Goal: Information Seeking & Learning: Check status

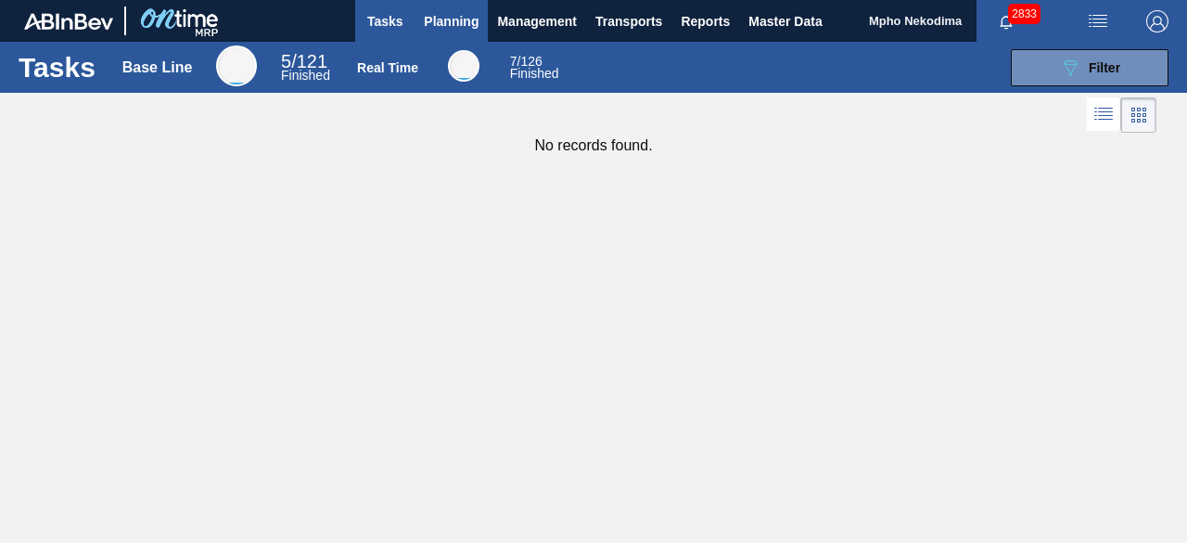
click at [464, 16] on span "Planning" at bounding box center [451, 21] width 55 height 22
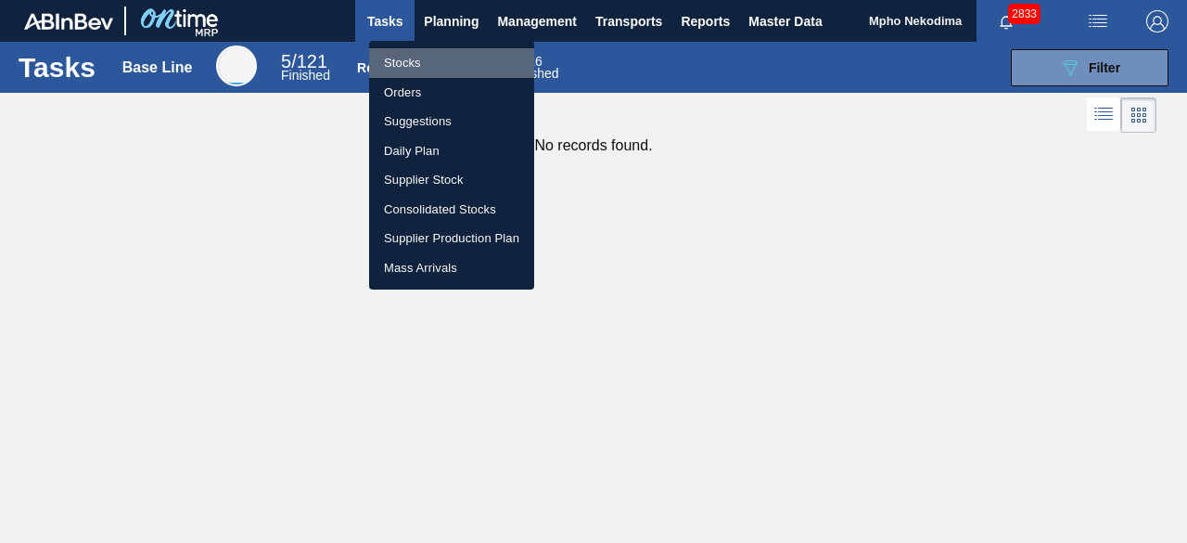
drag, startPoint x: 399, startPoint y: 66, endPoint x: 462, endPoint y: 16, distance: 80.5
click at [399, 66] on li "Stocks" at bounding box center [451, 63] width 165 height 30
click at [462, 16] on div "Stocks Orders Suggestions Daily Plan Supplier Stock Consolidated Stocks Supplie…" at bounding box center [593, 271] width 1187 height 543
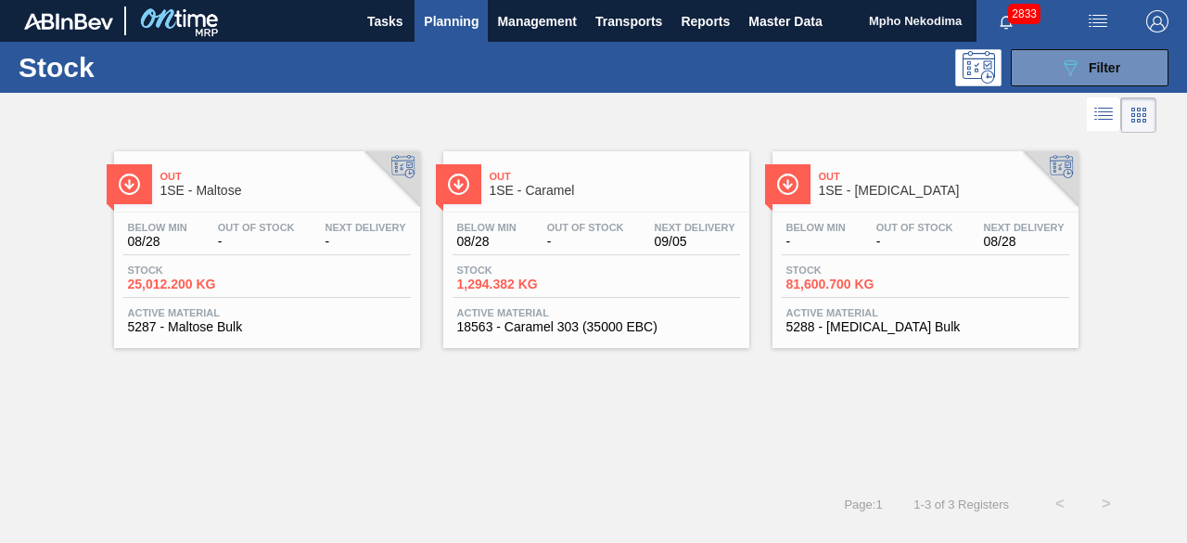
click at [177, 320] on span "5287 - Maltose Bulk" at bounding box center [267, 327] width 278 height 14
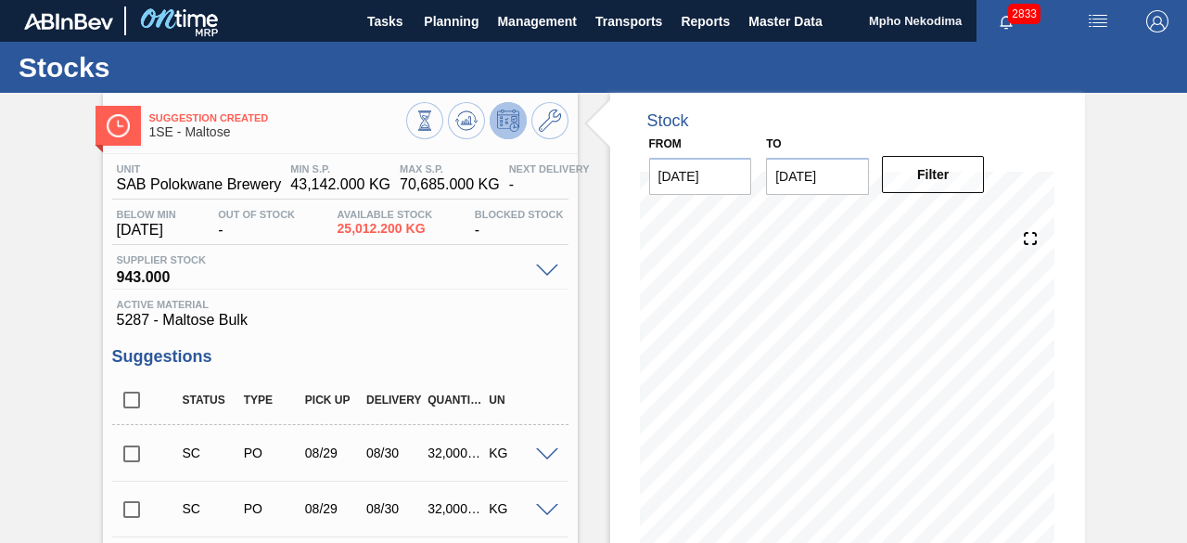
scroll to position [282, 0]
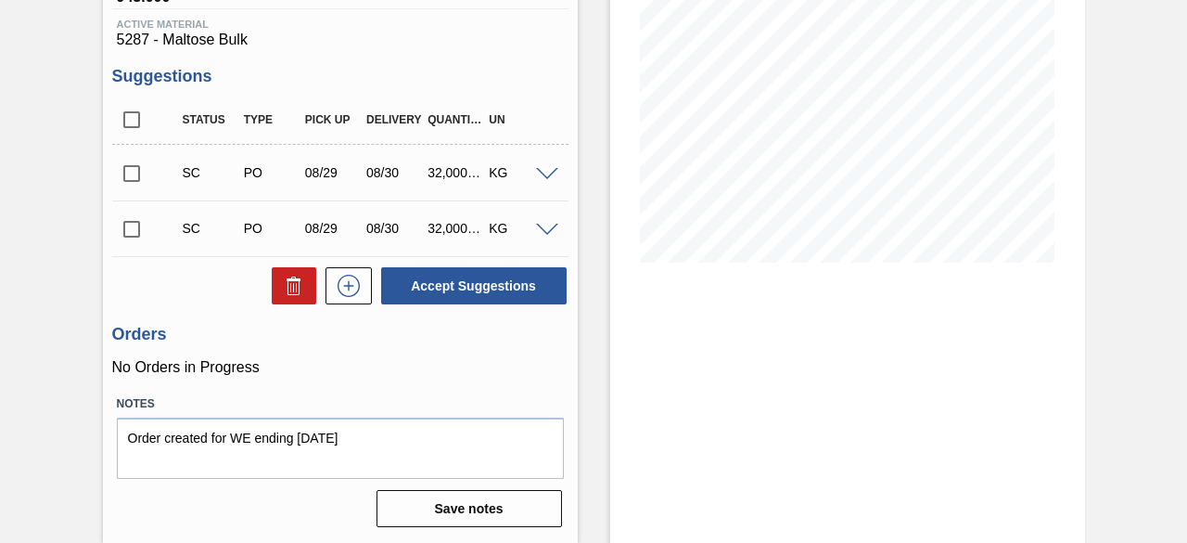
click at [515, 369] on p "No Orders in Progress" at bounding box center [340, 367] width 456 height 17
click at [345, 287] on icon at bounding box center [349, 286] width 30 height 22
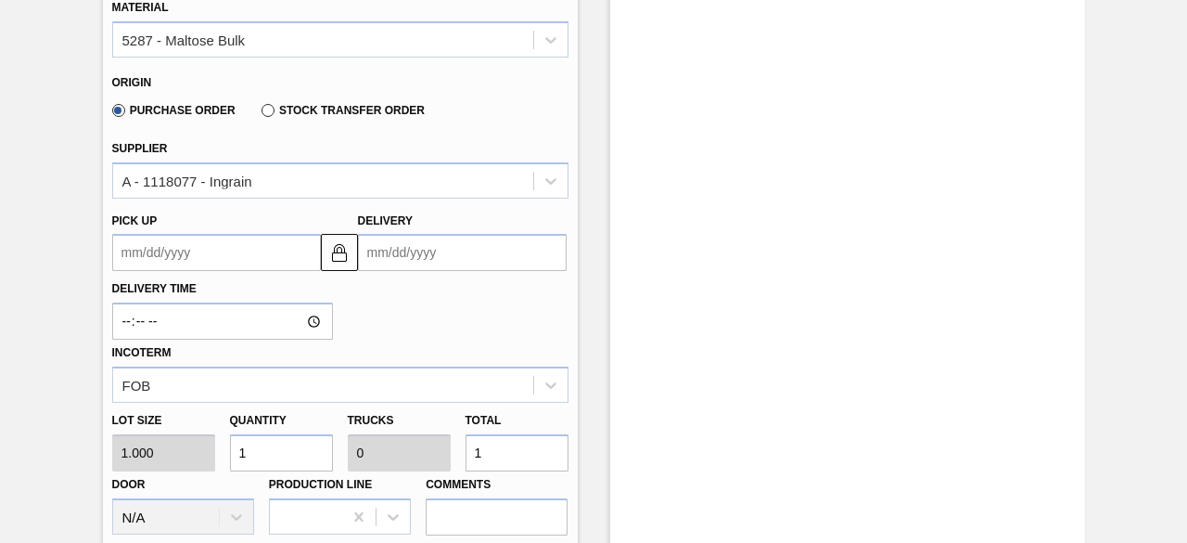
scroll to position [608, 0]
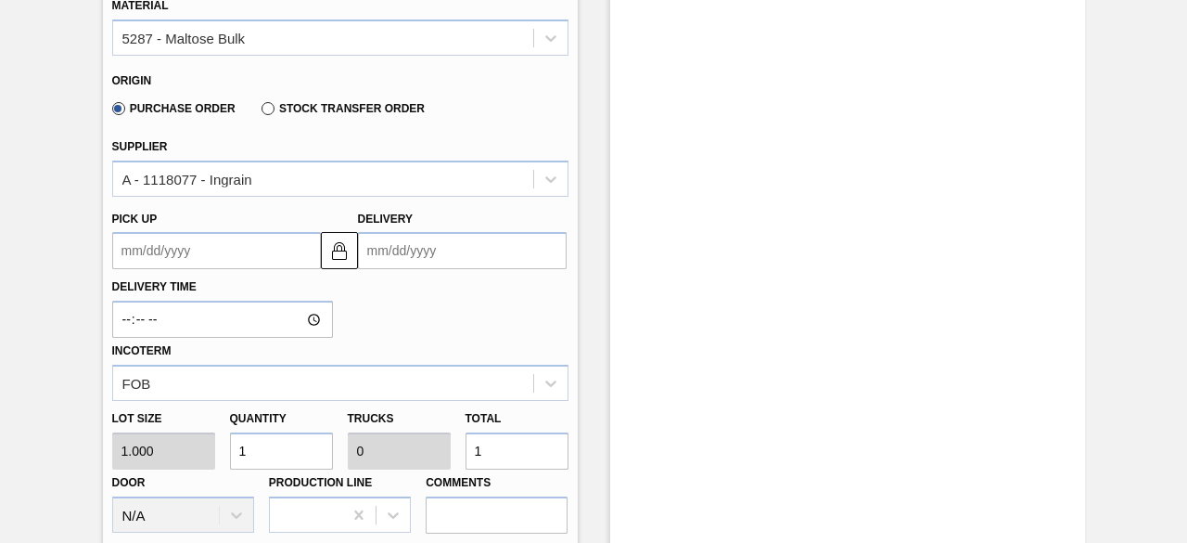
click at [150, 250] on up3238294006 "Pick up" at bounding box center [216, 250] width 209 height 37
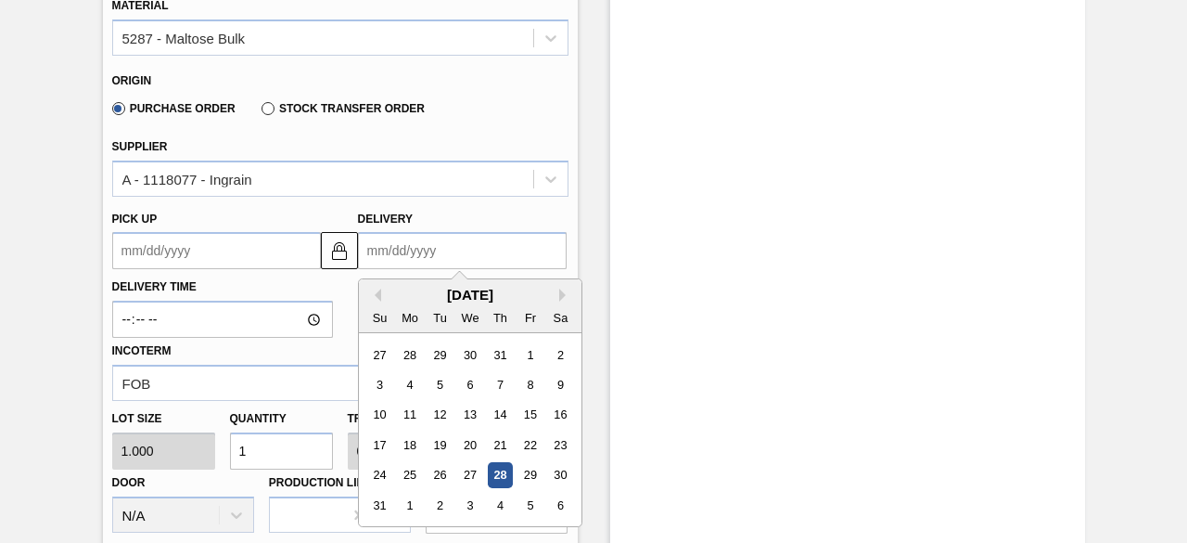
click at [405, 252] on input "Delivery" at bounding box center [462, 250] width 209 height 37
click at [560, 504] on div "6" at bounding box center [559, 504] width 25 height 25
type up3238294006 "[DATE]"
type input "[DATE]"
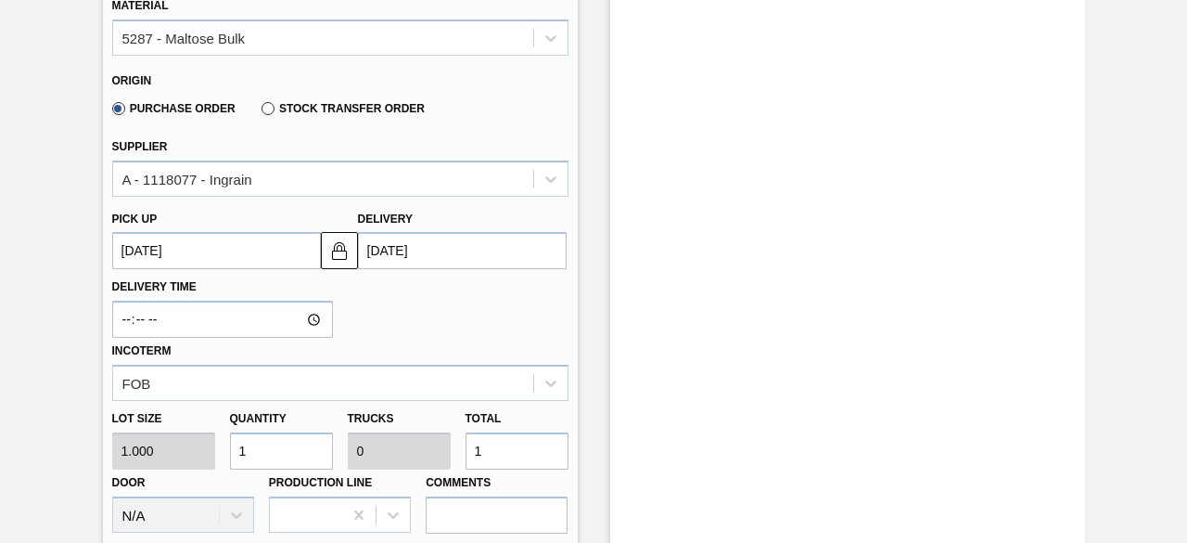
click at [165, 459] on div "Lot size 1.000 Quantity 1 Trucks 0 Total 1 Door N/A Production Line Comments" at bounding box center [340, 467] width 471 height 133
type input "18"
type input "0.001"
type input "18"
type input "180"
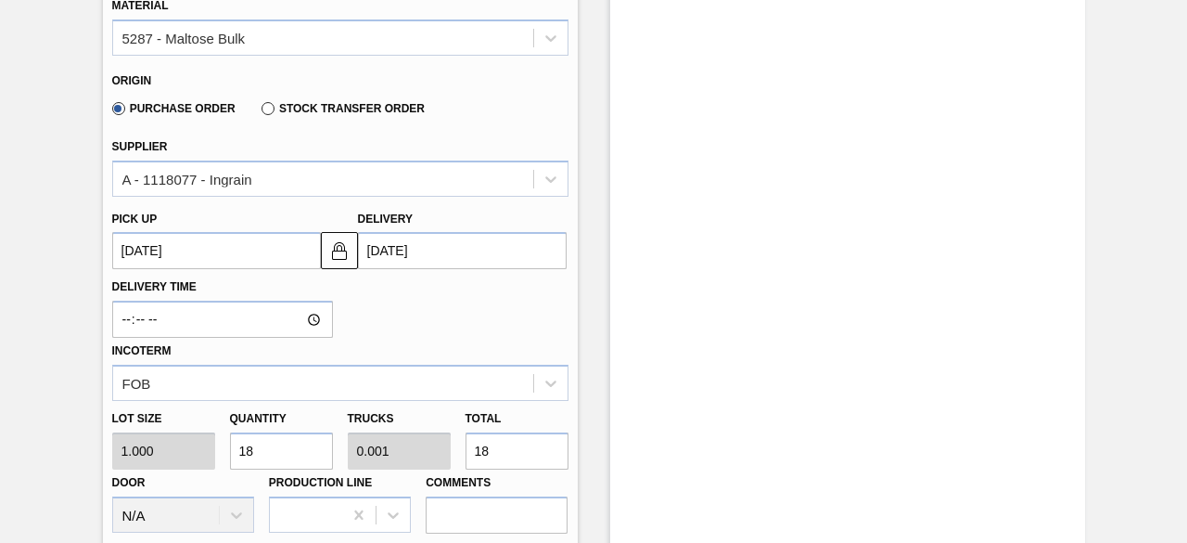
type input "0.006"
type input "180"
type input "1,800"
type input "0.056"
type input "1,800"
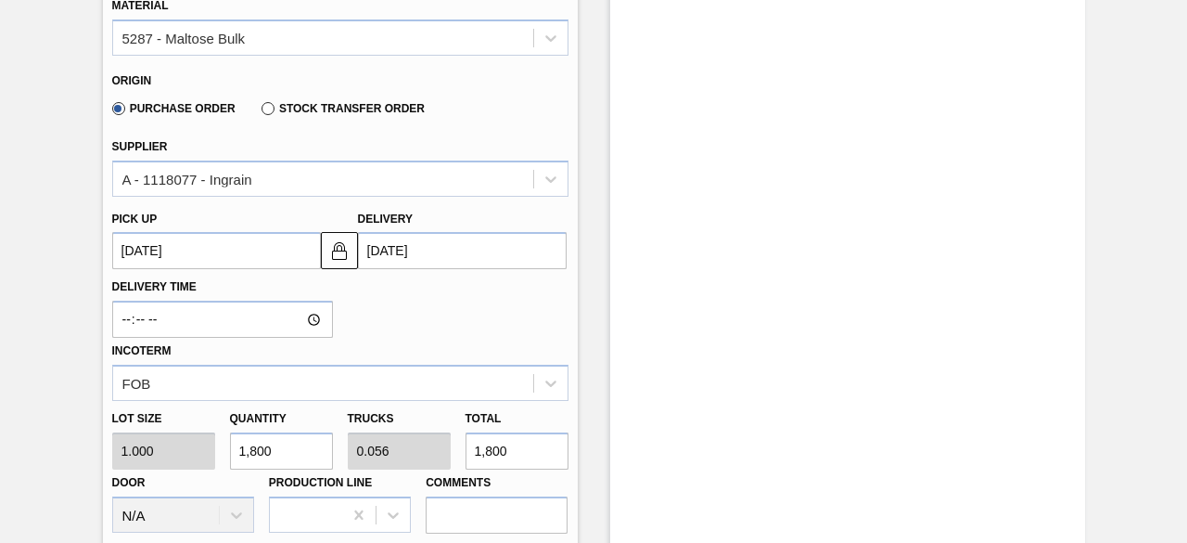
type input "18,000"
type input "0.563"
type input "18,000"
type input "180,000"
type input "5.625"
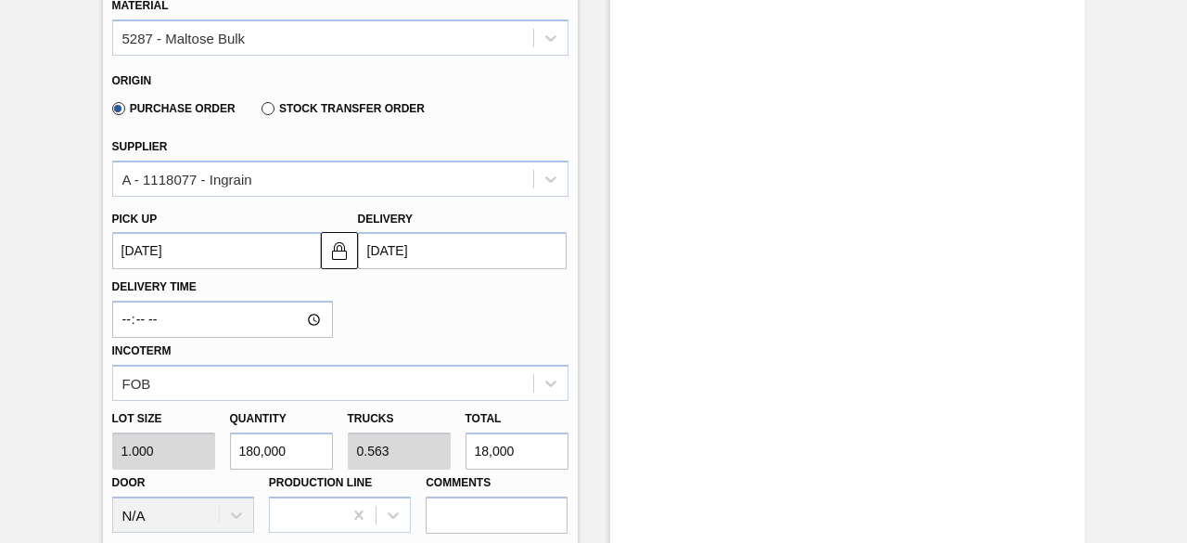
type input "180,000"
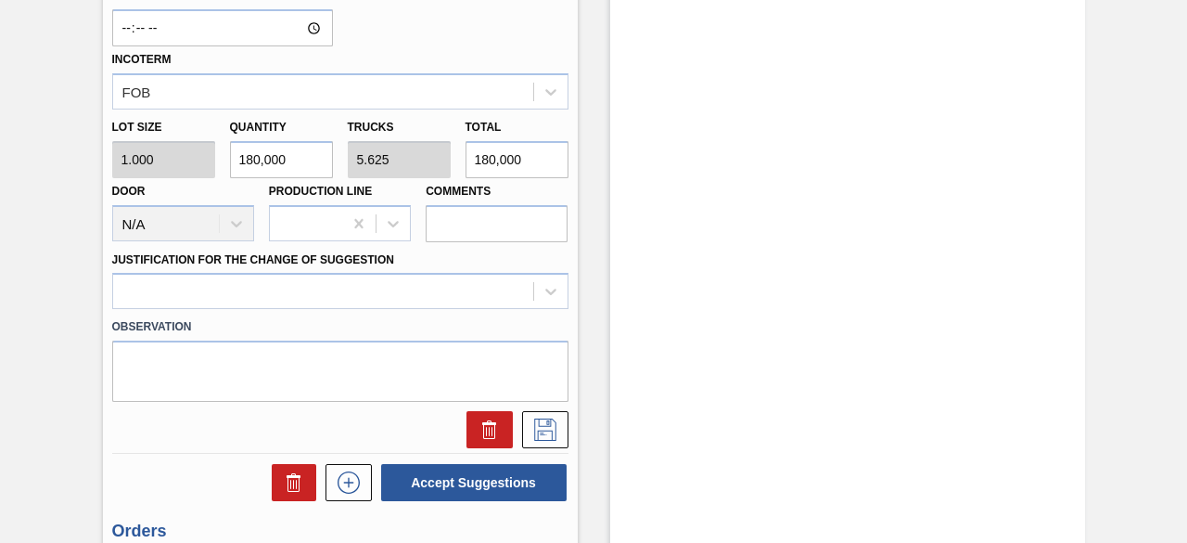
scroll to position [909, 0]
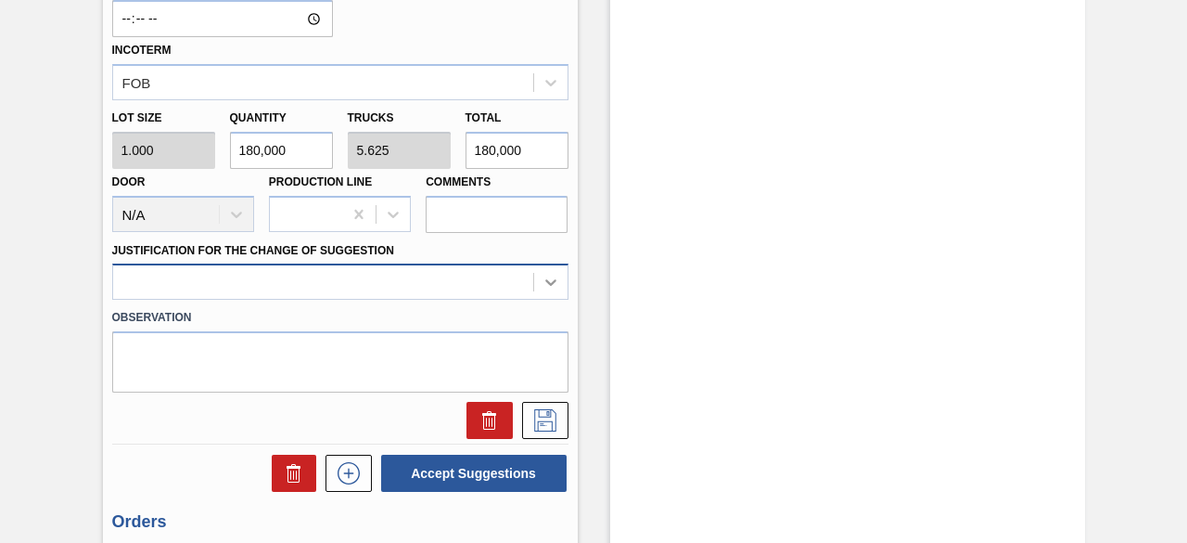
type input "180,000"
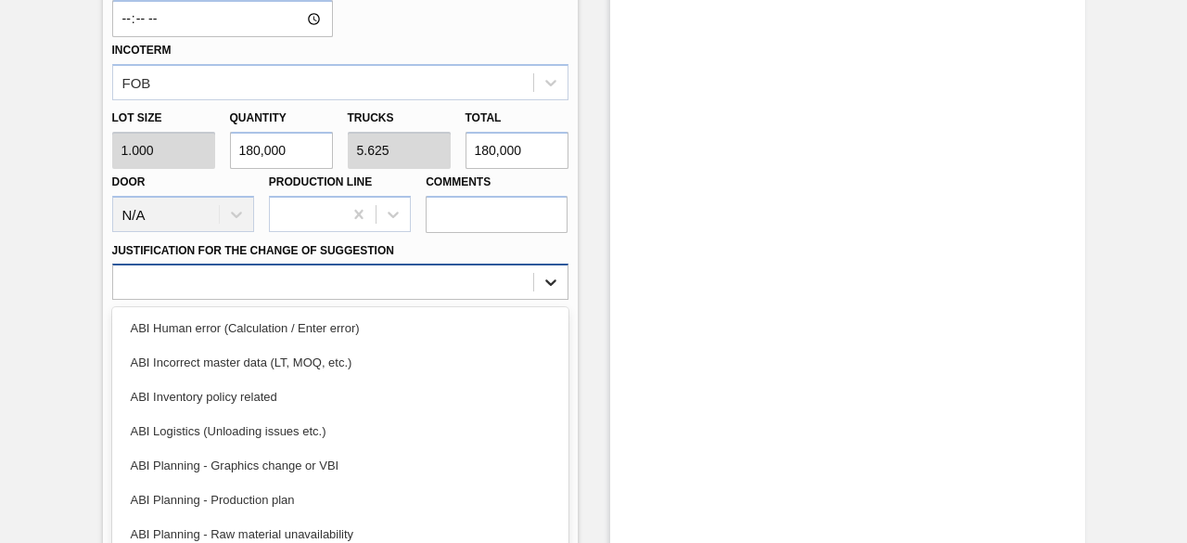
scroll to position [961, 0]
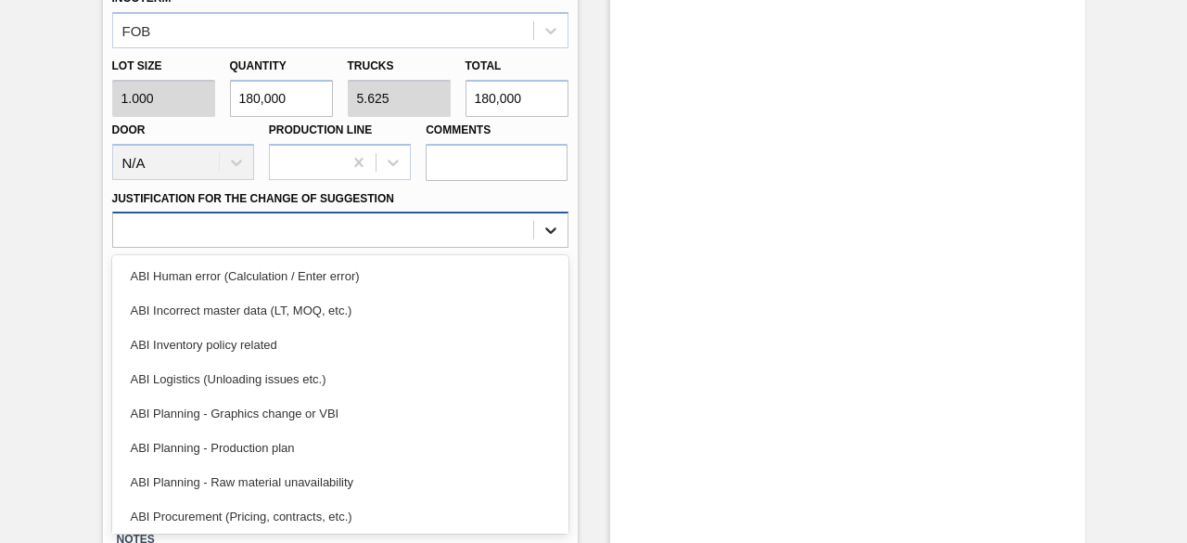
click at [550, 248] on div "option ABI Human error (Calculation / Enter error) focused, 1 of 18. 18 results…" at bounding box center [340, 229] width 456 height 36
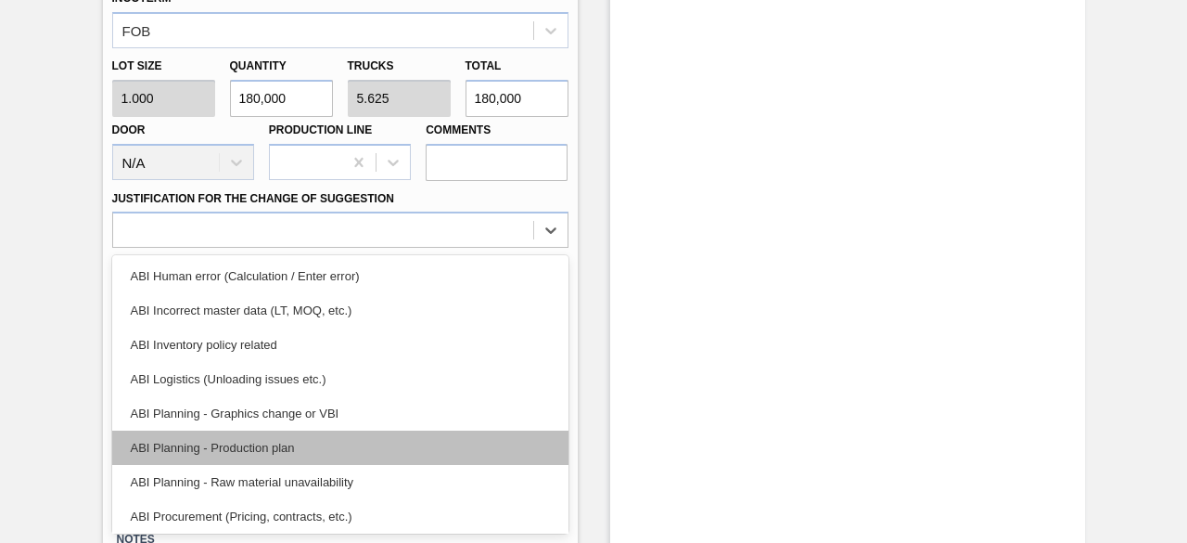
click at [356, 442] on div "ABI Planning - Production plan" at bounding box center [340, 447] width 456 height 34
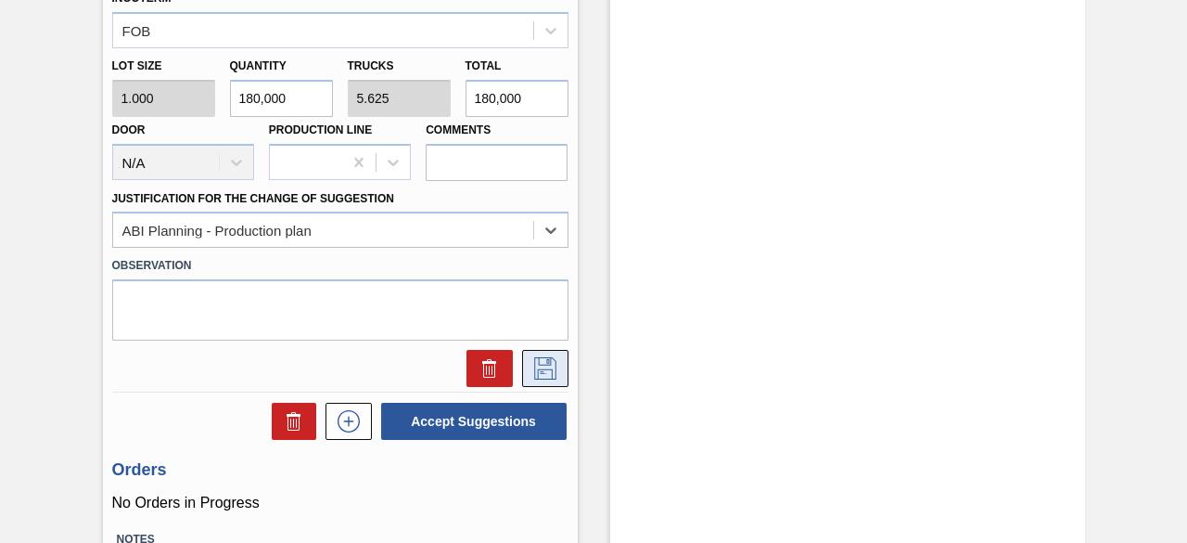
click at [548, 372] on icon at bounding box center [546, 368] width 30 height 22
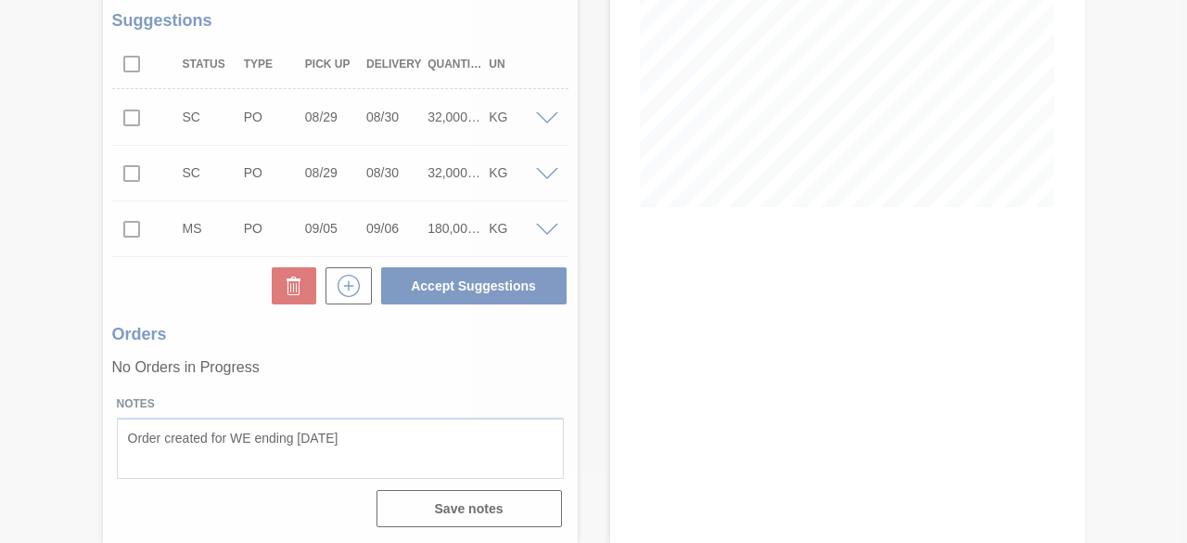
scroll to position [338, 0]
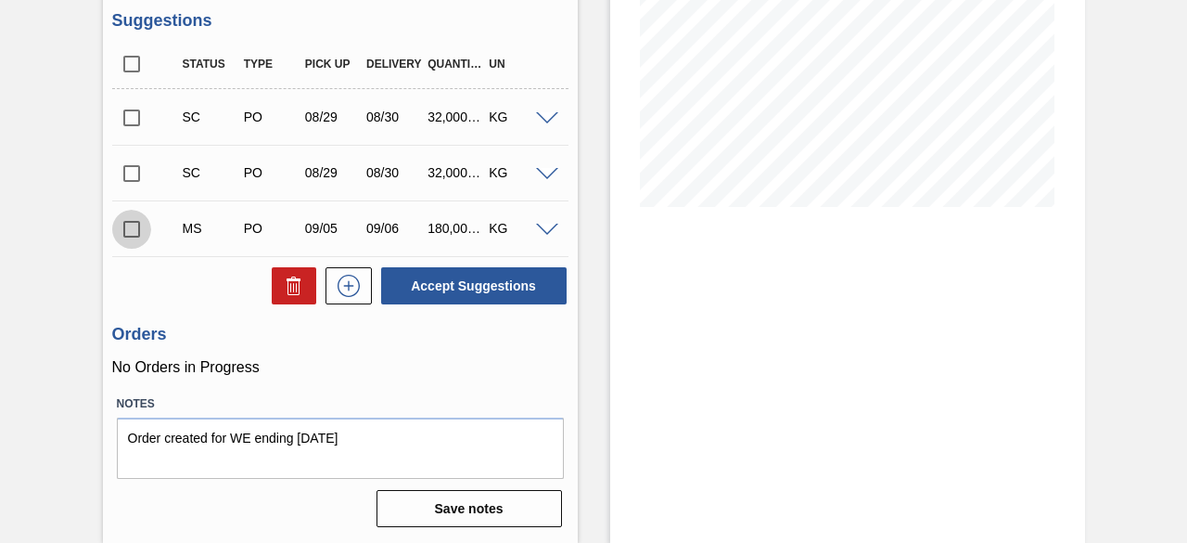
click at [137, 230] on input "checkbox" at bounding box center [131, 229] width 39 height 39
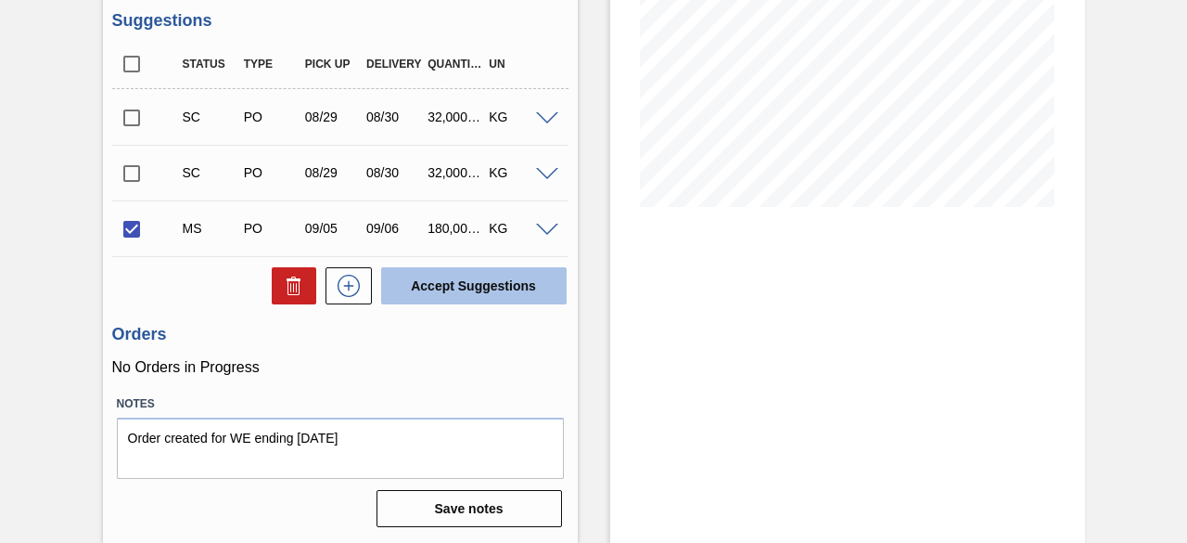
click at [470, 281] on button "Accept Suggestions" at bounding box center [473, 285] width 185 height 37
checkbox input "false"
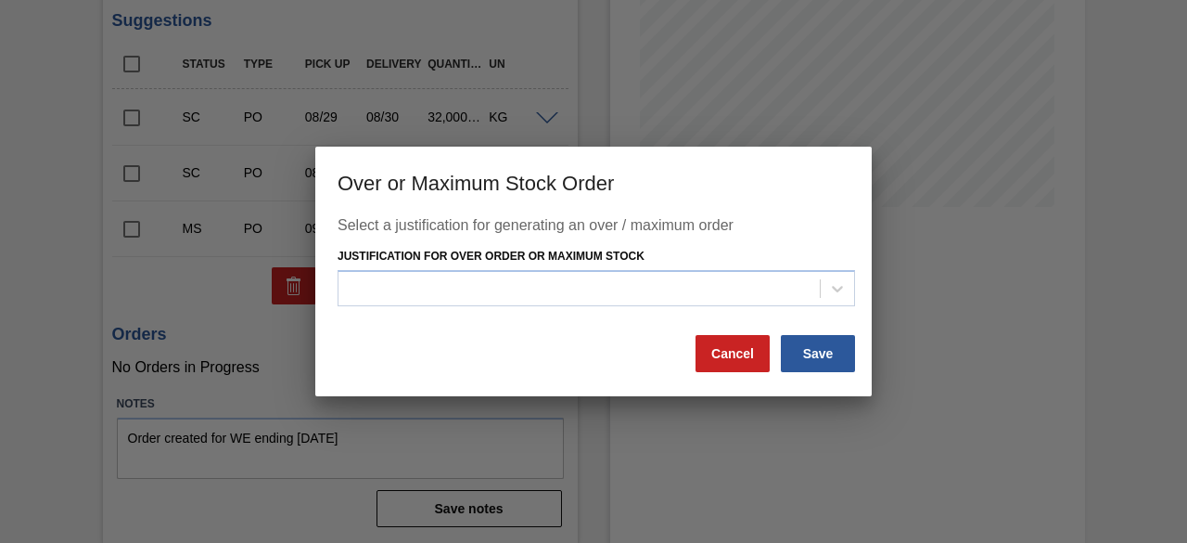
click at [850, 287] on div at bounding box center [837, 288] width 33 height 33
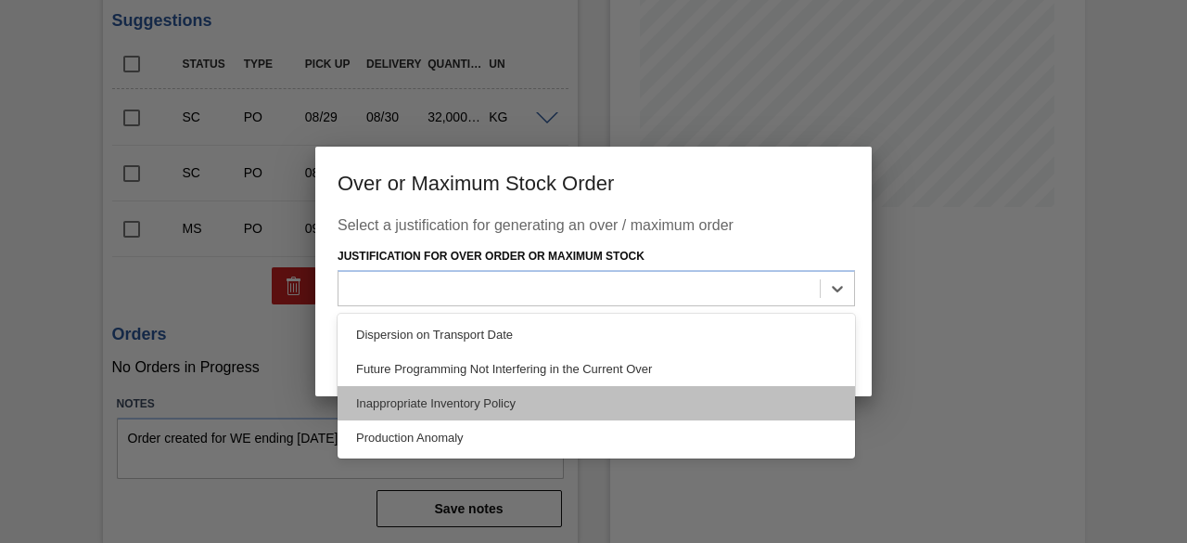
click at [527, 396] on div "Inappropriate Inventory Policy" at bounding box center [597, 403] width 518 height 34
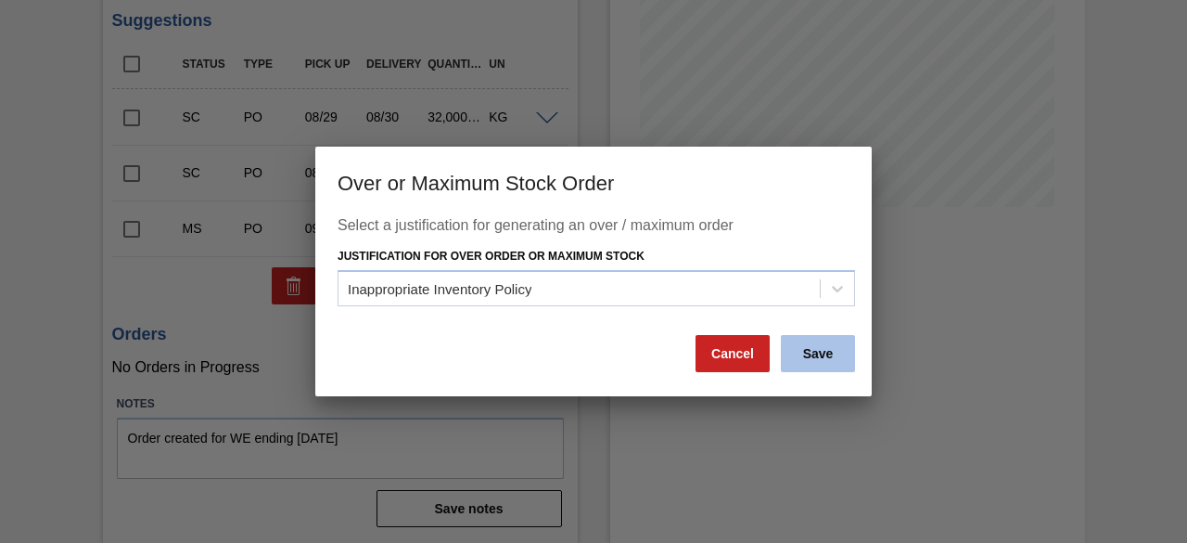
click at [813, 359] on button "Save" at bounding box center [818, 353] width 74 height 37
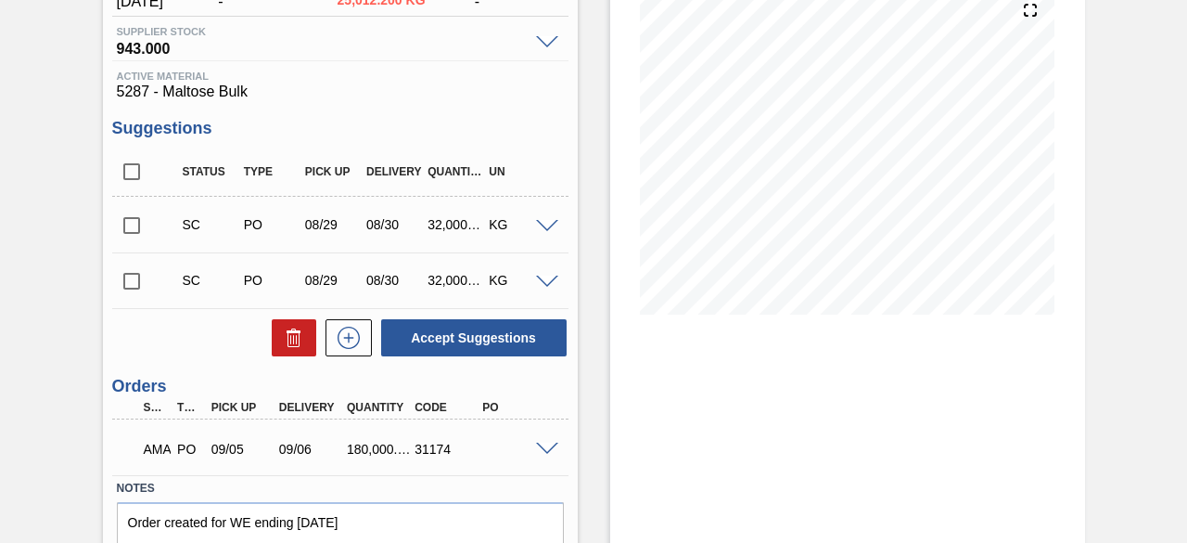
scroll to position [313, 0]
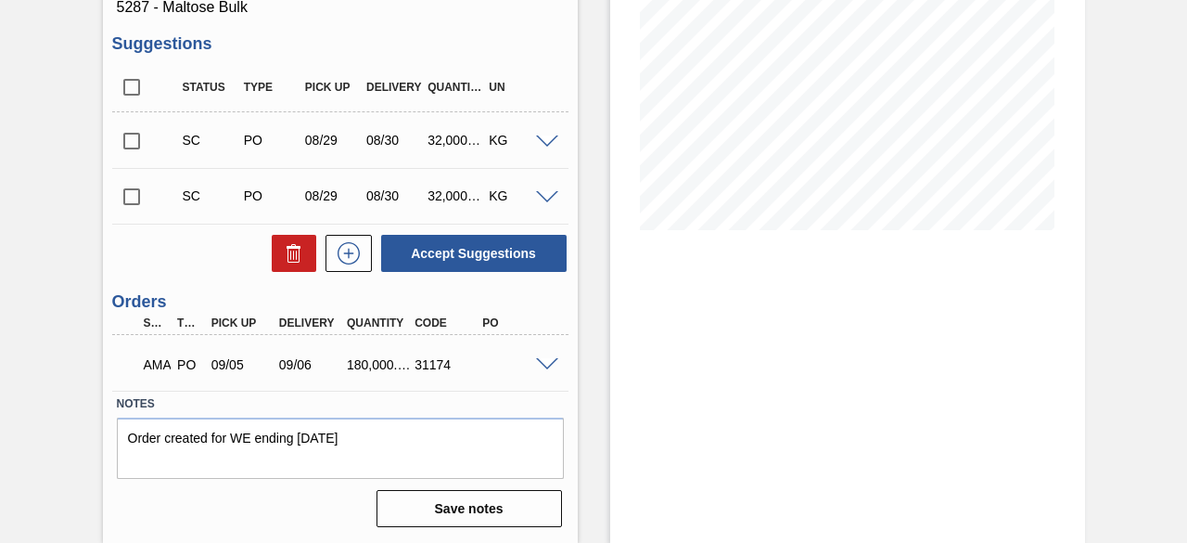
click at [929, 395] on div "Stock From [DATE] to [DATE] Filter" at bounding box center [847, 161] width 475 height 762
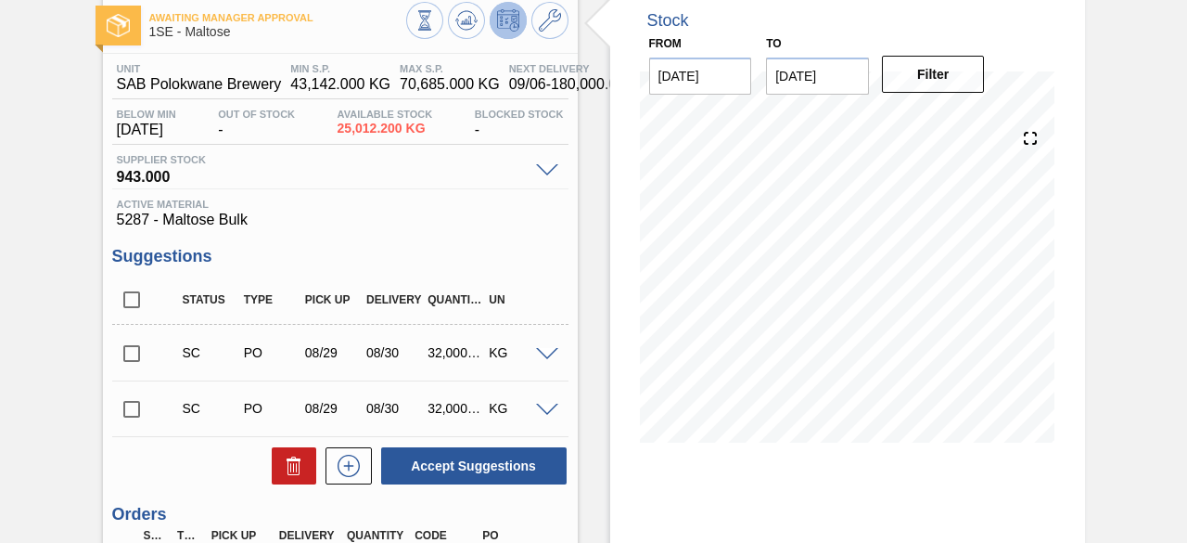
scroll to position [0, 0]
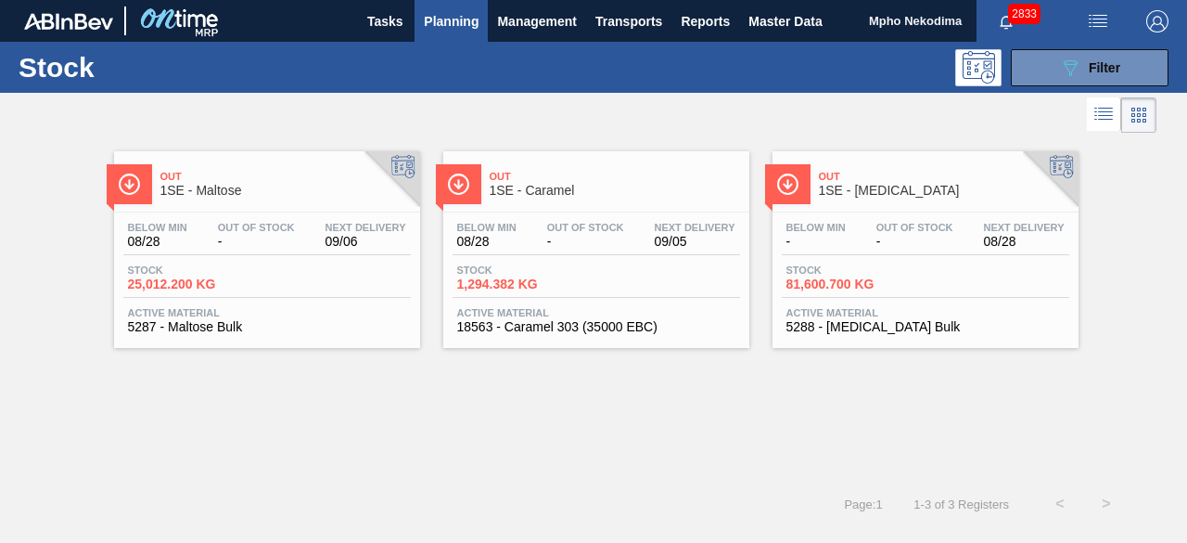
click at [838, 320] on span "5288 - [MEDICAL_DATA] Bulk" at bounding box center [925, 327] width 278 height 14
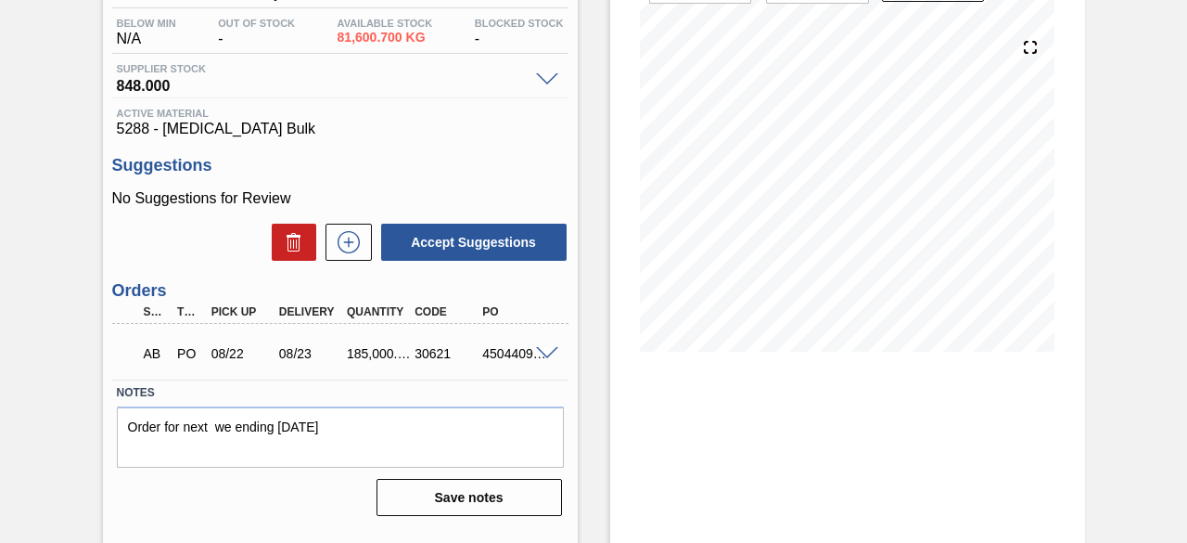
scroll to position [195, 0]
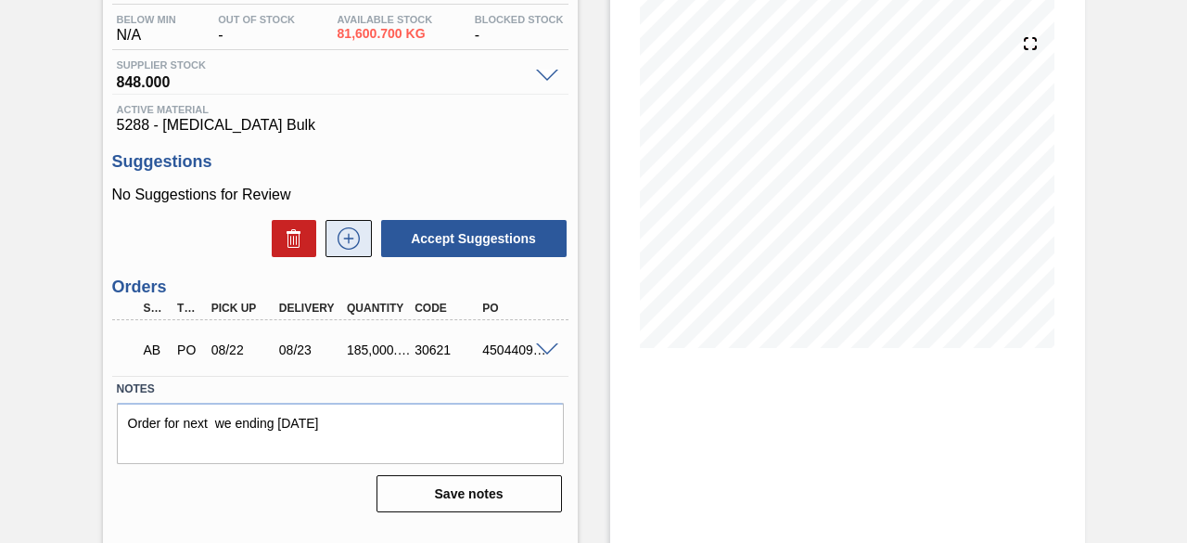
click at [344, 238] on icon at bounding box center [348, 237] width 10 height 1
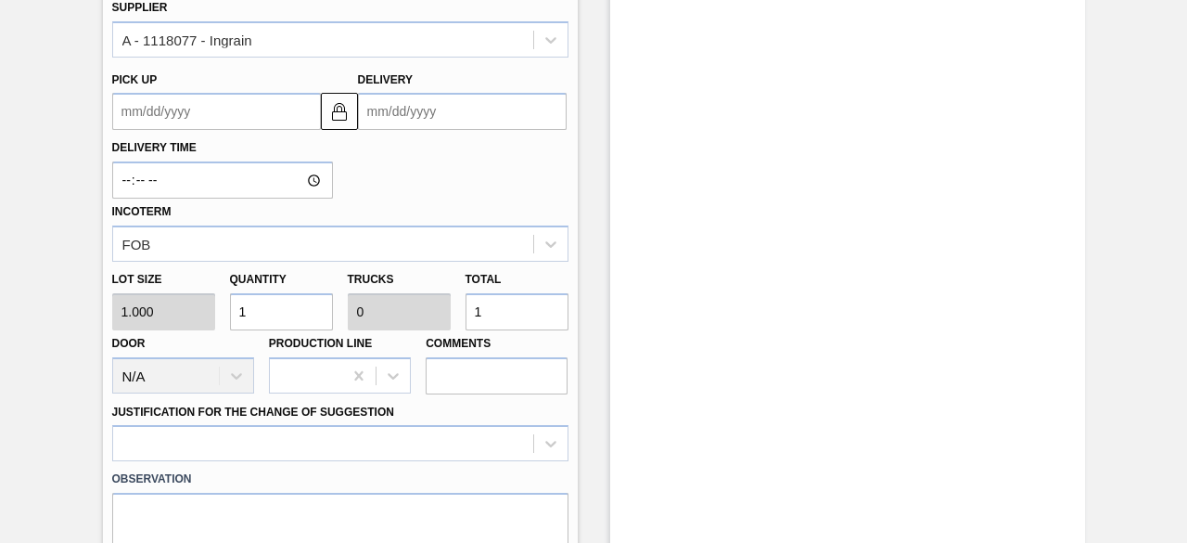
scroll to position [671, 0]
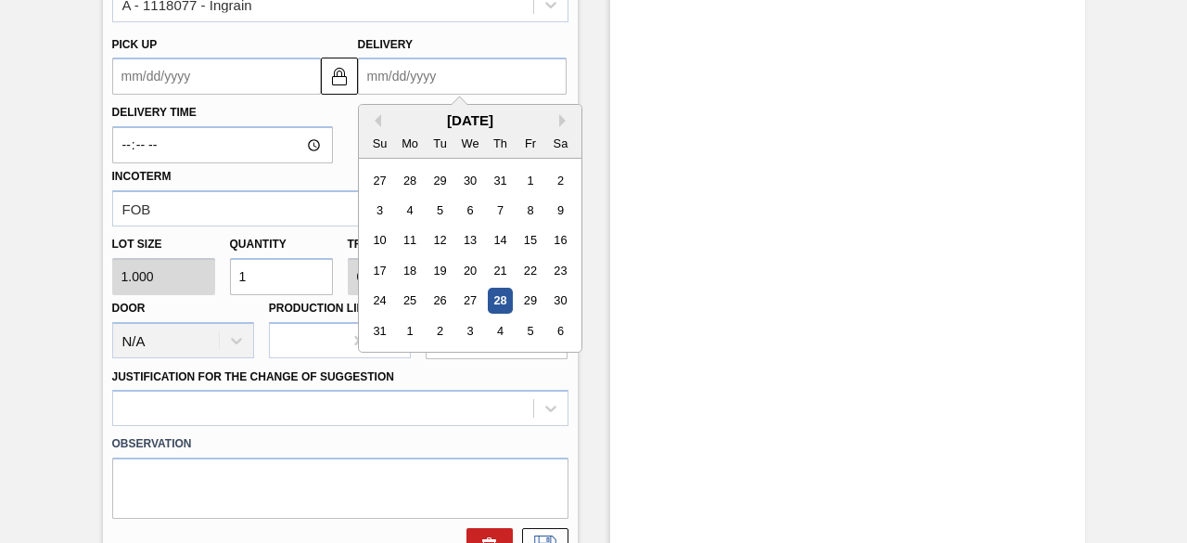
click at [390, 79] on input "Delivery" at bounding box center [462, 76] width 209 height 37
click at [554, 334] on div "6" at bounding box center [559, 330] width 25 height 25
type up3238294043 "[DATE]"
type input "[DATE]"
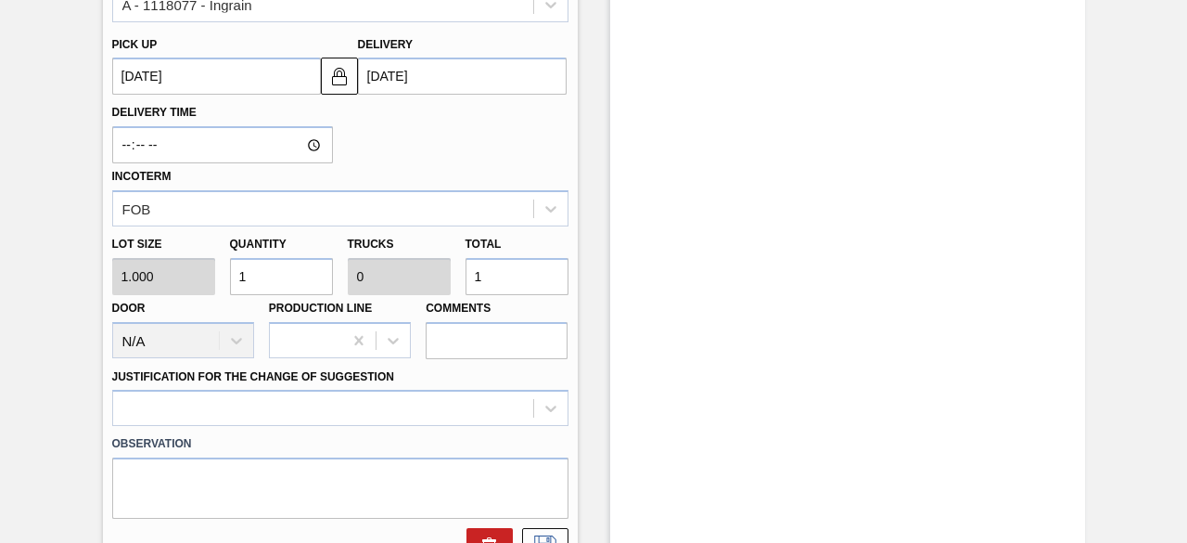
click at [164, 272] on div "Lot size 1.000 Quantity 1 Trucks 0 Total 1 Door N/A Production Line Comments" at bounding box center [340, 292] width 471 height 133
type input "9"
type input "95"
type input "0.003"
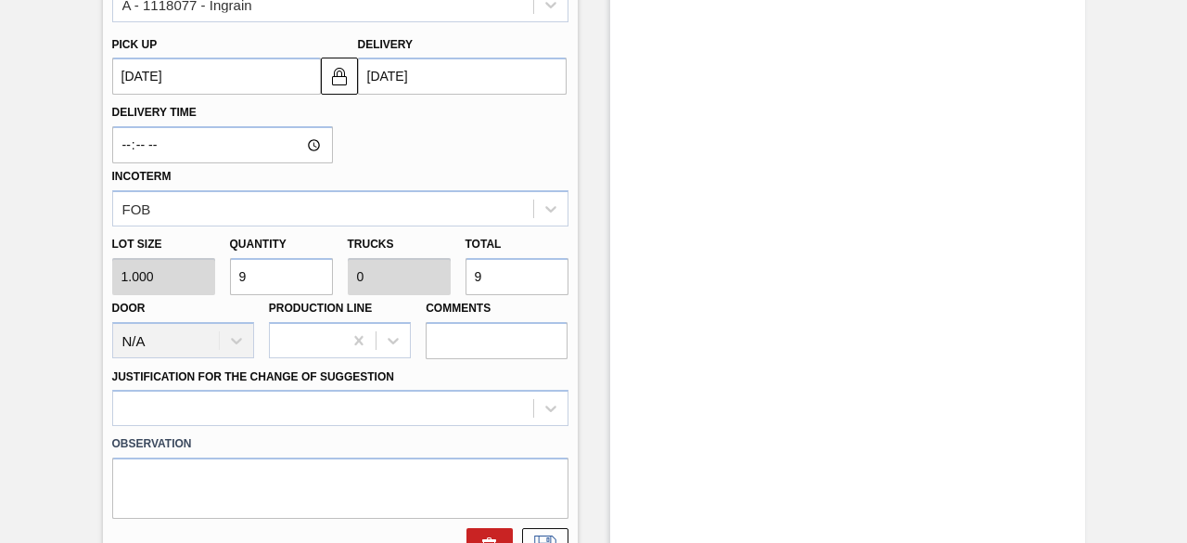
type input "95"
type input "950"
type input "0.03"
type input "950"
type input "95"
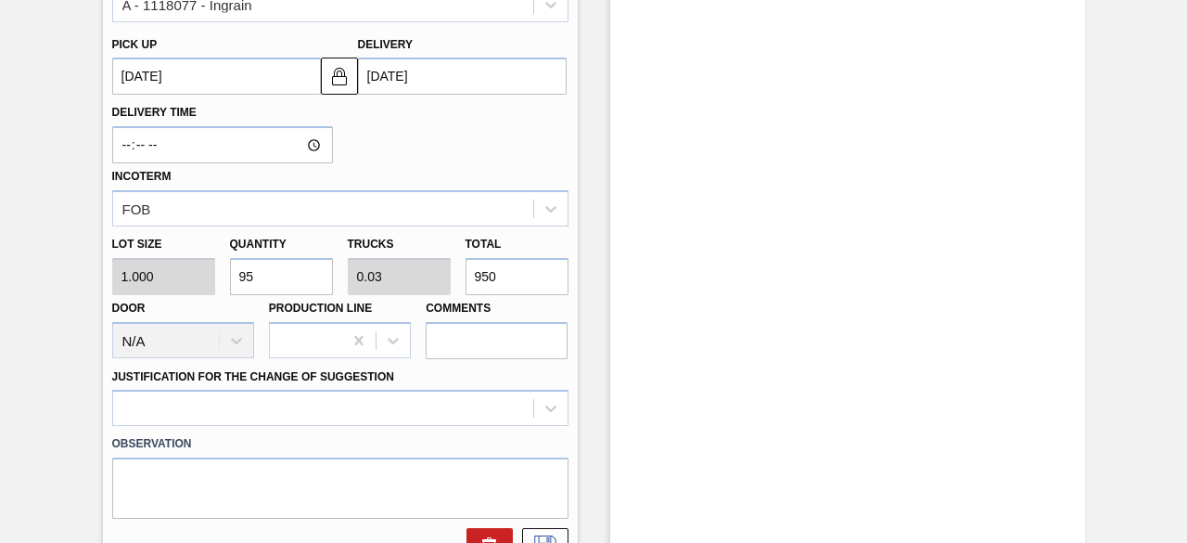
type input "0.003"
type input "95"
type input "9"
type input "0"
type input "9"
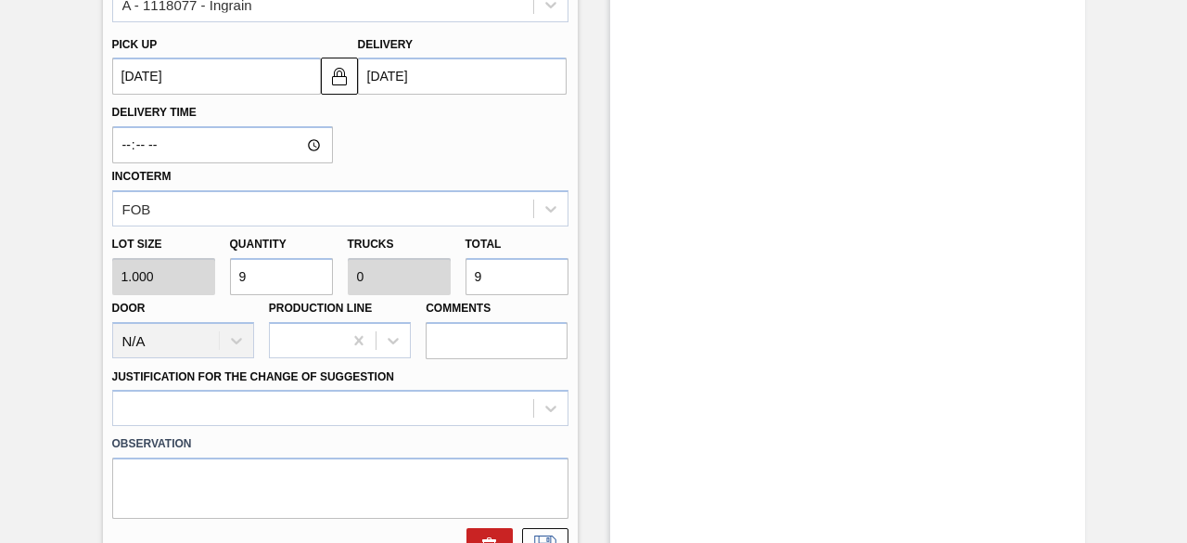
type input "92"
type input "0.003"
type input "92"
type input "920"
type input "0.029"
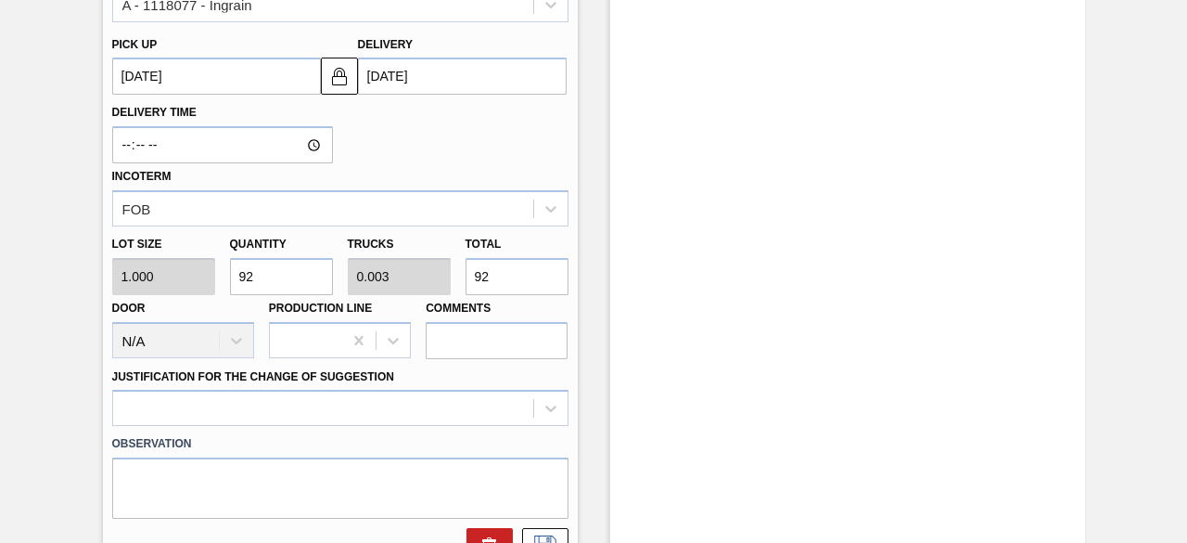
type input "920"
type input "9,200"
type input "0.287"
type input "9,200"
type input "92,000"
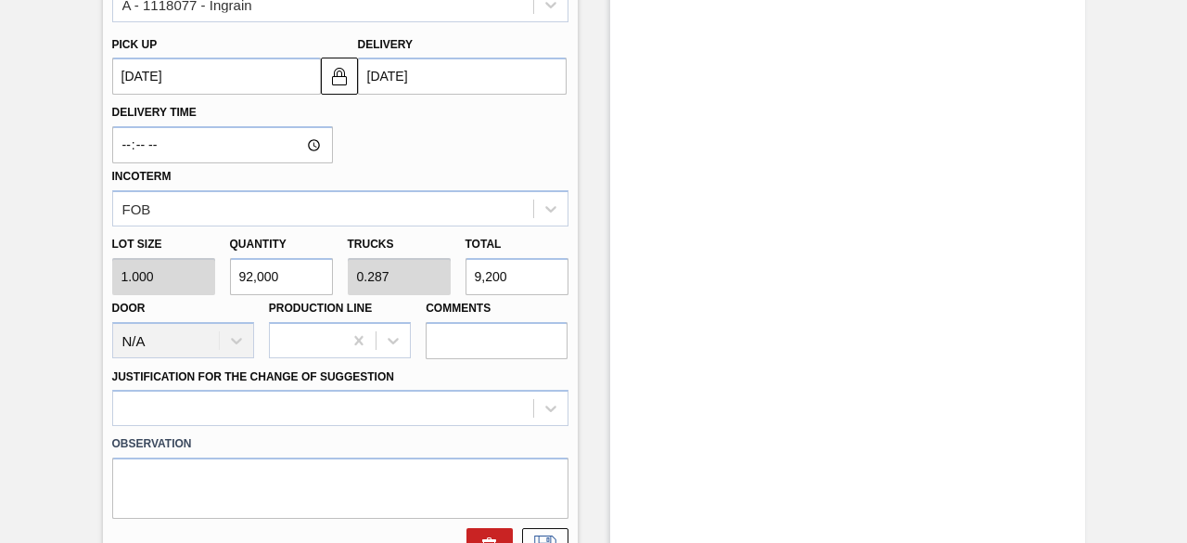
type input "2.875"
type input "92,000"
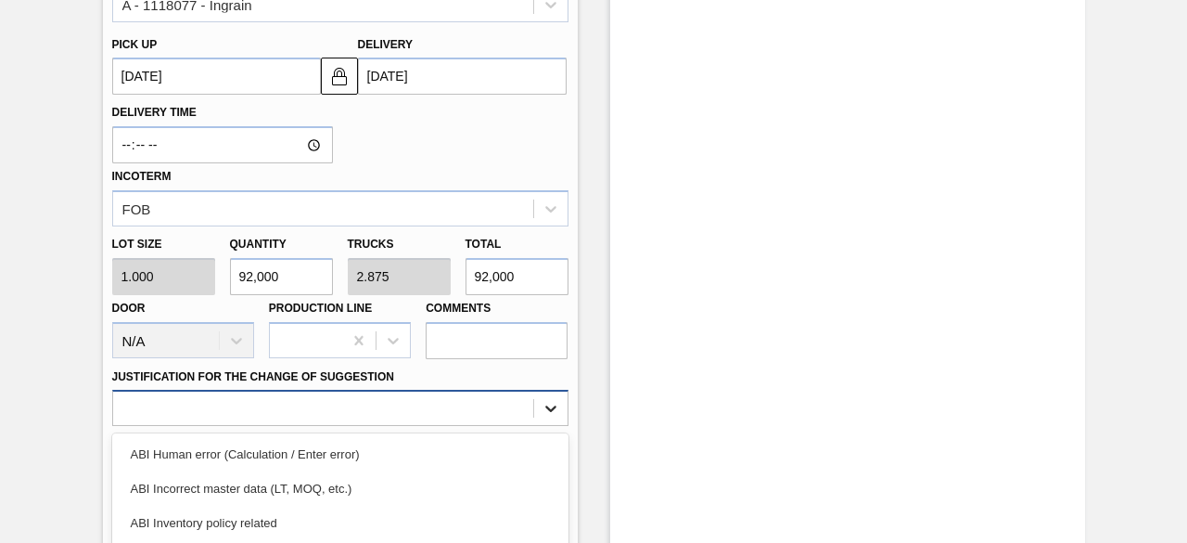
scroll to position [850, 0]
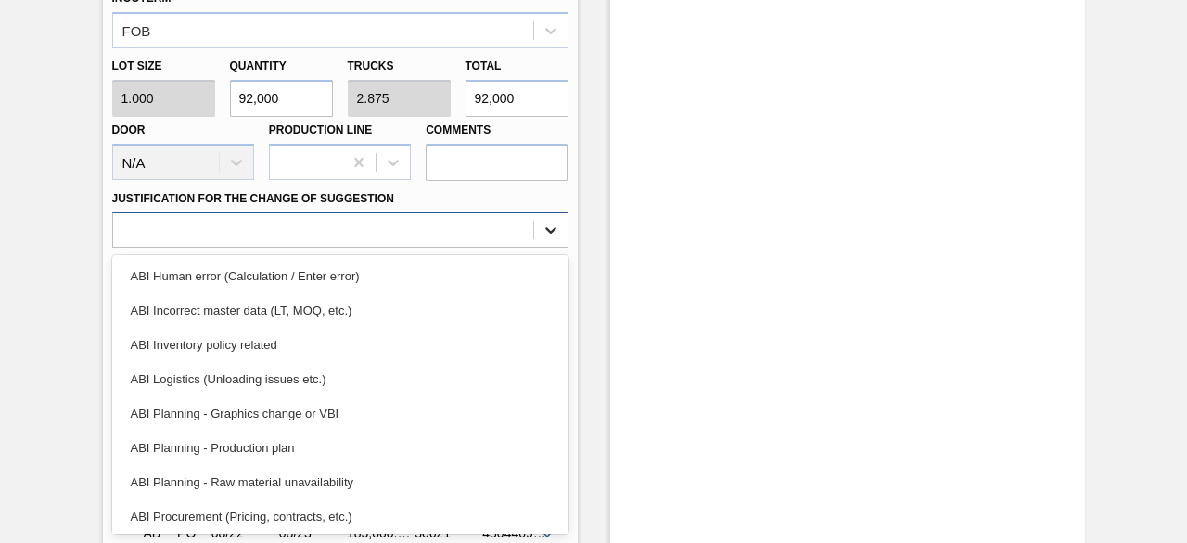
click at [552, 248] on div "option ABI Planning - Graphics change or VBI focused, 5 of 18. 18 results avail…" at bounding box center [340, 229] width 456 height 36
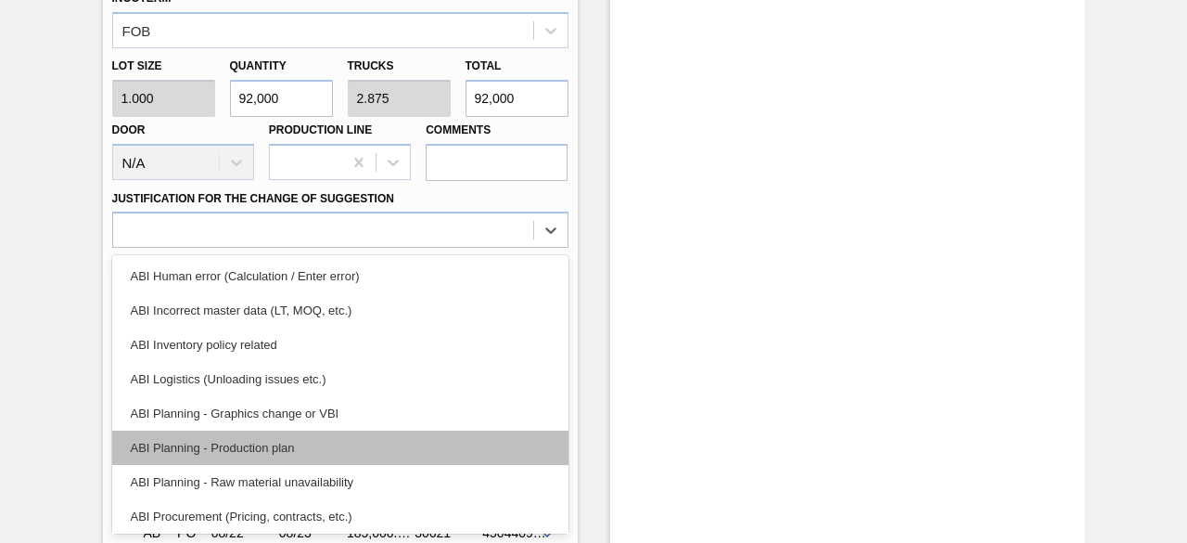
click at [404, 449] on div "ABI Planning - Production plan" at bounding box center [340, 447] width 456 height 34
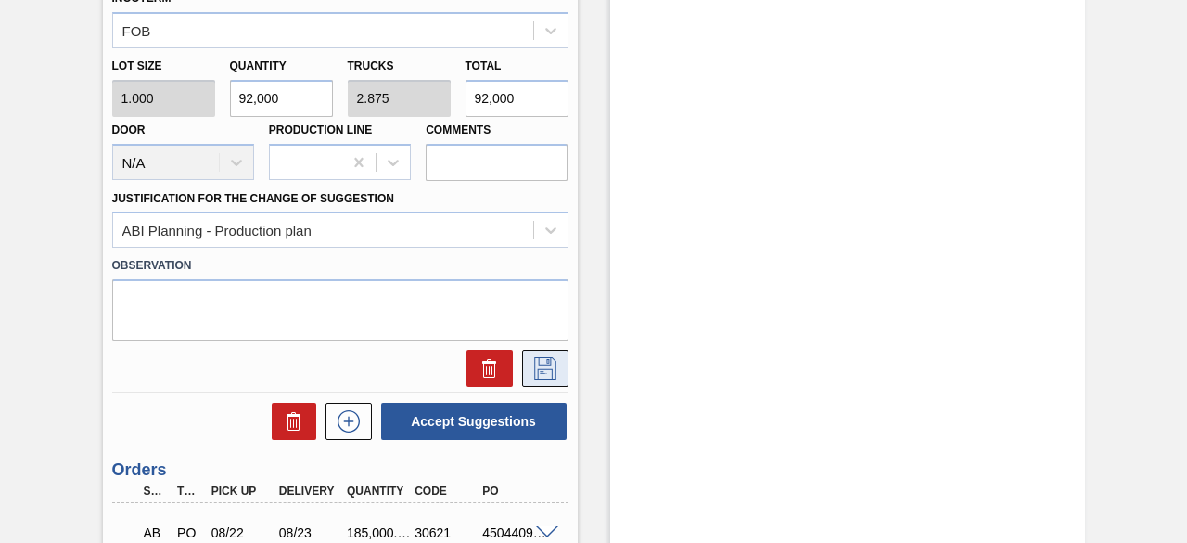
click at [531, 368] on icon at bounding box center [546, 368] width 30 height 22
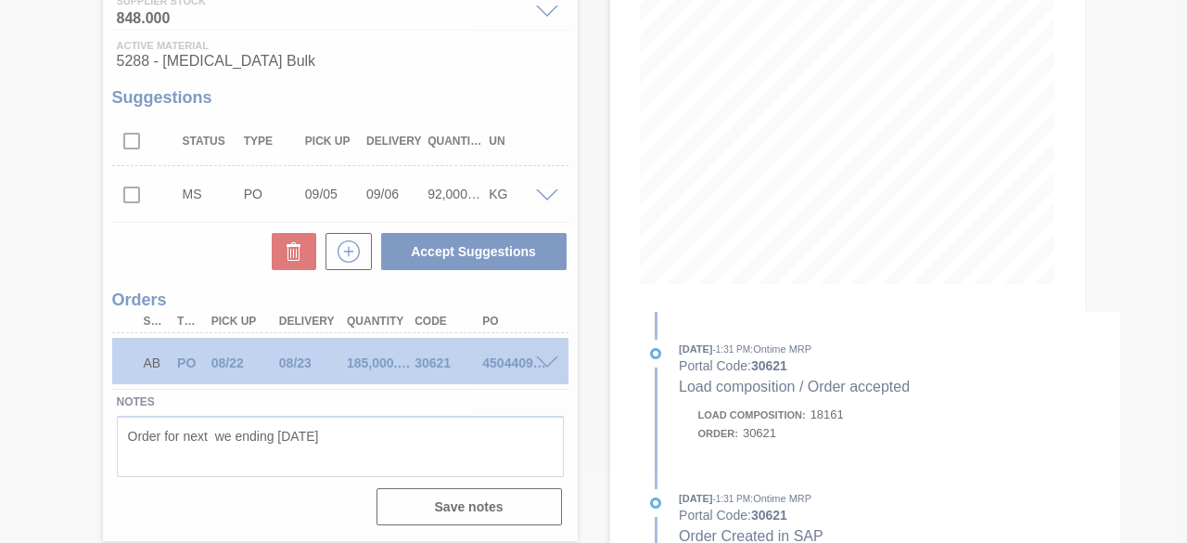
scroll to position [258, 0]
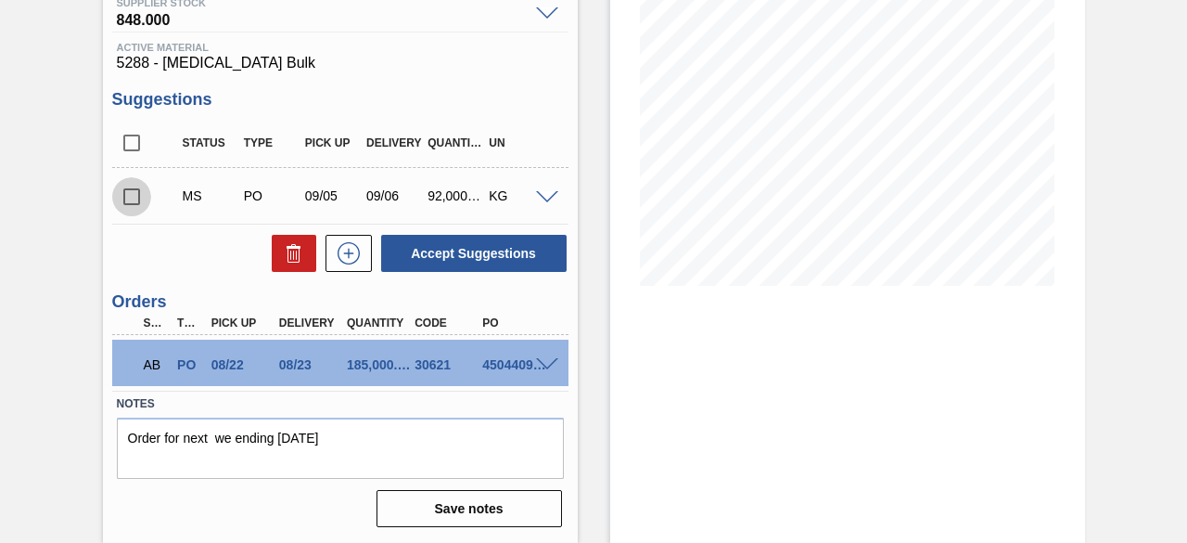
click at [133, 197] on input "checkbox" at bounding box center [131, 196] width 39 height 39
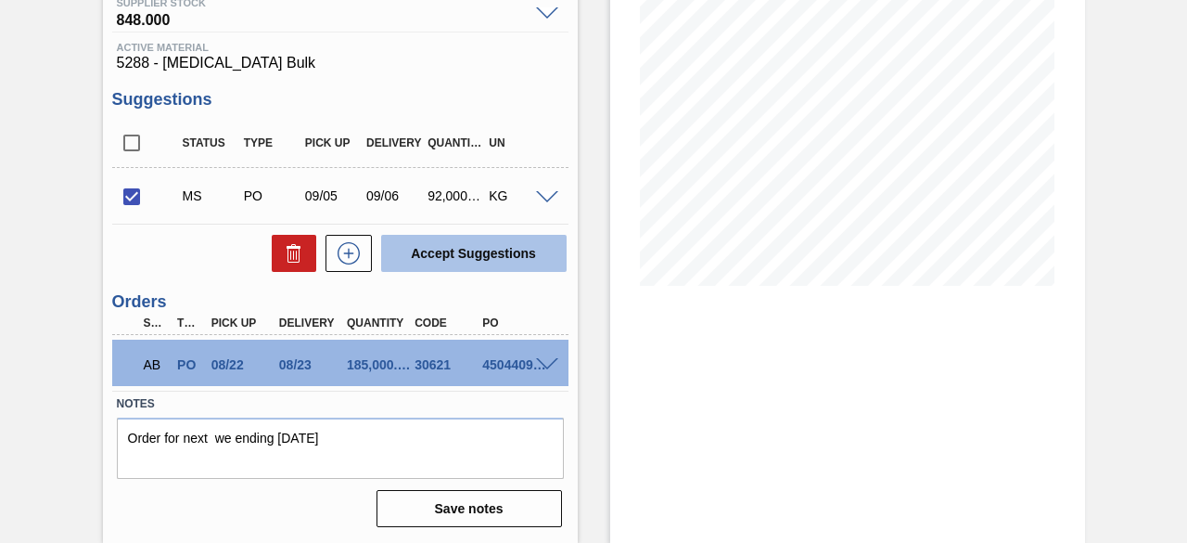
click at [477, 257] on button "Accept Suggestions" at bounding box center [473, 253] width 185 height 37
checkbox input "false"
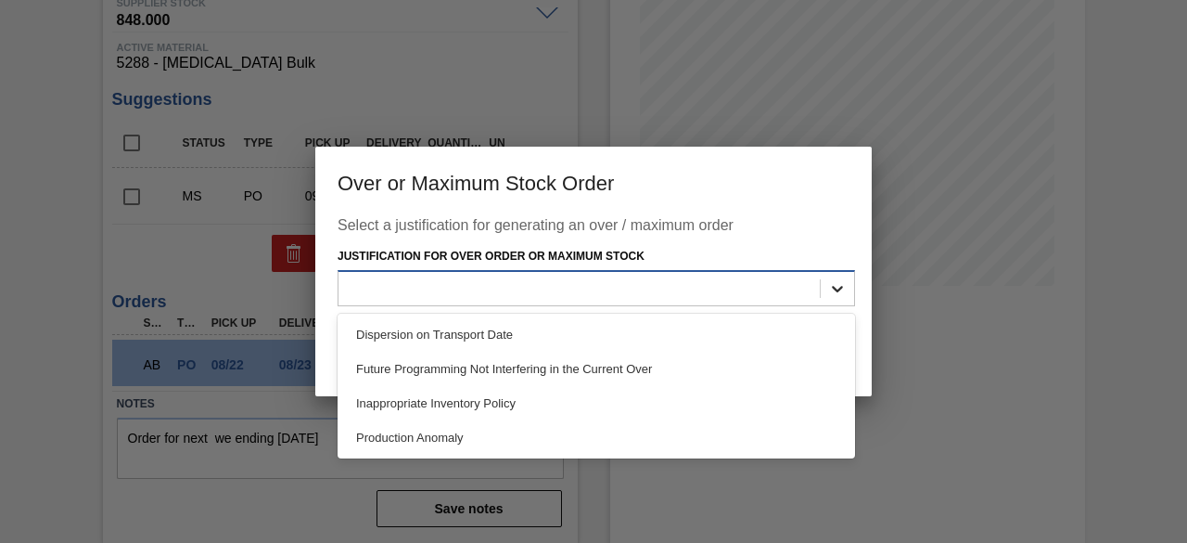
click at [837, 290] on icon at bounding box center [837, 289] width 11 height 6
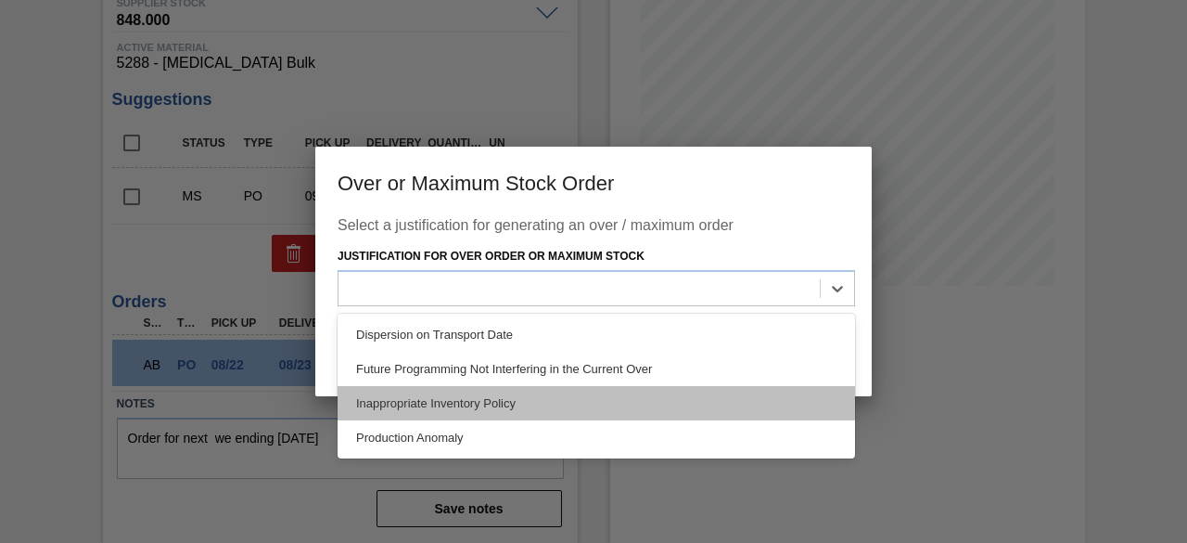
click at [550, 403] on div "Inappropriate Inventory Policy" at bounding box center [597, 403] width 518 height 34
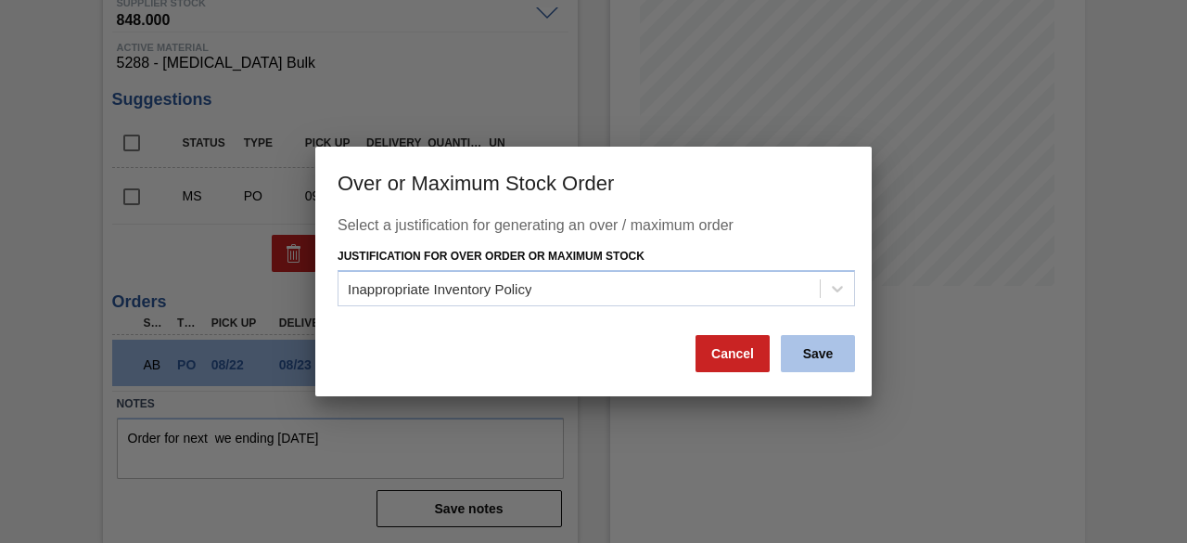
click at [822, 358] on button "Save" at bounding box center [818, 353] width 74 height 37
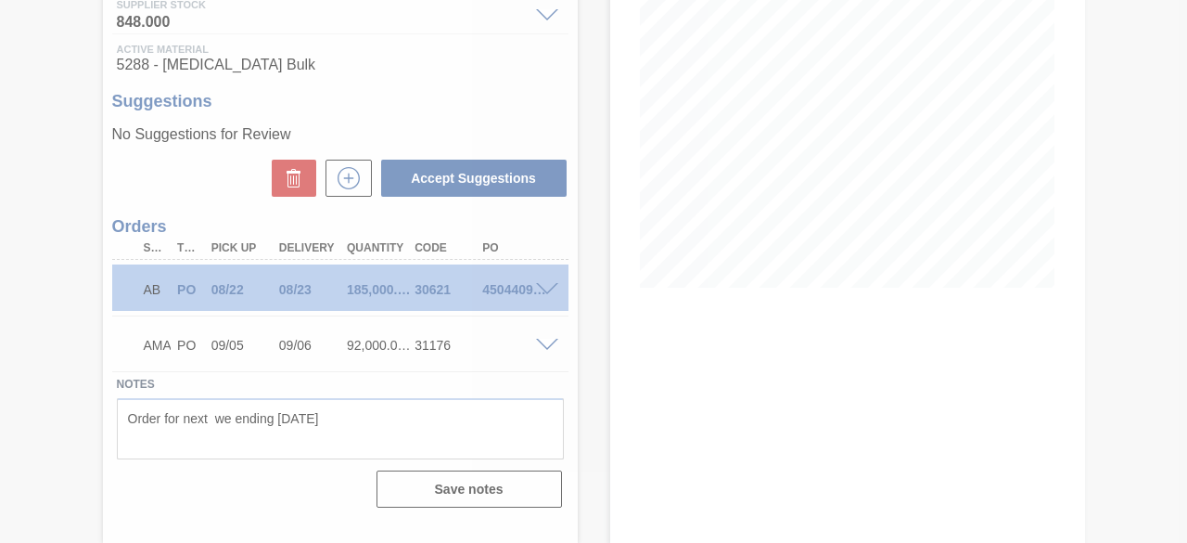
scroll to position [254, 0]
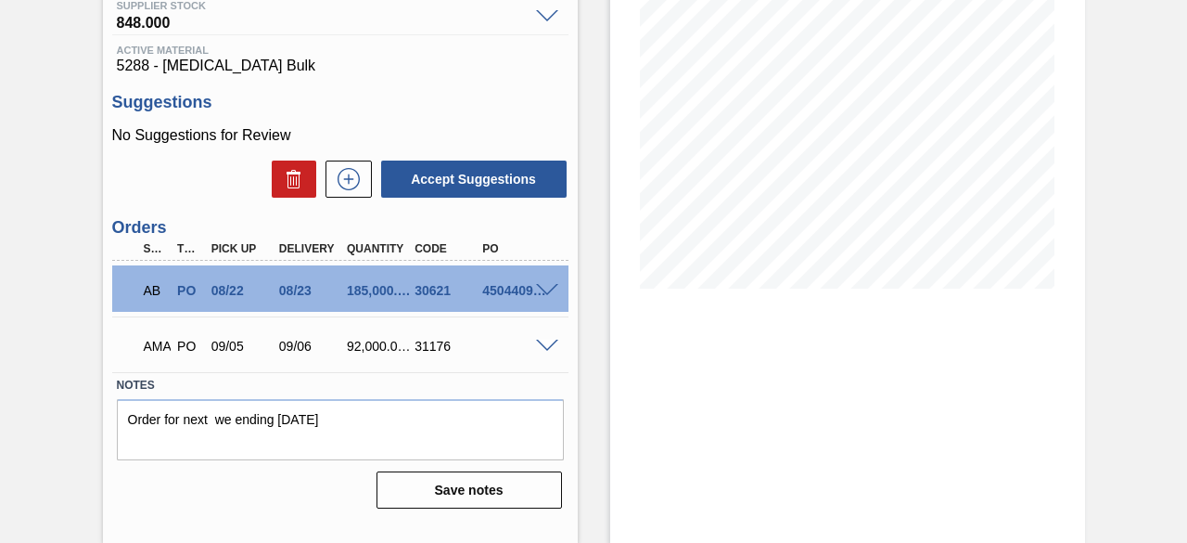
click at [900, 383] on div "Stock From [DATE] to [DATE] Filter 09/01 Stock Projection 246,163.2 SAP Plannin…" at bounding box center [847, 191] width 475 height 705
click at [550, 347] on span at bounding box center [547, 346] width 22 height 14
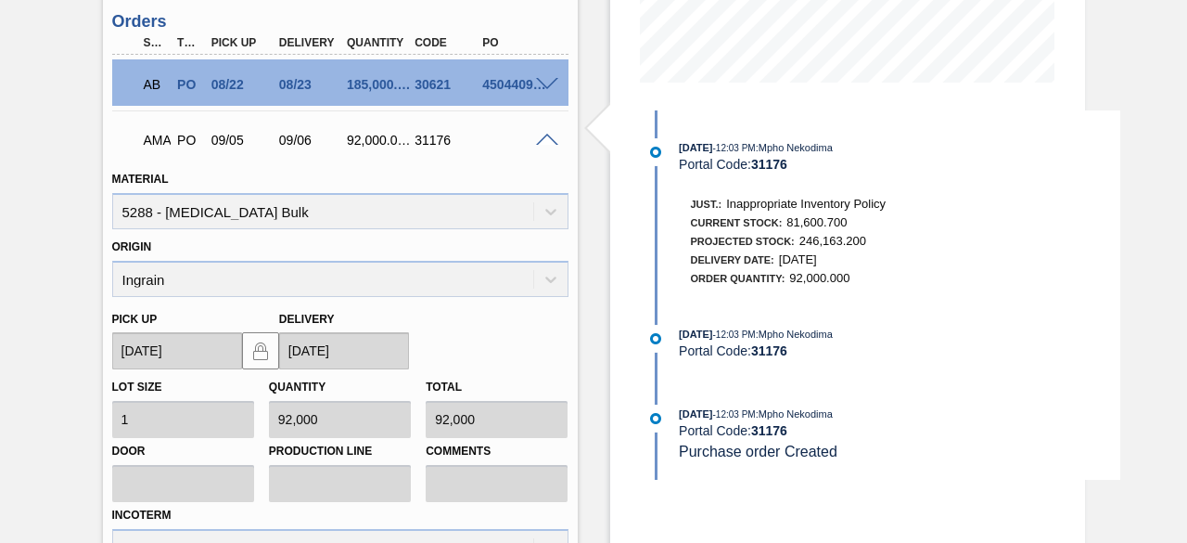
scroll to position [494, 0]
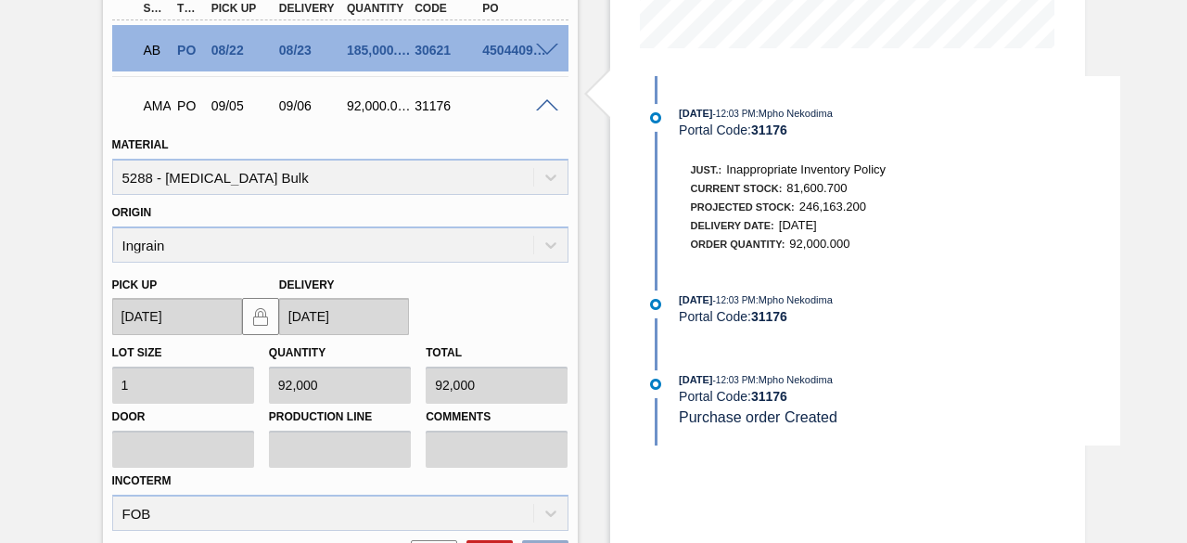
click at [546, 105] on span at bounding box center [547, 106] width 22 height 14
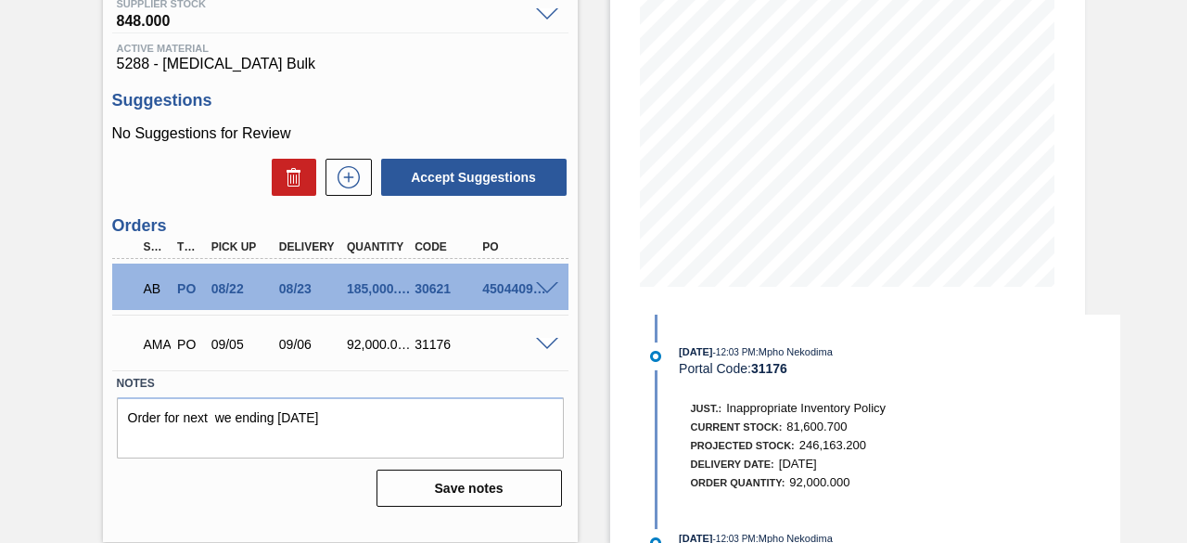
scroll to position [255, 0]
click at [545, 340] on span at bounding box center [547, 346] width 22 height 14
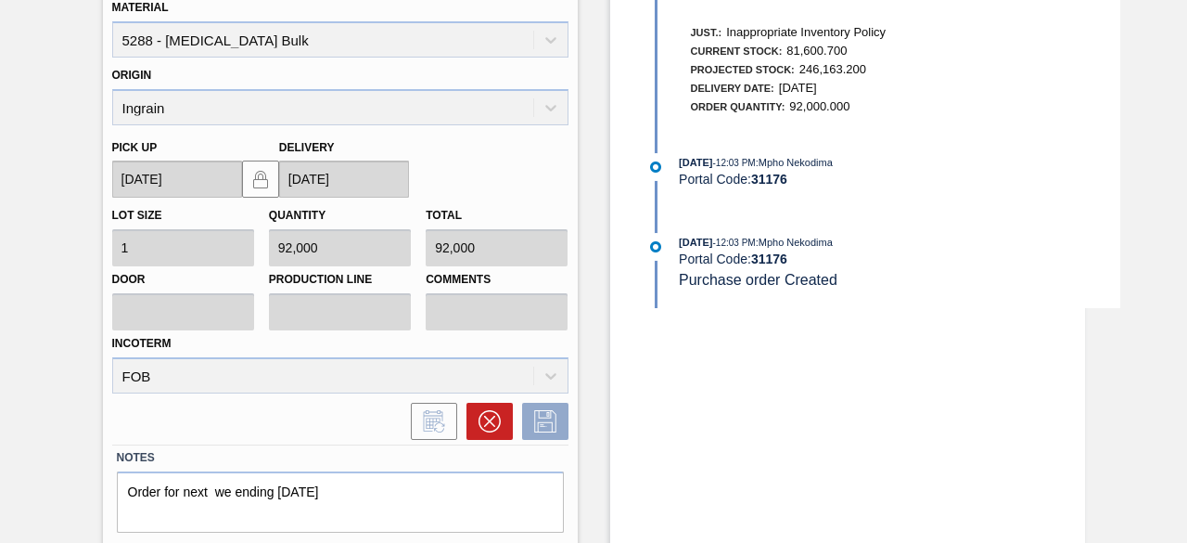
scroll to position [686, 0]
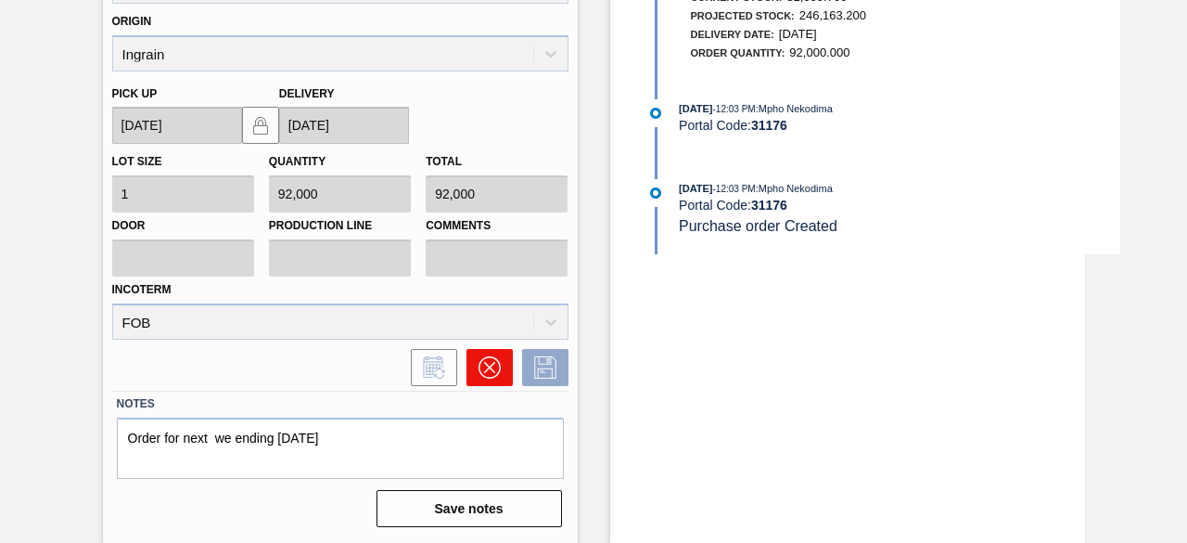
click at [495, 374] on icon at bounding box center [490, 367] width 22 height 22
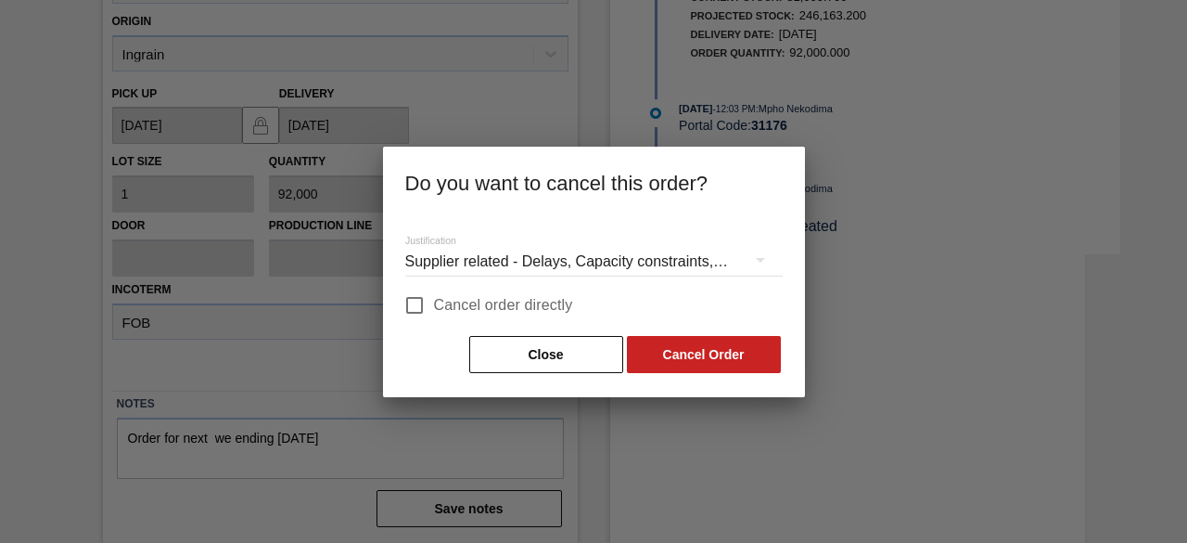
click at [427, 305] on input "Cancel order directly" at bounding box center [414, 305] width 39 height 39
checkbox input "true"
click at [675, 347] on button "Cancel Order" at bounding box center [704, 354] width 154 height 37
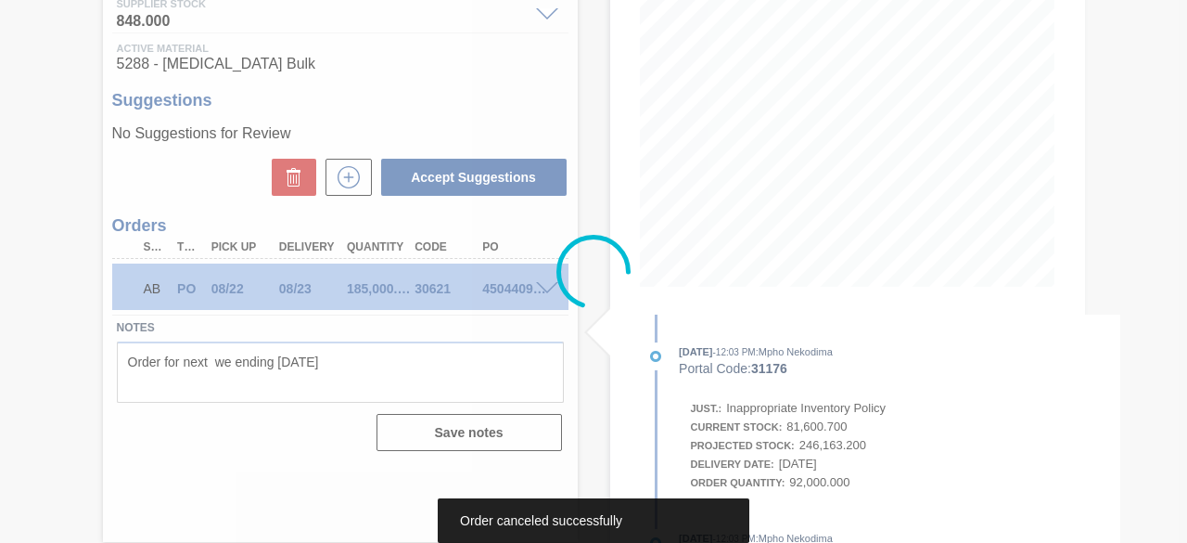
scroll to position [255, 0]
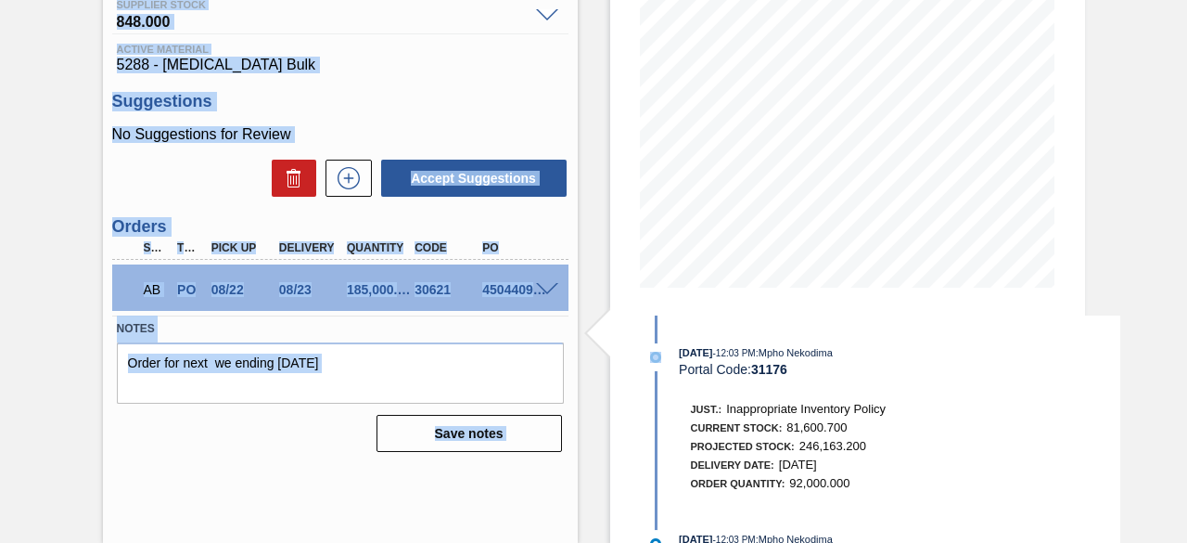
drag, startPoint x: 1182, startPoint y: 301, endPoint x: 1193, endPoint y: 278, distance: 25.7
click at [1186, 0] on html "Tasks Planning Management Transports Reports Master Data Mpho Nekodima 2833 Mar…" at bounding box center [593, 0] width 1187 height 0
click at [510, 97] on h3 "Suggestions" at bounding box center [340, 101] width 456 height 19
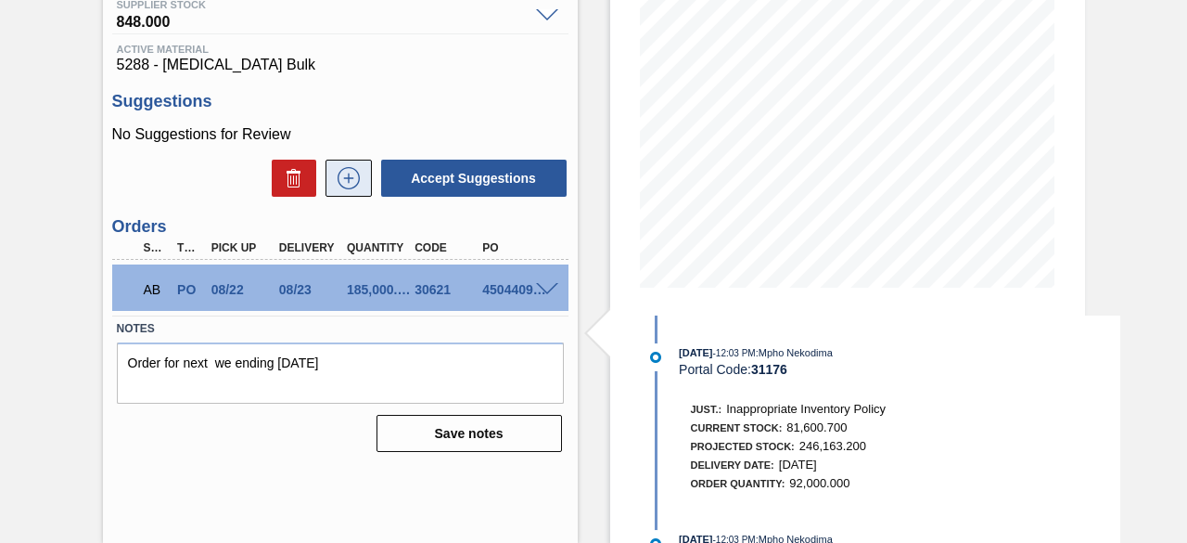
click at [336, 186] on icon at bounding box center [349, 178] width 30 height 22
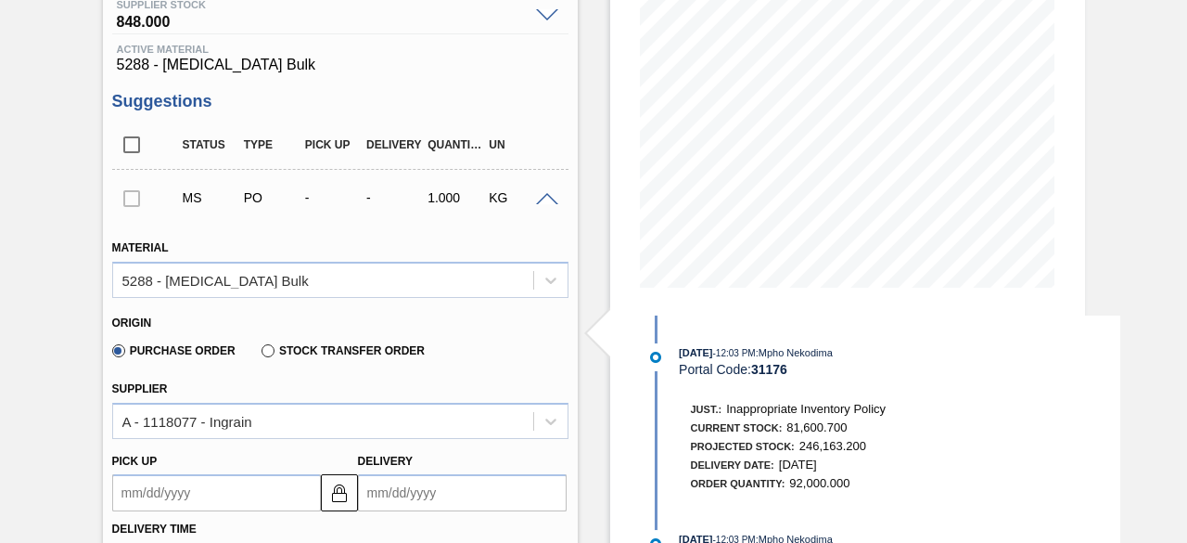
click at [401, 495] on input "Delivery" at bounding box center [462, 492] width 209 height 37
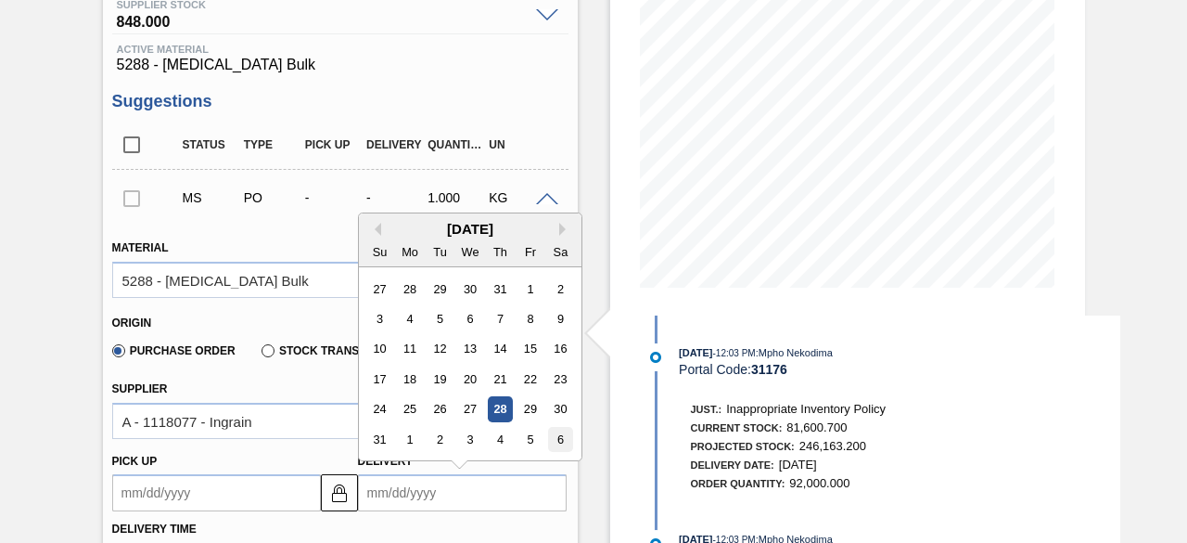
click at [555, 441] on div "6" at bounding box center [559, 439] width 25 height 25
type up3238294164 "[DATE]"
type input "[DATE]"
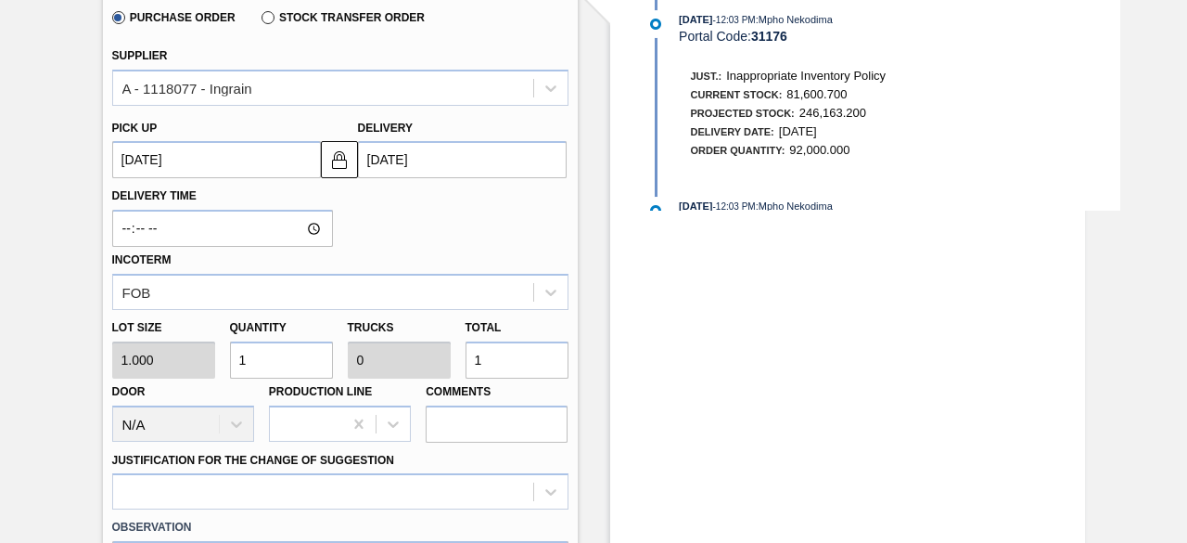
scroll to position [590, 0]
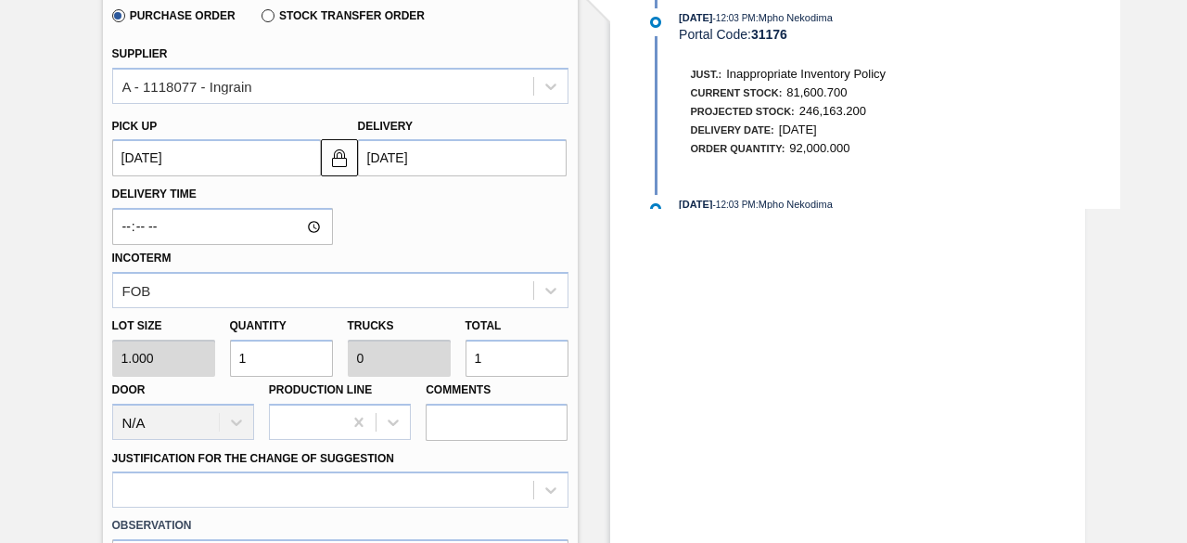
drag, startPoint x: 261, startPoint y: 355, endPoint x: 216, endPoint y: 369, distance: 46.6
click at [216, 369] on div "Lot size 1.000 Quantity 1 Trucks 0 Total 1 Door N/A Production Line Comments" at bounding box center [340, 374] width 471 height 133
type input "18"
type input "0.001"
type input "18"
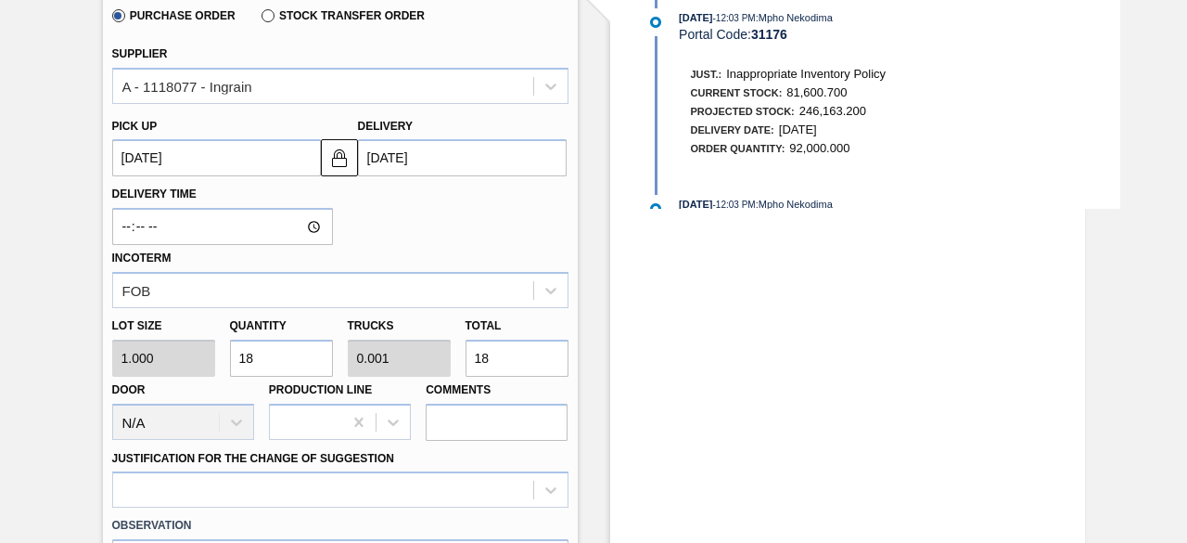
type input "180"
type input "0.006"
type input "180"
type input "1,800"
type input "0.056"
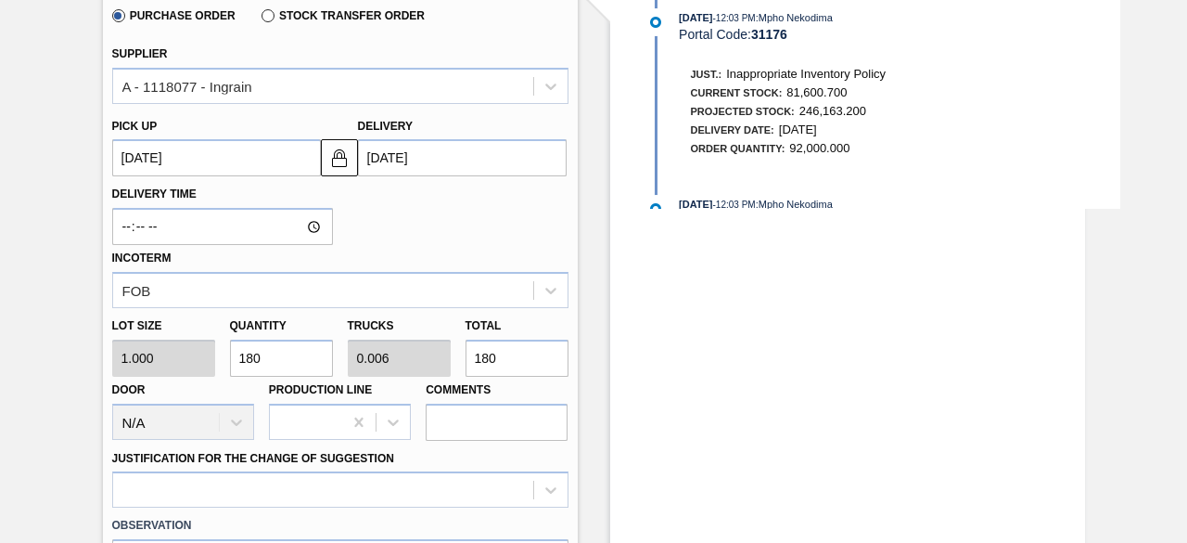
type input "1,800"
type input "18,000"
type input "0.563"
type input "18,000"
type input "180,000"
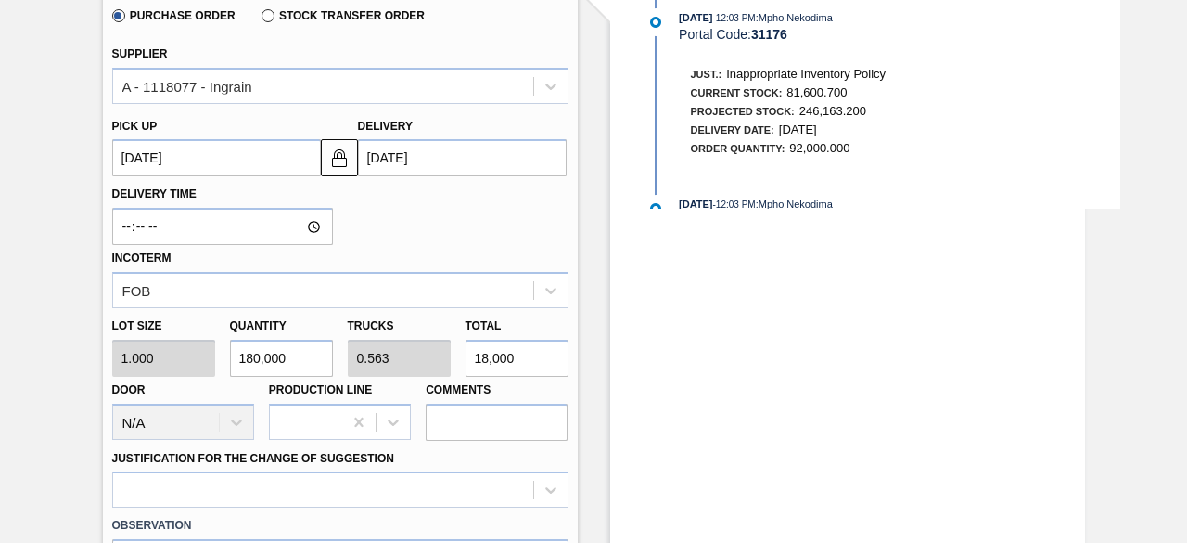
type input "5.625"
type input "180,000"
click at [556, 490] on div at bounding box center [340, 489] width 456 height 36
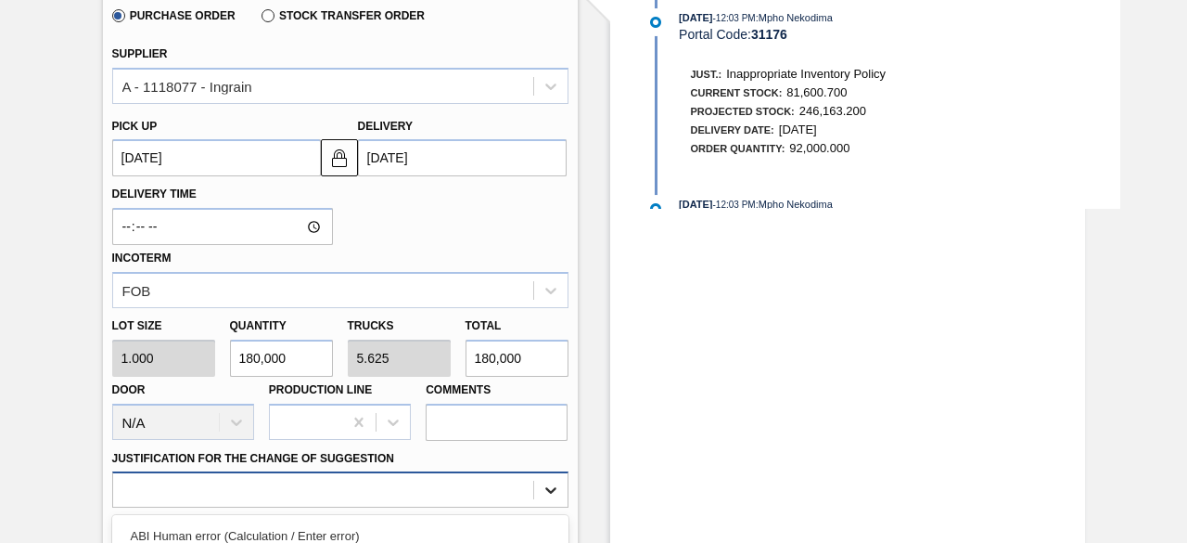
scroll to position [850, 0]
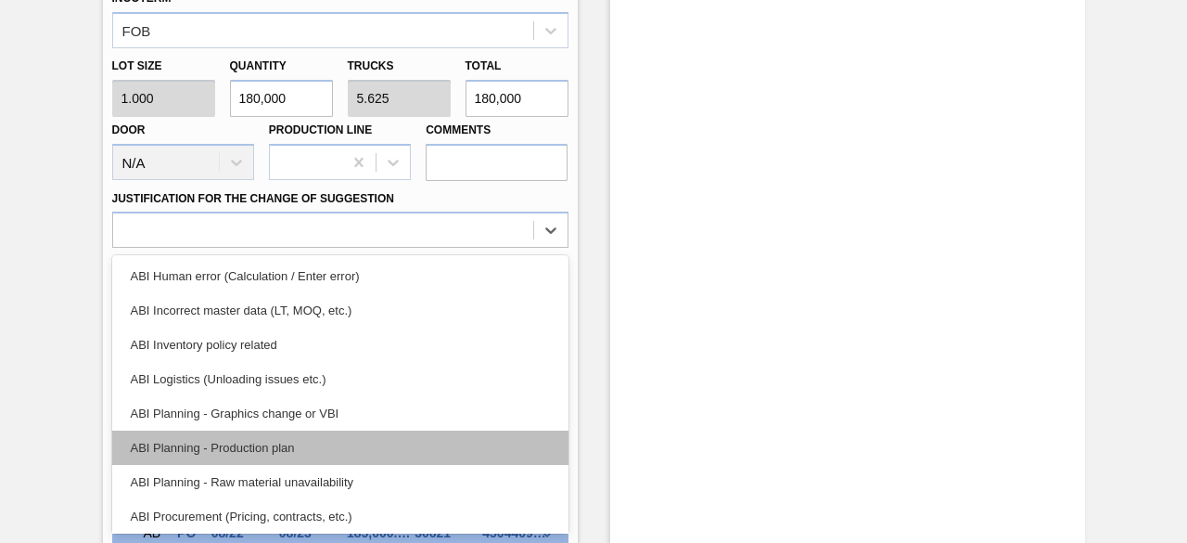
click at [319, 447] on div "ABI Planning - Production plan" at bounding box center [340, 447] width 456 height 34
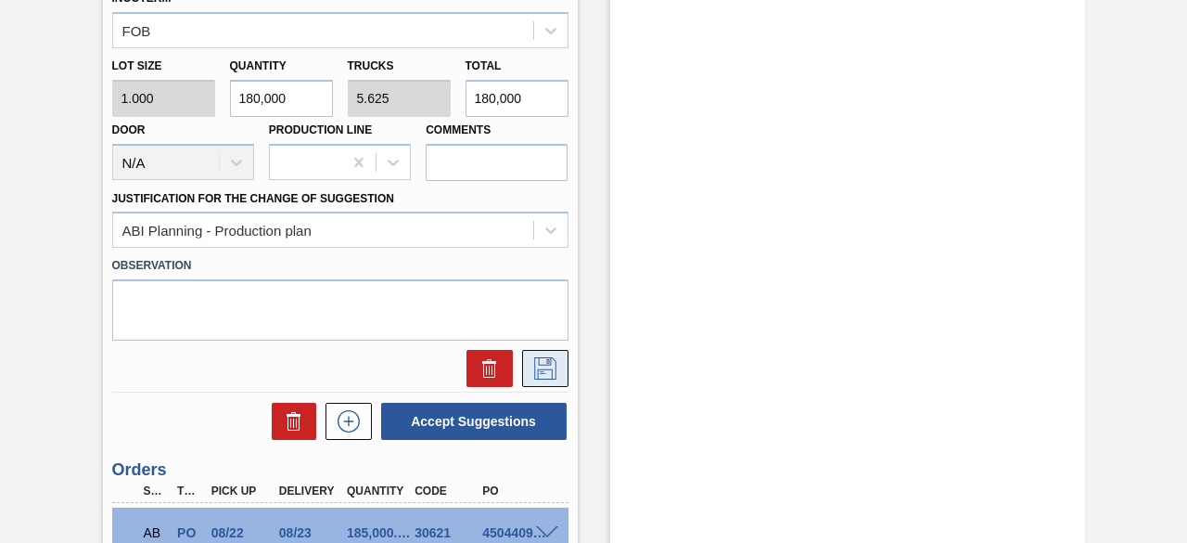
click at [534, 375] on icon at bounding box center [546, 368] width 30 height 22
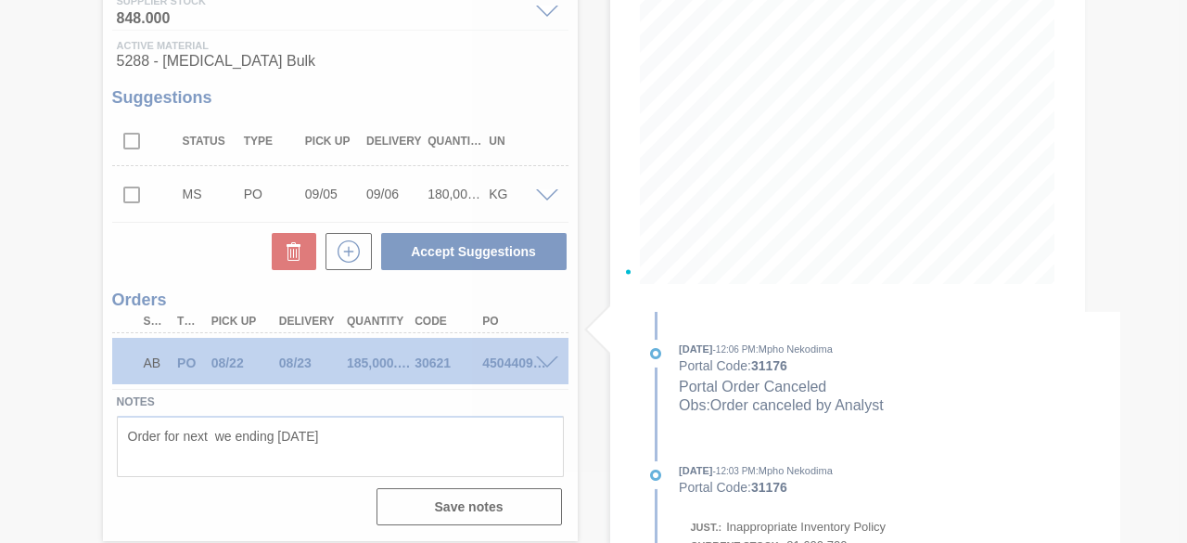
scroll to position [258, 0]
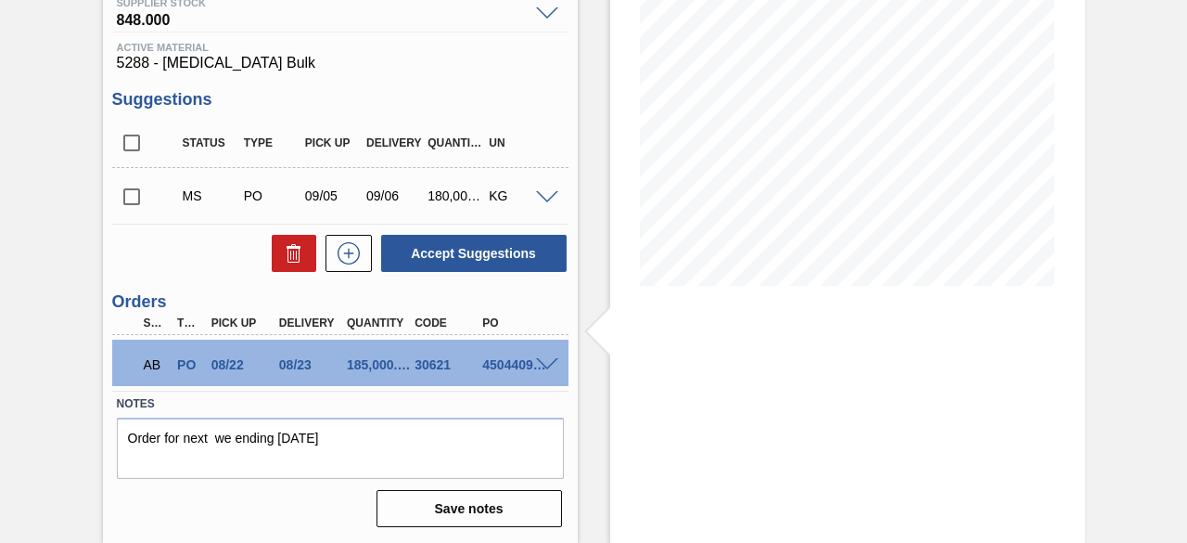
click at [135, 198] on input "checkbox" at bounding box center [131, 196] width 39 height 39
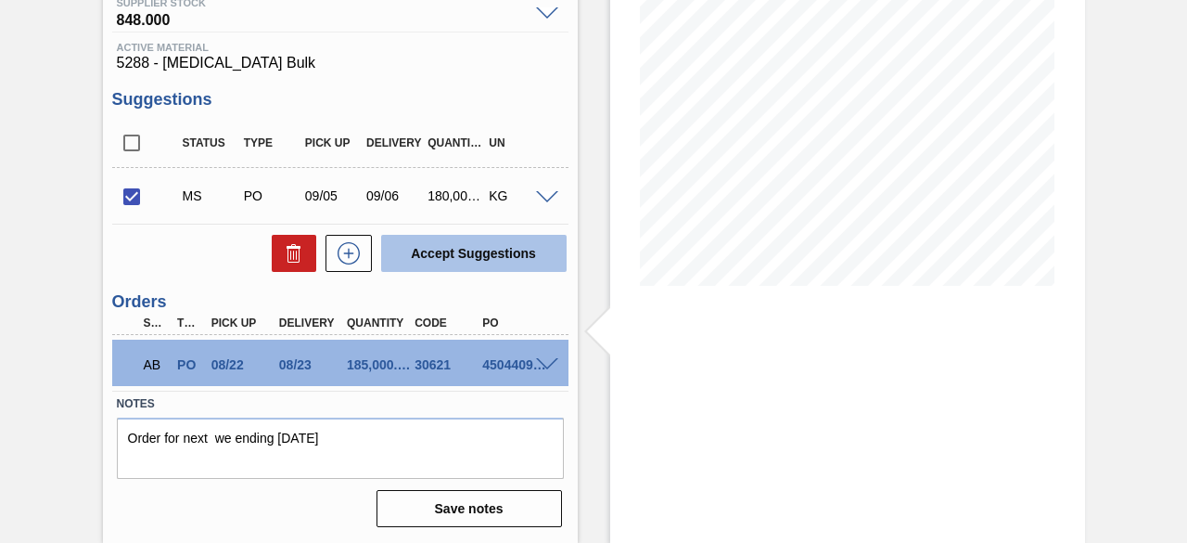
click at [461, 252] on button "Accept Suggestions" at bounding box center [473, 253] width 185 height 37
checkbox input "false"
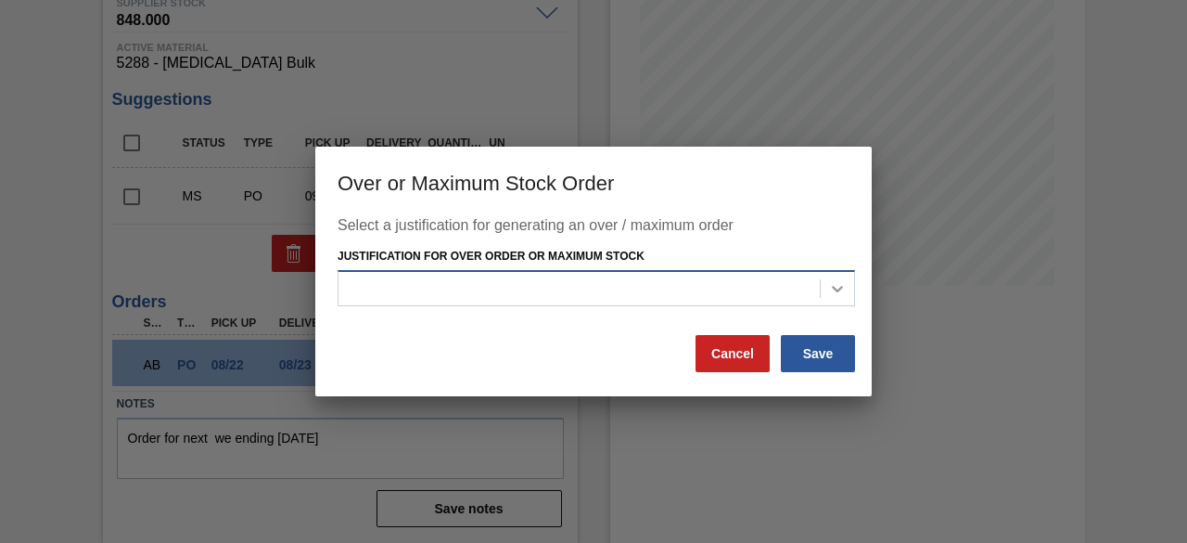
click at [842, 287] on icon at bounding box center [837, 289] width 11 height 6
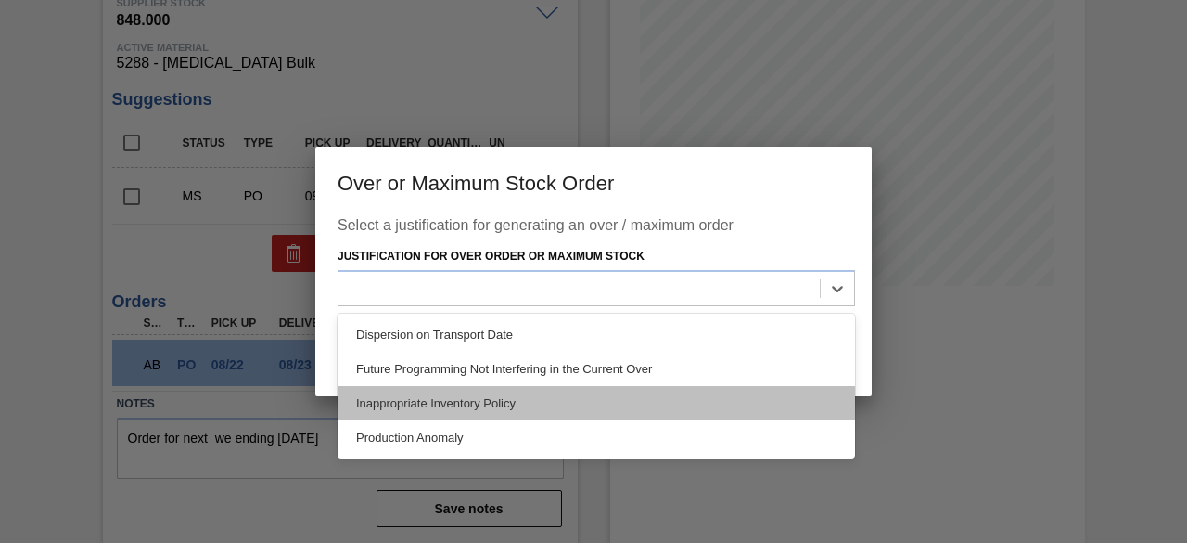
click at [655, 403] on div "Inappropriate Inventory Policy" at bounding box center [597, 403] width 518 height 34
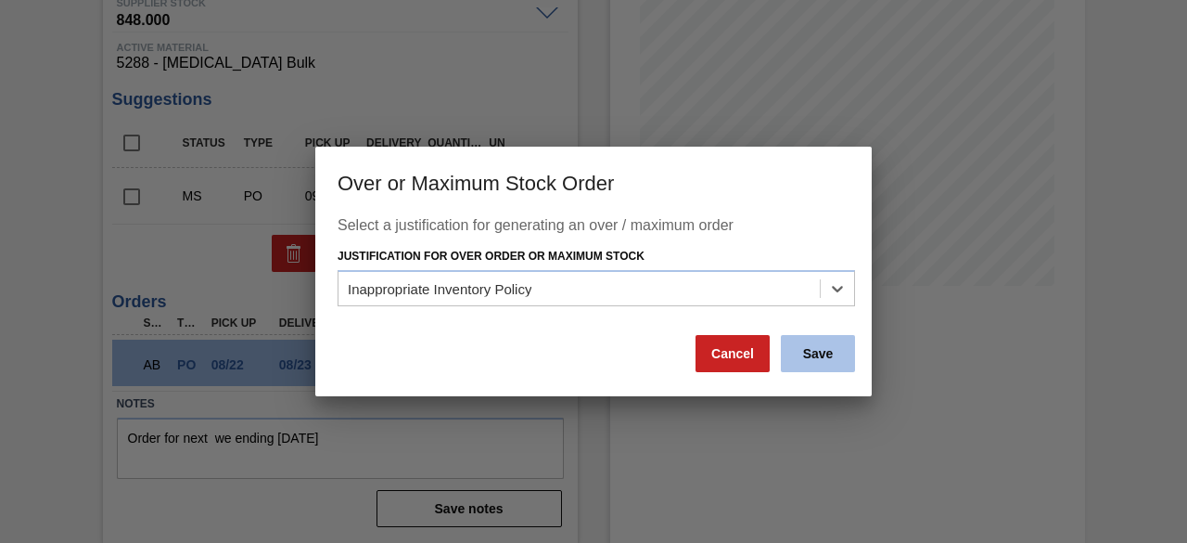
click at [822, 354] on button "Save" at bounding box center [818, 353] width 74 height 37
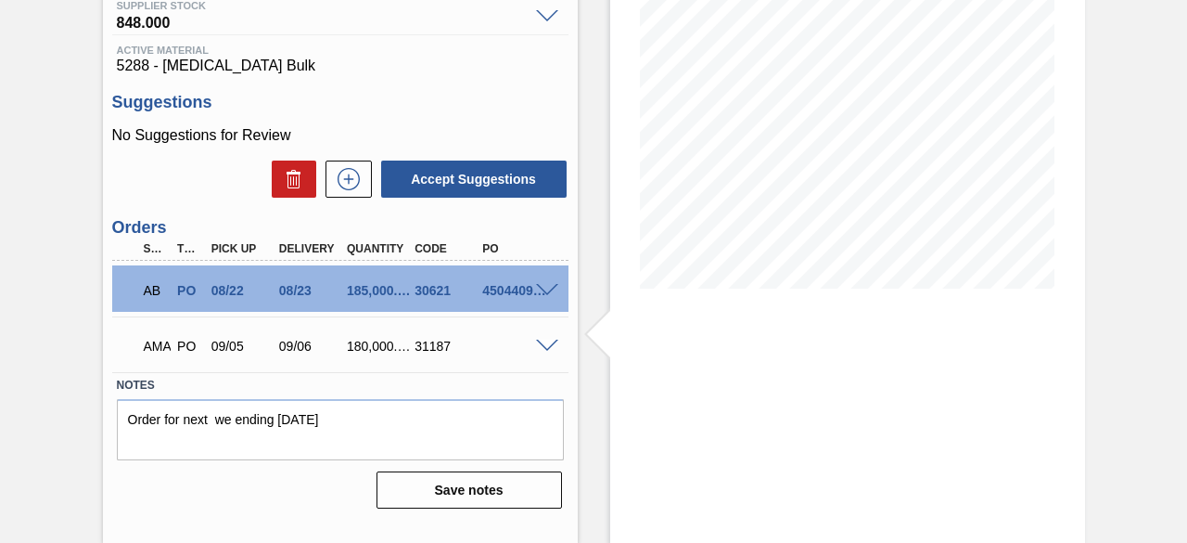
scroll to position [0, 0]
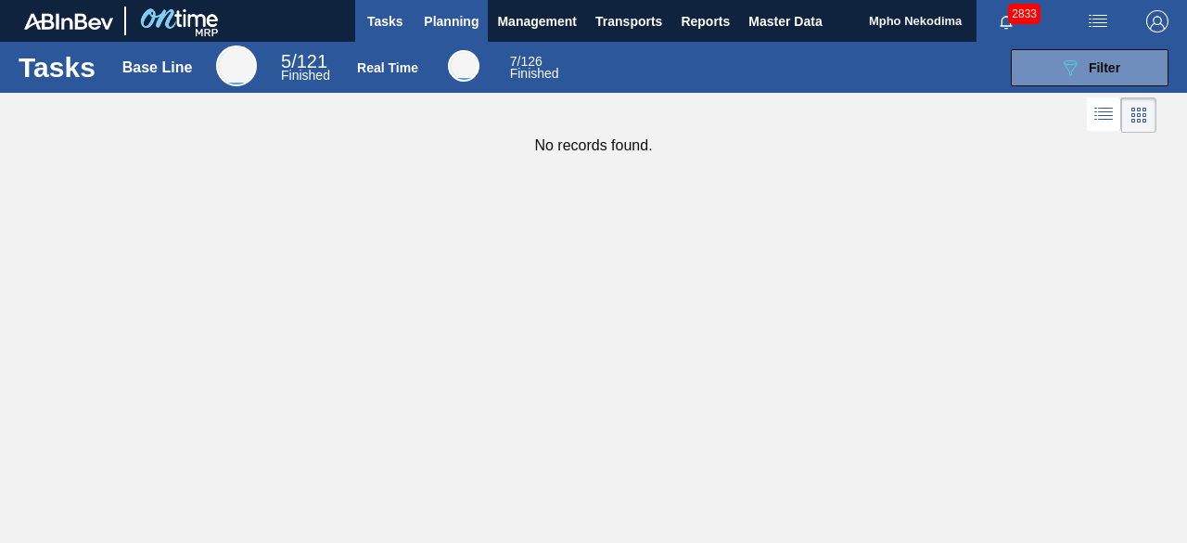
click at [451, 25] on span "Planning" at bounding box center [451, 21] width 55 height 22
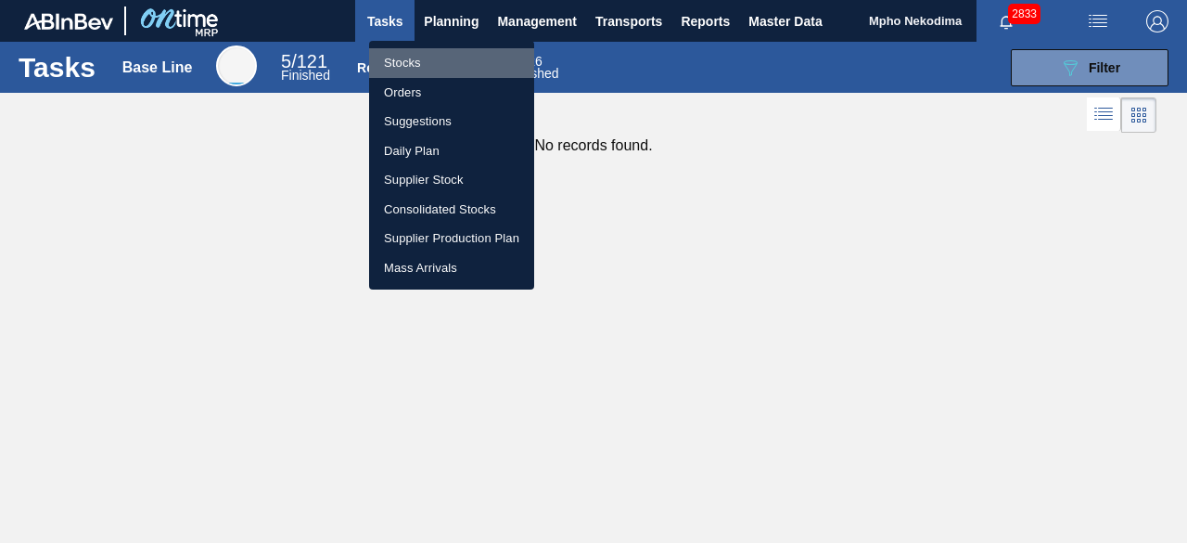
click at [406, 64] on li "Stocks" at bounding box center [451, 63] width 165 height 30
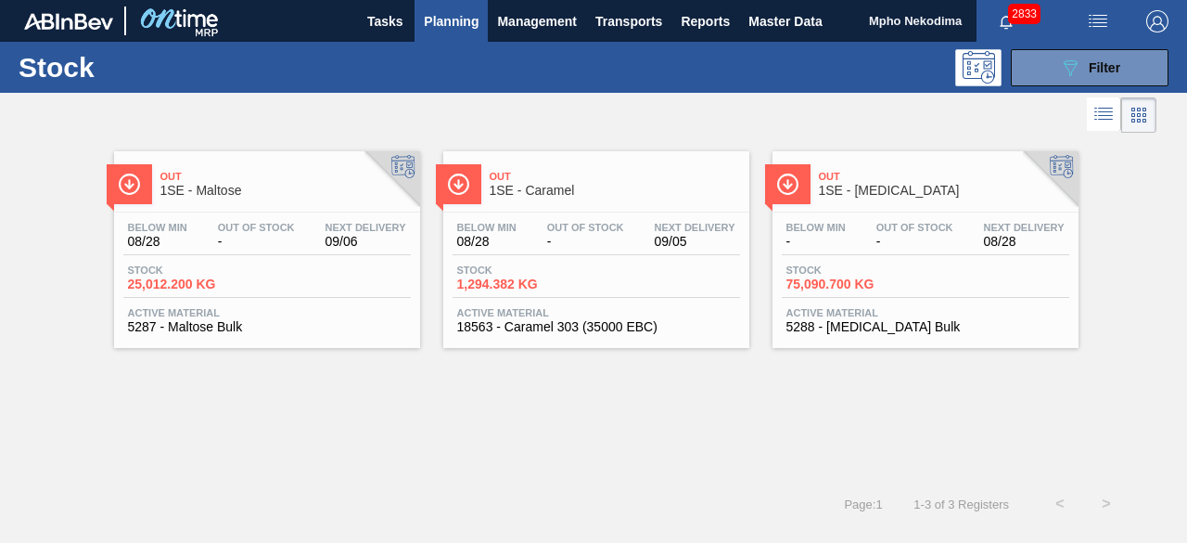
click at [195, 326] on span "5287 - Maltose Bulk" at bounding box center [267, 327] width 278 height 14
click at [179, 326] on span "5287 - Maltose Bulk" at bounding box center [267, 327] width 278 height 14
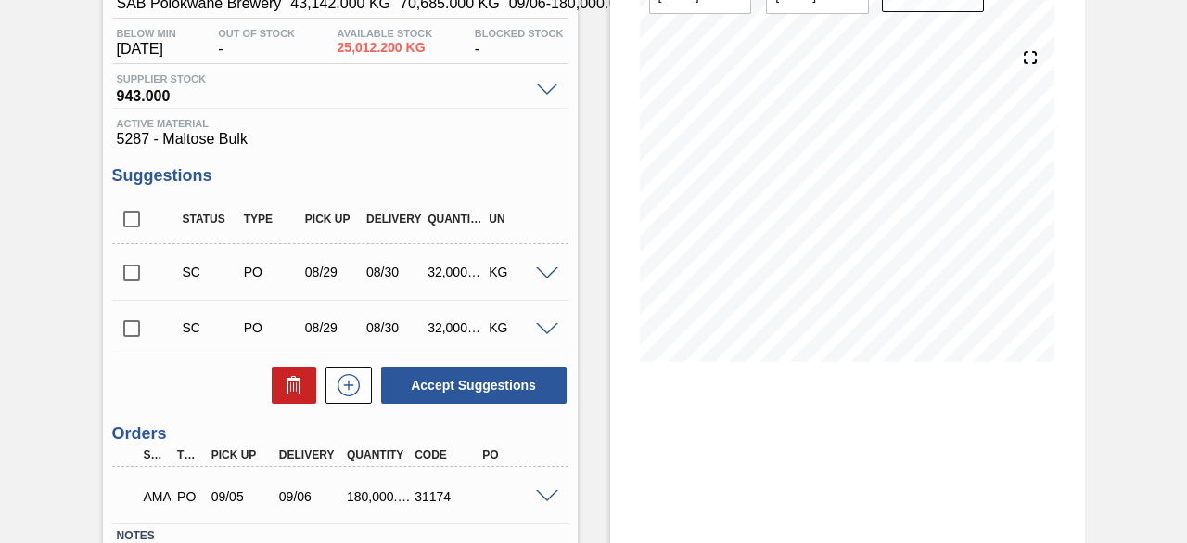
scroll to position [187, 0]
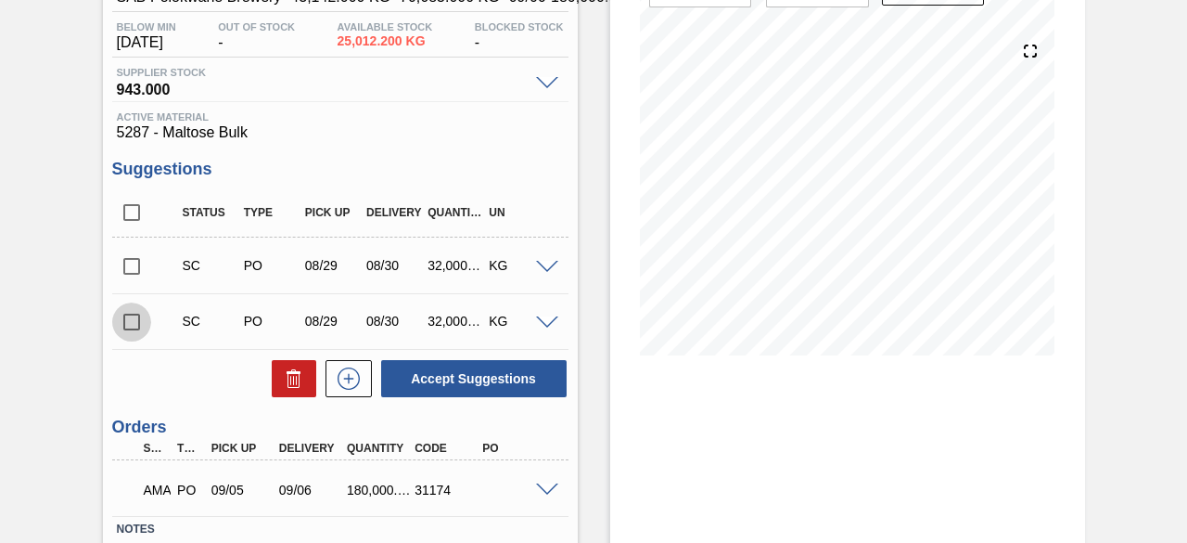
click at [129, 322] on input "checkbox" at bounding box center [131, 321] width 39 height 39
checkbox input "true"
click at [552, 324] on span at bounding box center [547, 323] width 22 height 14
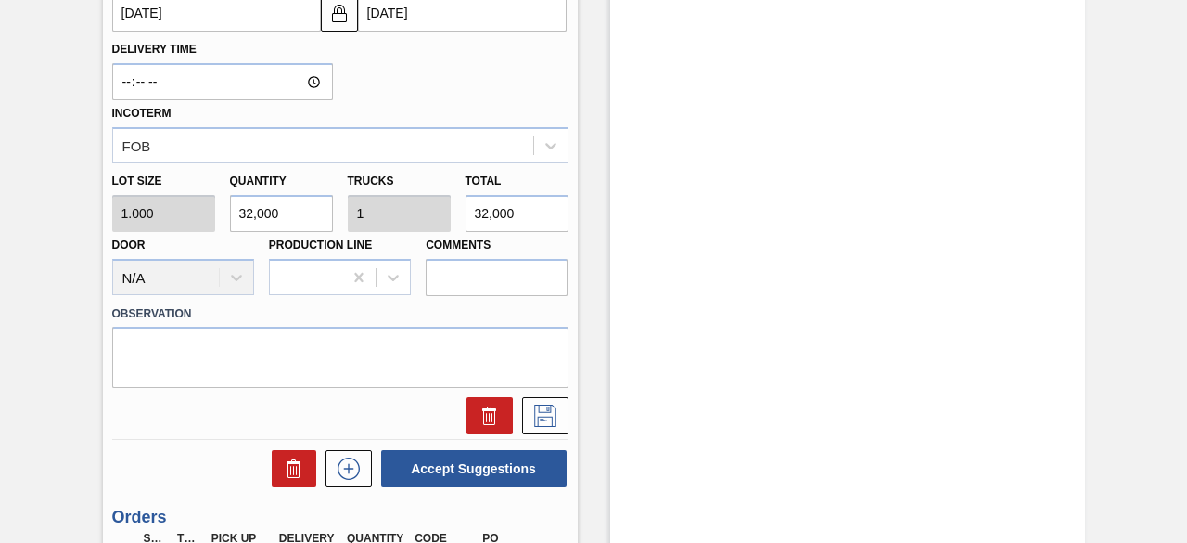
scroll to position [794, 0]
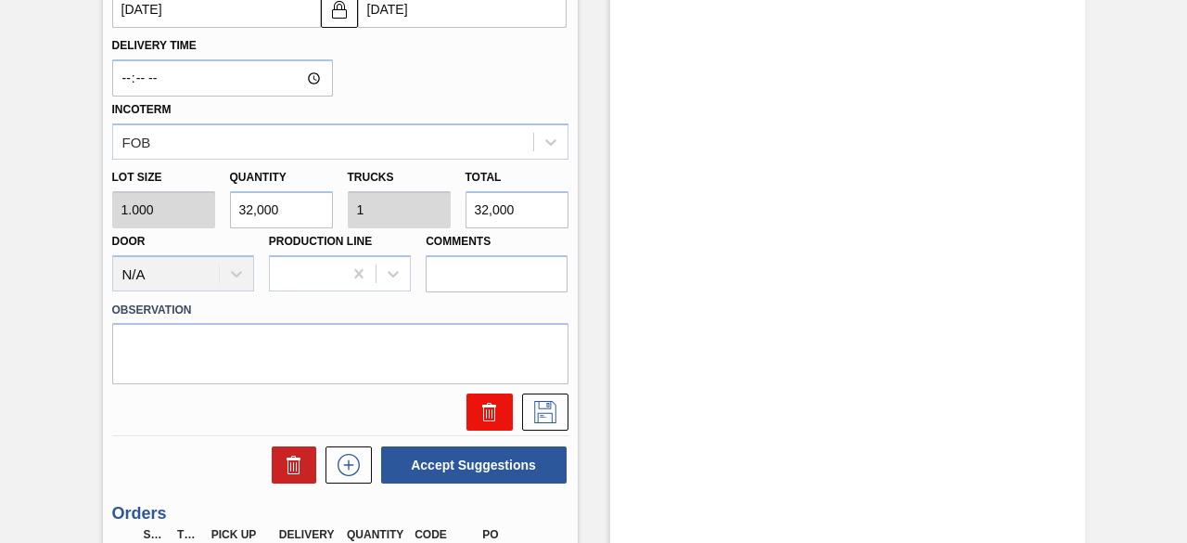
click at [493, 415] on icon at bounding box center [490, 412] width 22 height 22
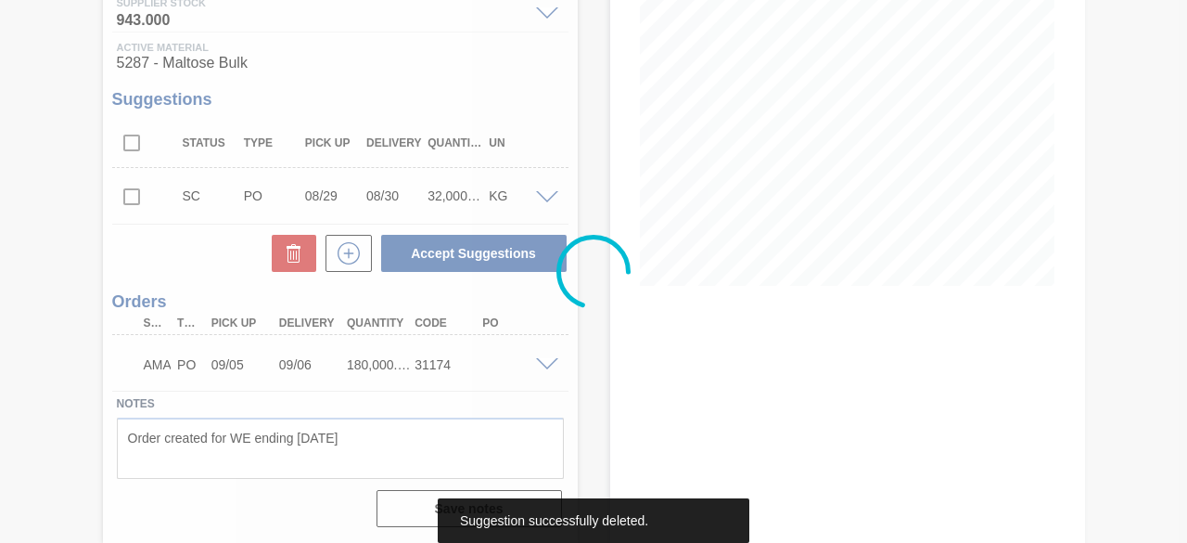
scroll to position [258, 0]
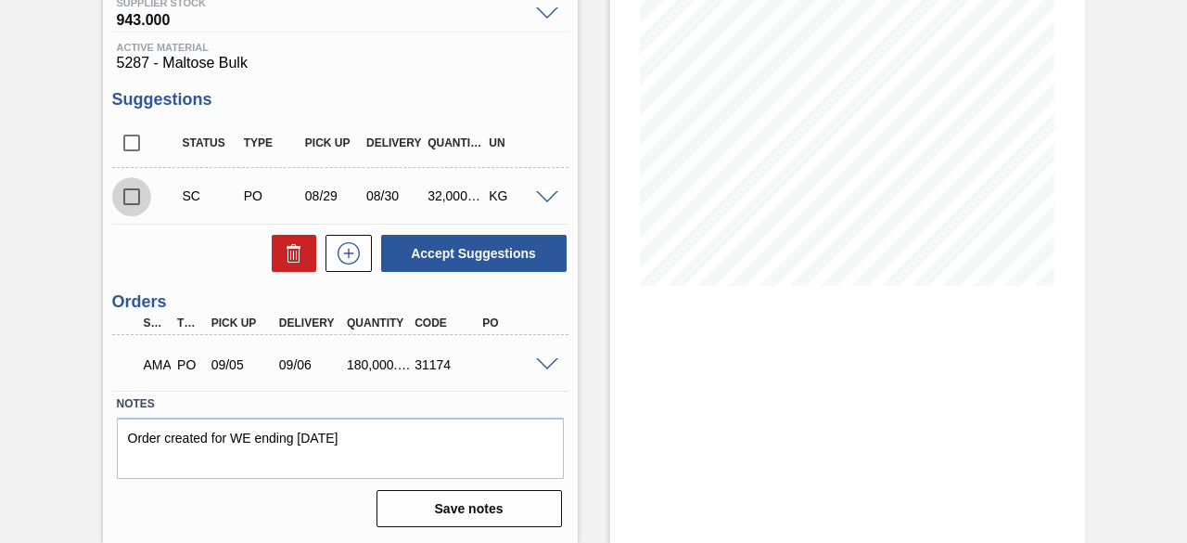
click at [130, 196] on input "checkbox" at bounding box center [131, 196] width 39 height 39
click at [129, 190] on input "checkbox" at bounding box center [131, 196] width 39 height 39
checkbox input "false"
click at [343, 252] on icon at bounding box center [349, 253] width 30 height 22
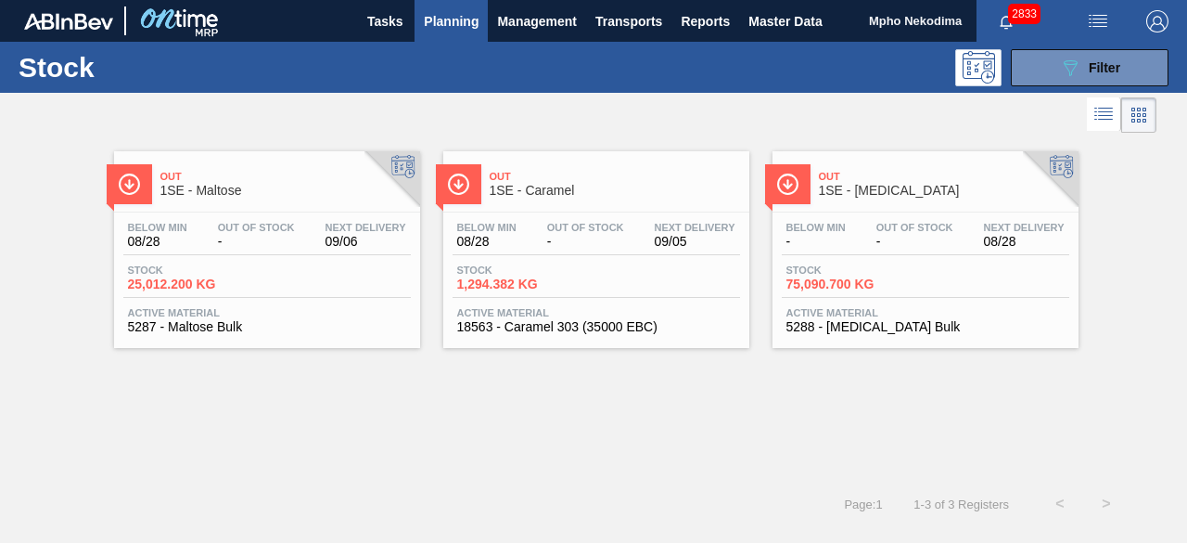
click at [205, 323] on span "5287 - Maltose Bulk" at bounding box center [267, 327] width 278 height 14
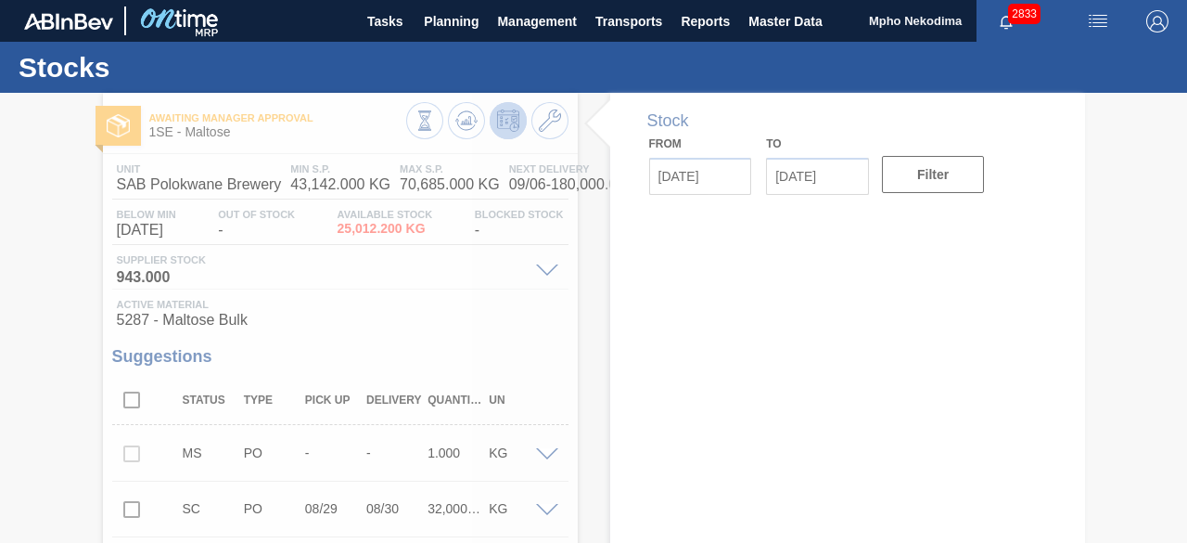
type input "[DATE]"
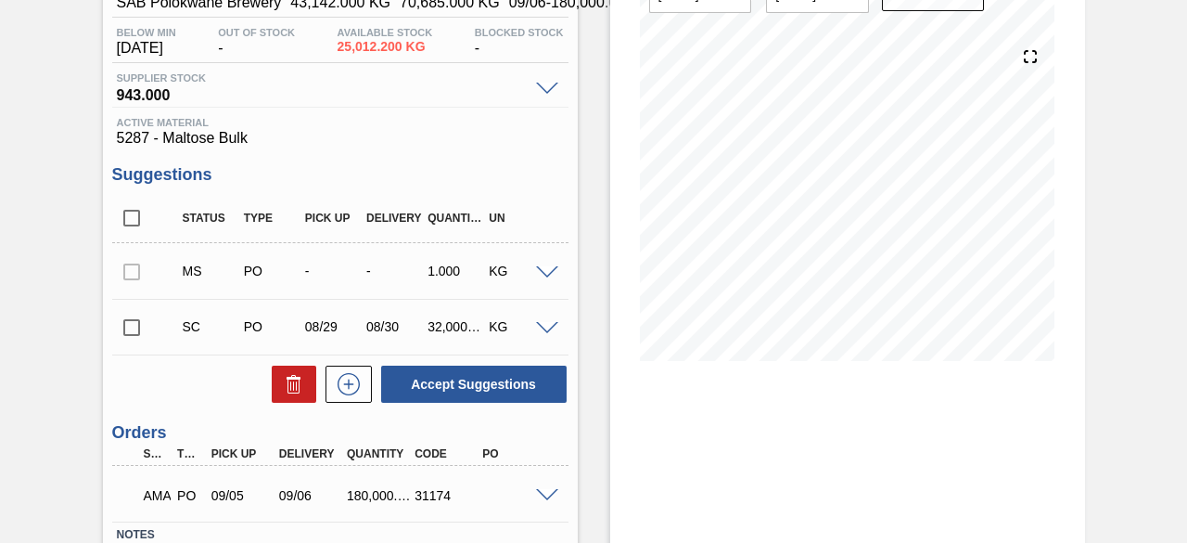
scroll to position [213, 0]
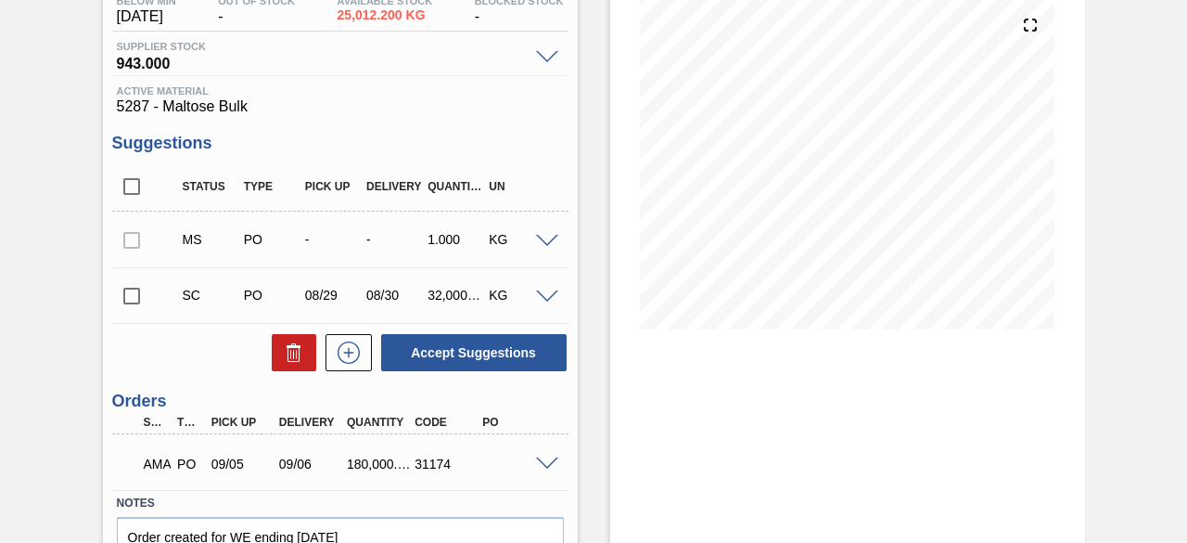
click at [547, 461] on span at bounding box center [547, 464] width 22 height 14
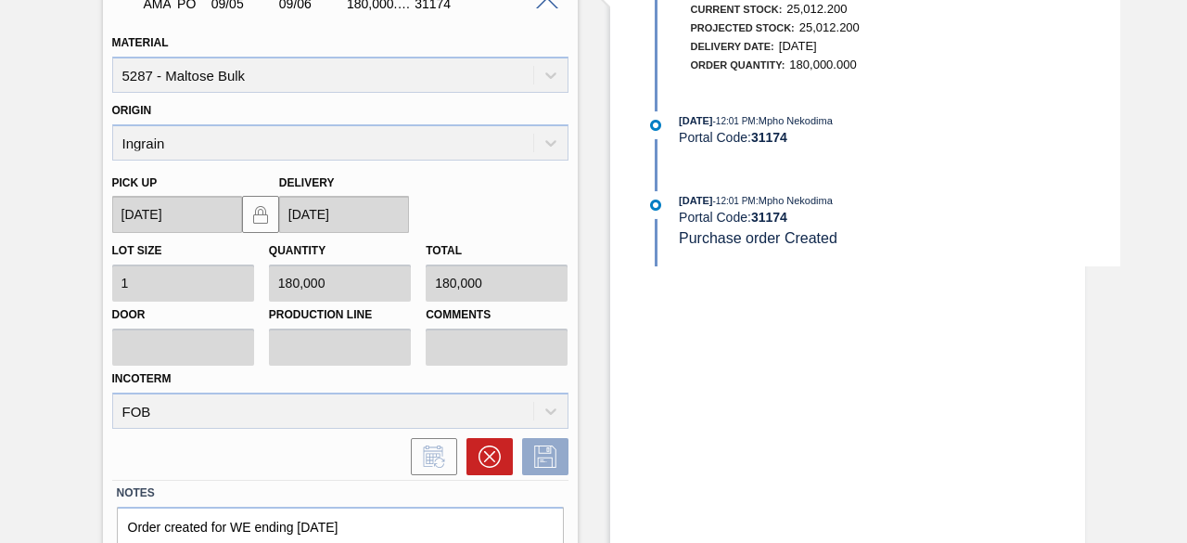
scroll to position [686, 0]
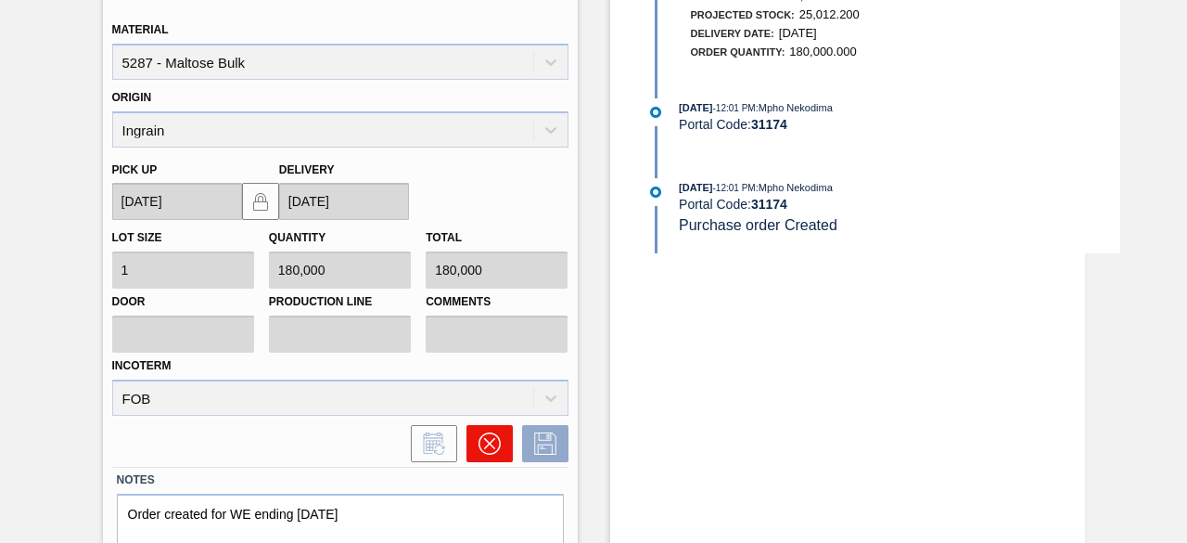
click at [480, 444] on icon at bounding box center [490, 443] width 22 height 22
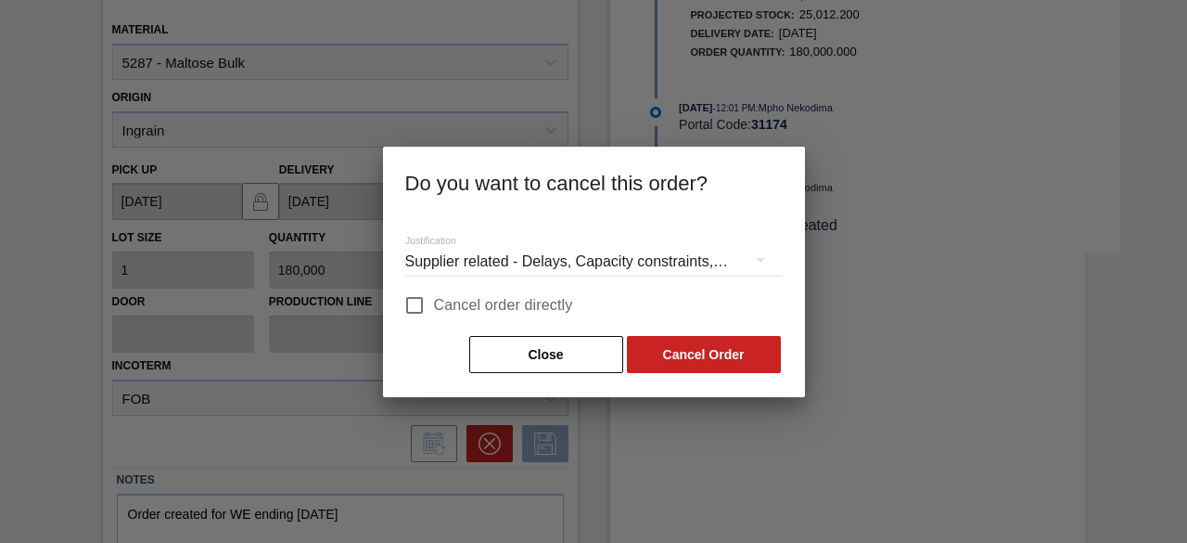
click at [438, 304] on span "Cancel order directly" at bounding box center [503, 305] width 139 height 22
click at [434, 304] on input "Cancel order directly" at bounding box center [414, 305] width 39 height 39
checkbox input "true"
click at [671, 350] on button "Cancel Order" at bounding box center [704, 354] width 154 height 37
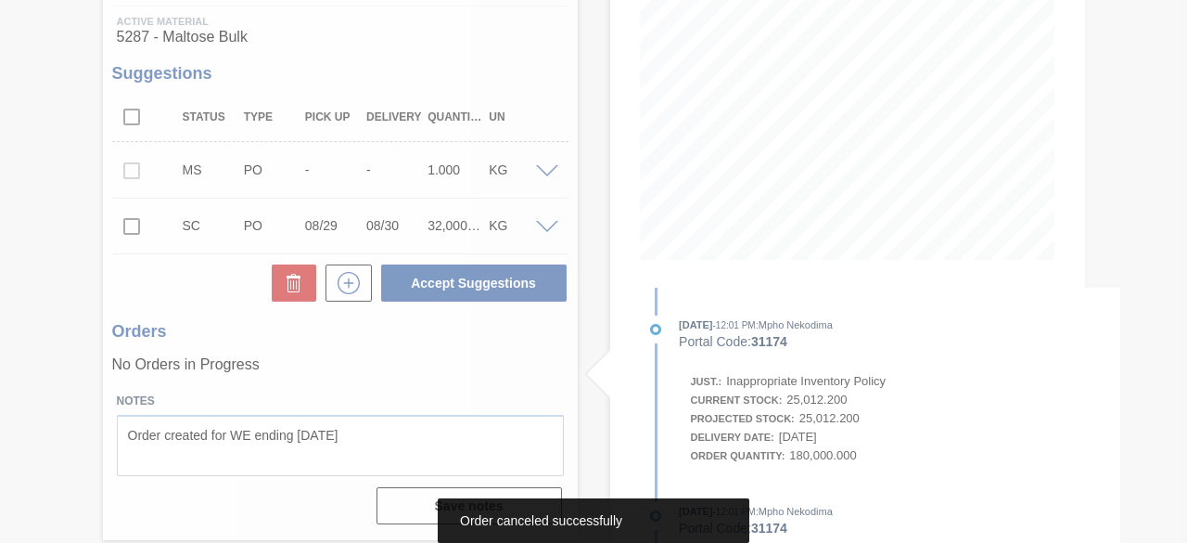
scroll to position [282, 0]
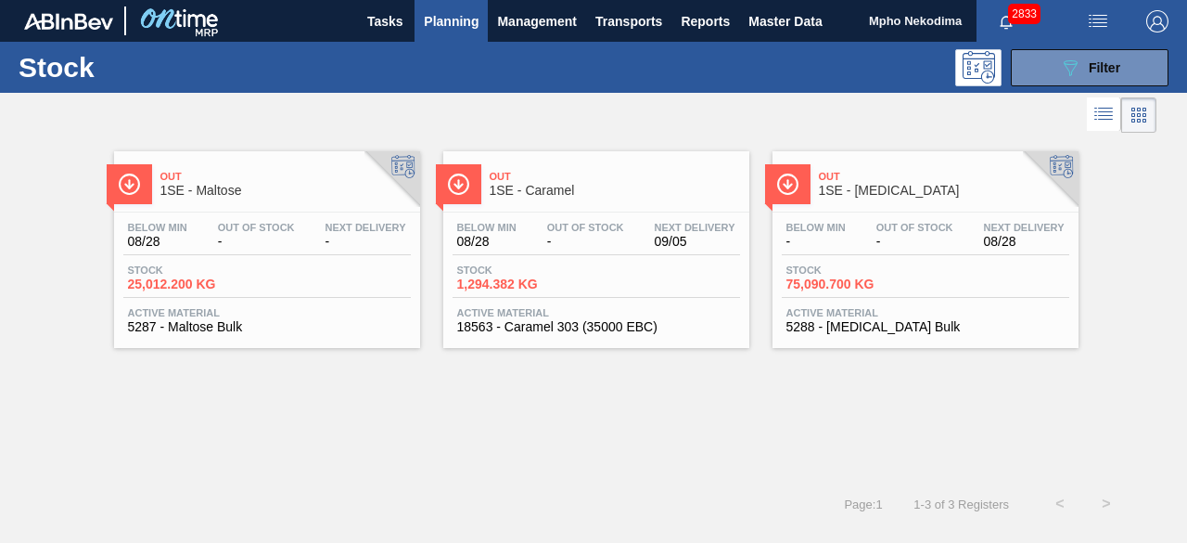
click at [636, 450] on div "Out 1SE - Maltose Below Min 08/28 Out Of Stock - Next Delivery - Stock 25,012.2…" at bounding box center [593, 308] width 1187 height 343
click at [445, 19] on span "Planning" at bounding box center [451, 21] width 55 height 22
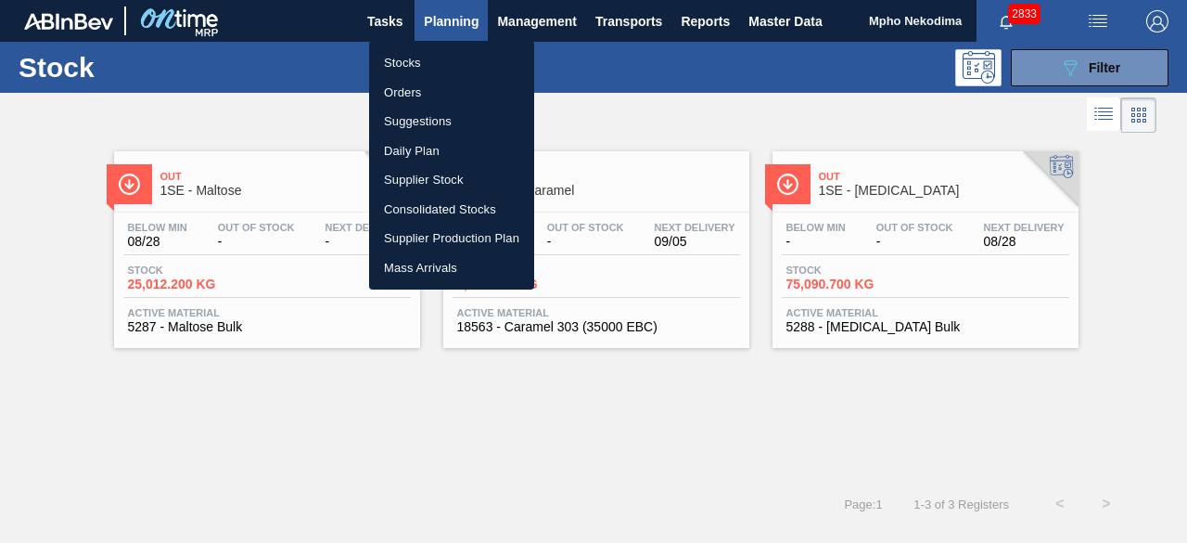
click at [407, 62] on li "Stocks" at bounding box center [451, 63] width 165 height 30
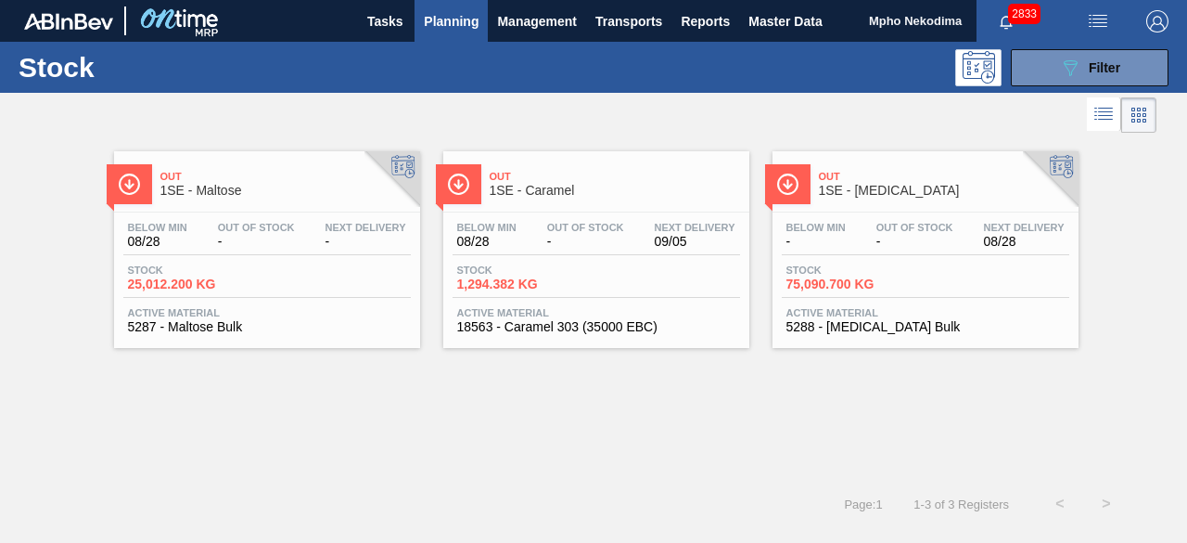
click at [386, 428] on div "Out 1SE - Maltose Below Min 08/28 Out Of Stock - Next Delivery - Stock 25,012.2…" at bounding box center [593, 308] width 1187 height 343
click at [339, 446] on div "Out 1SE - Maltose Below Min 08/28 Out Of Stock - Next Delivery - Stock 25,012.2…" at bounding box center [593, 308] width 1187 height 343
click at [187, 324] on span "5287 - Maltose Bulk" at bounding box center [267, 327] width 278 height 14
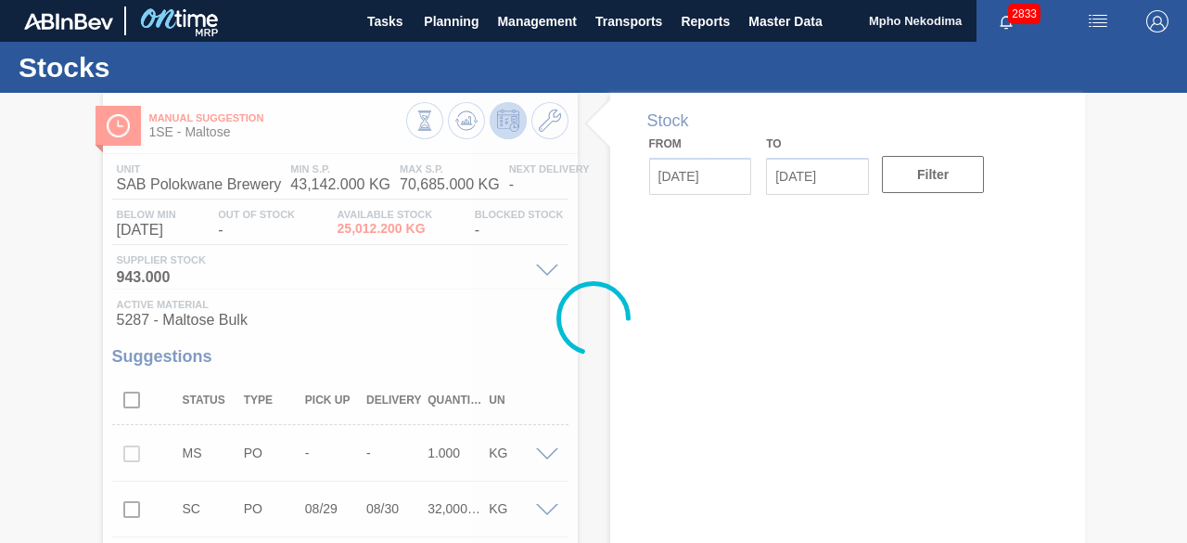
type input "[DATE]"
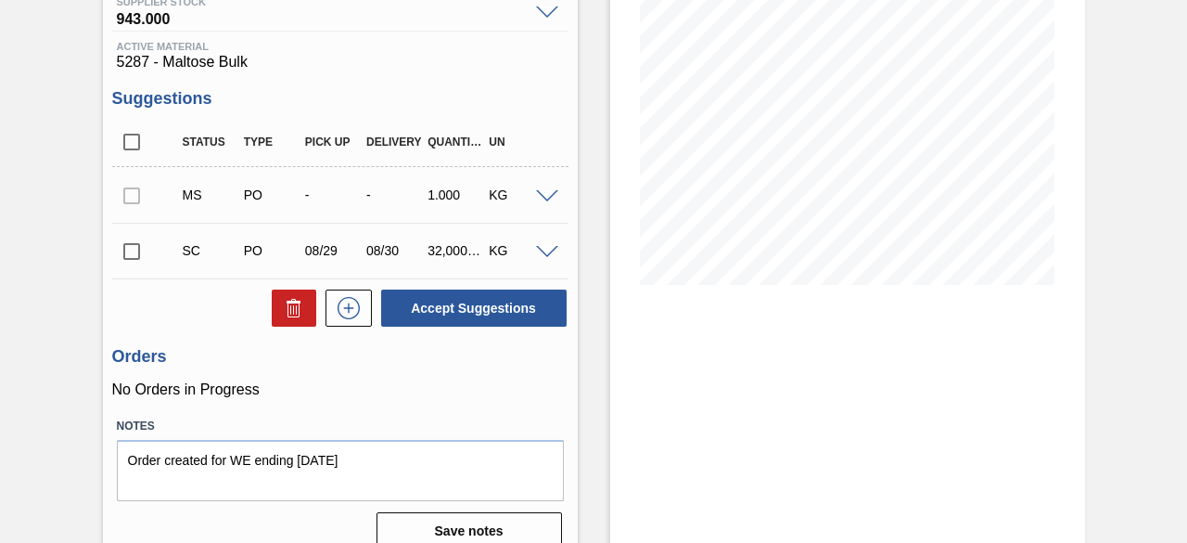
scroll to position [282, 0]
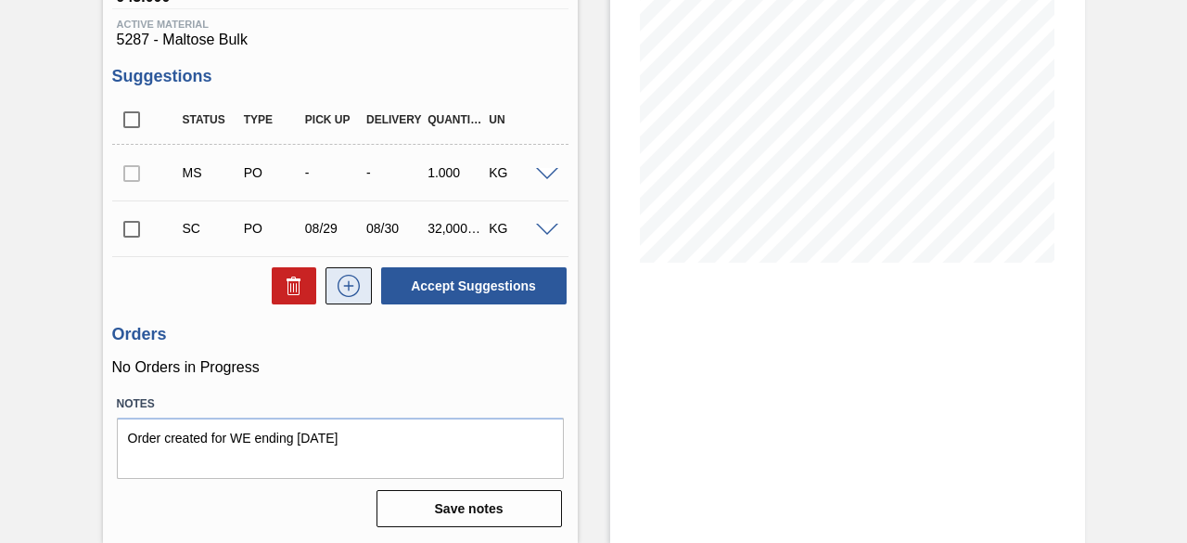
click at [348, 289] on icon at bounding box center [348, 286] width 1 height 10
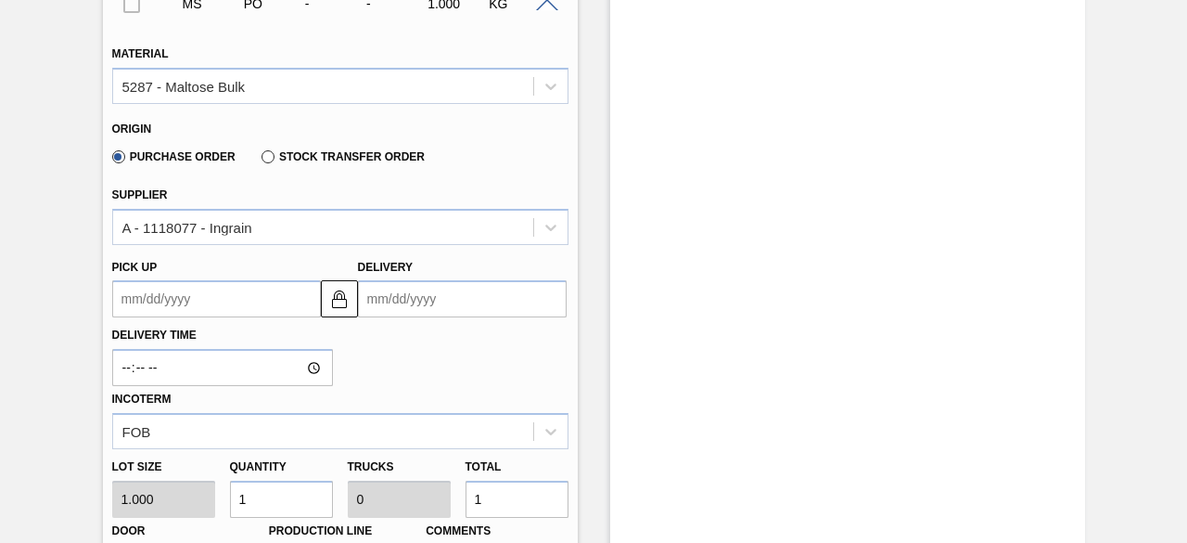
scroll to position [553, 0]
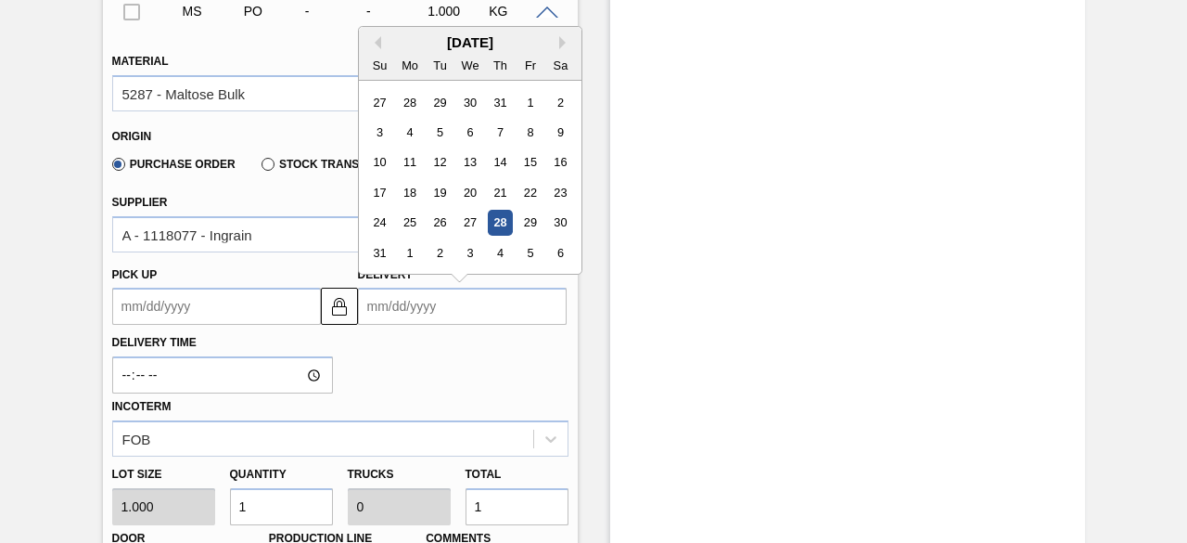
click at [377, 302] on input "Delivery" at bounding box center [462, 306] width 209 height 37
click at [553, 256] on div "6" at bounding box center [559, 252] width 25 height 25
type up3238294180 "[DATE]"
type input "[DATE]"
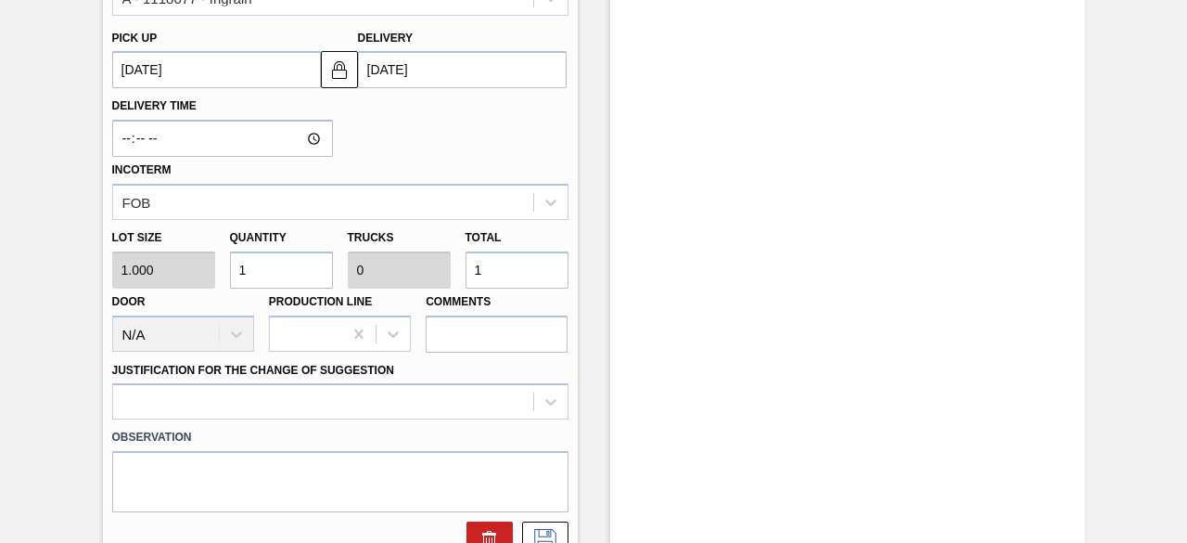
scroll to position [822, 0]
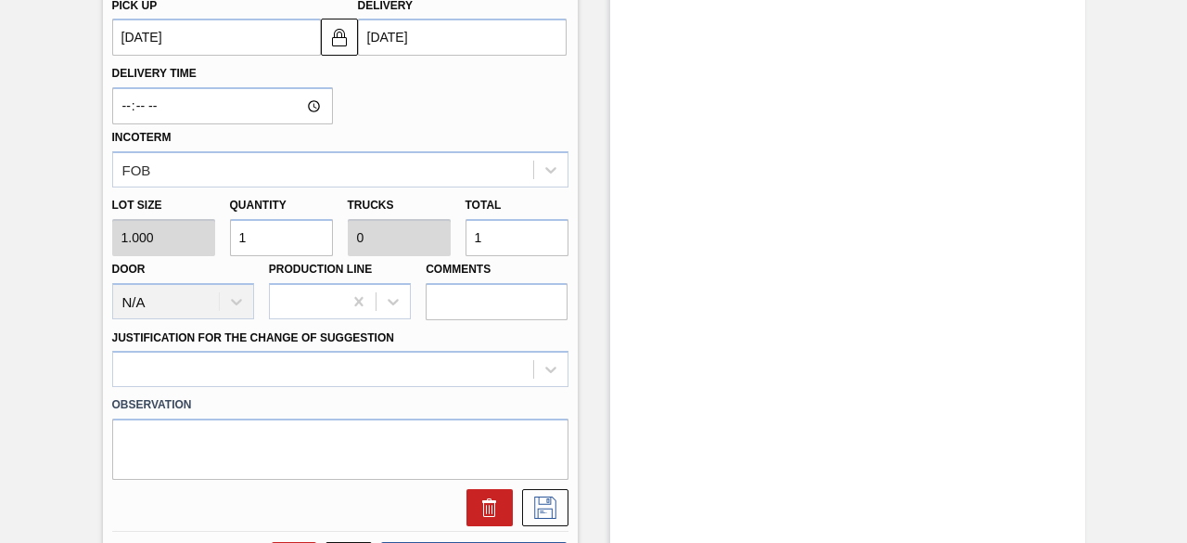
click at [160, 239] on div "Lot size 1.000 Quantity 1 Trucks 0 Total 1 Door N/A Production Line Comments" at bounding box center [340, 253] width 471 height 133
type input "18"
type input "0.001"
type input "18"
type input "180"
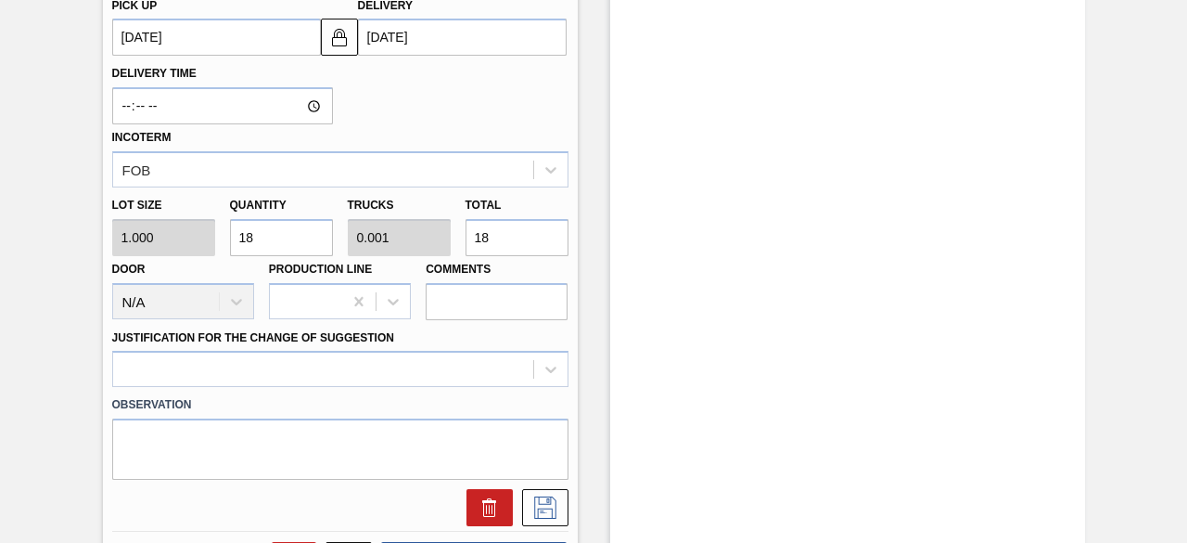
type input "0.006"
type input "180"
type input "1,800"
type input "0.056"
type input "1,800"
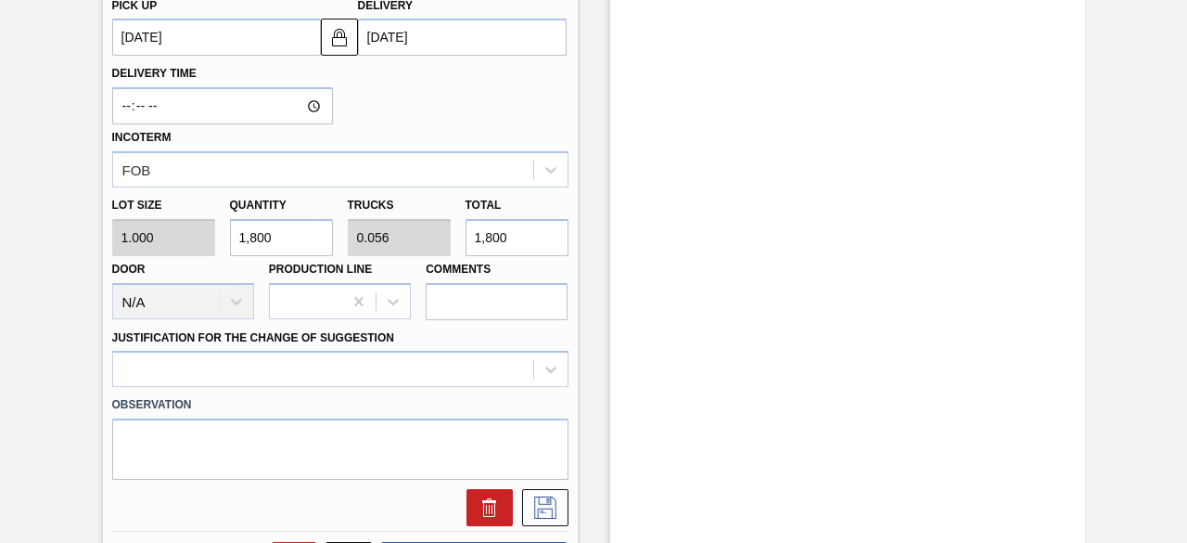
type input "18,000"
type input "0.563"
type input "18,000"
type input "180,000"
type input "5.625"
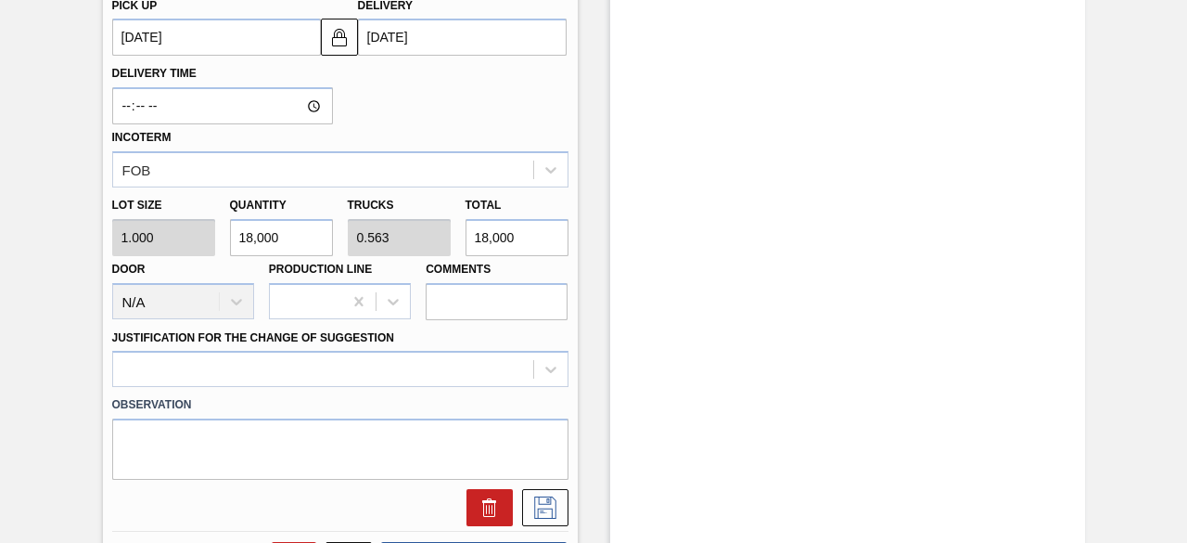
type input "180,000"
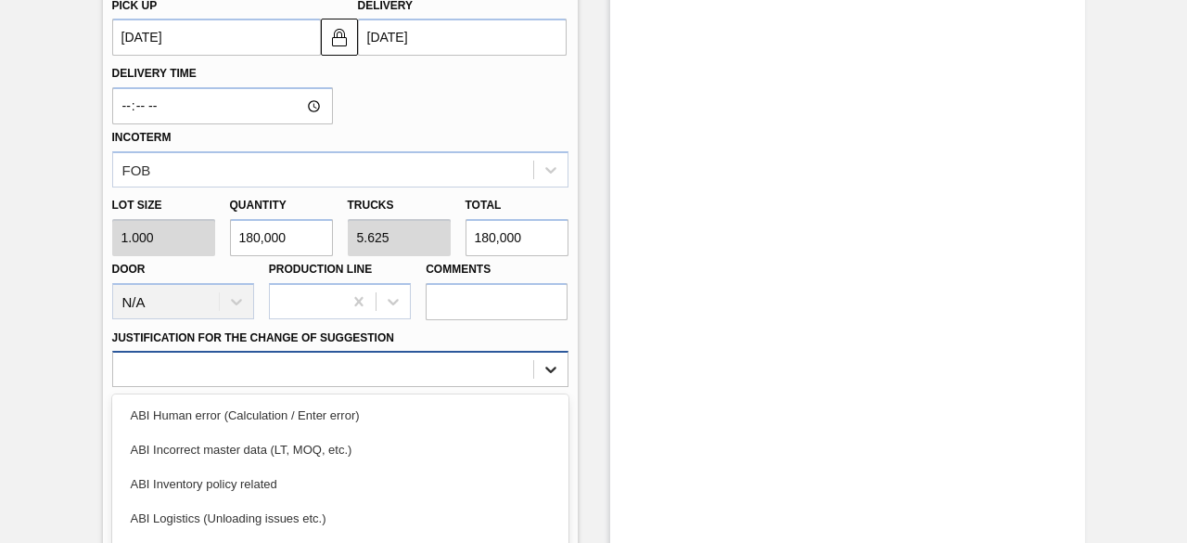
click at [551, 377] on div "option ABI Logistics (Unloading issues etc.) focused, 4 of 18. 18 results avail…" at bounding box center [340, 369] width 456 height 36
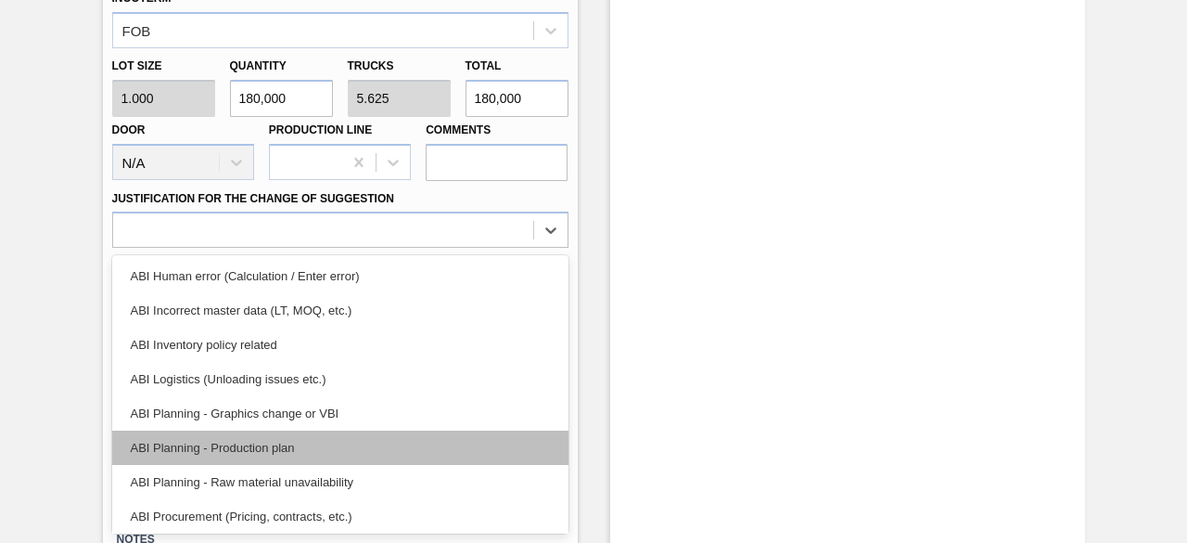
click at [378, 447] on div "ABI Planning - Production plan" at bounding box center [340, 447] width 456 height 34
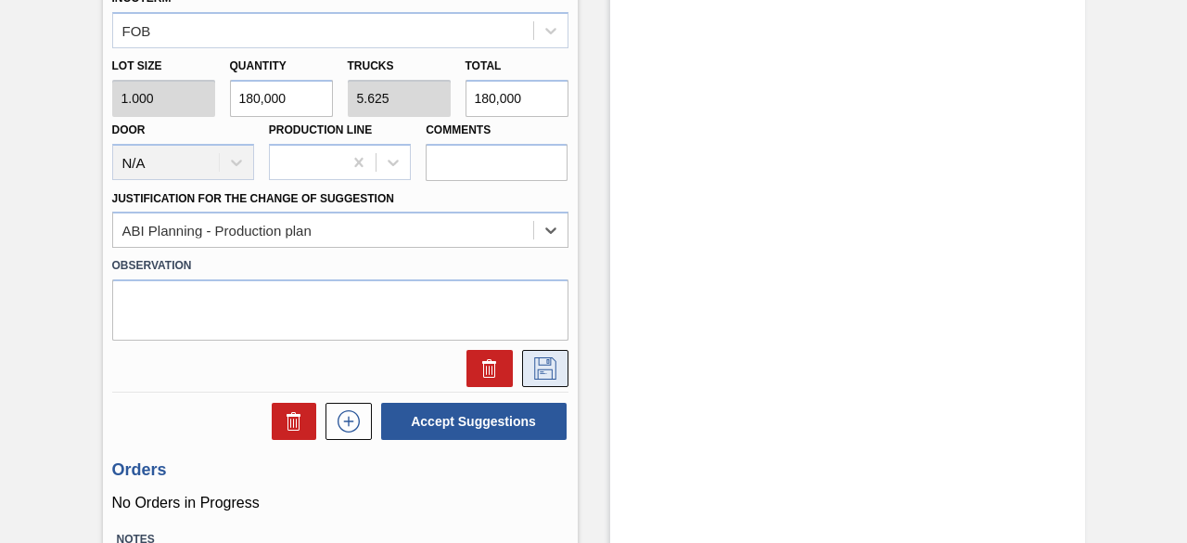
click at [542, 374] on icon at bounding box center [546, 368] width 30 height 22
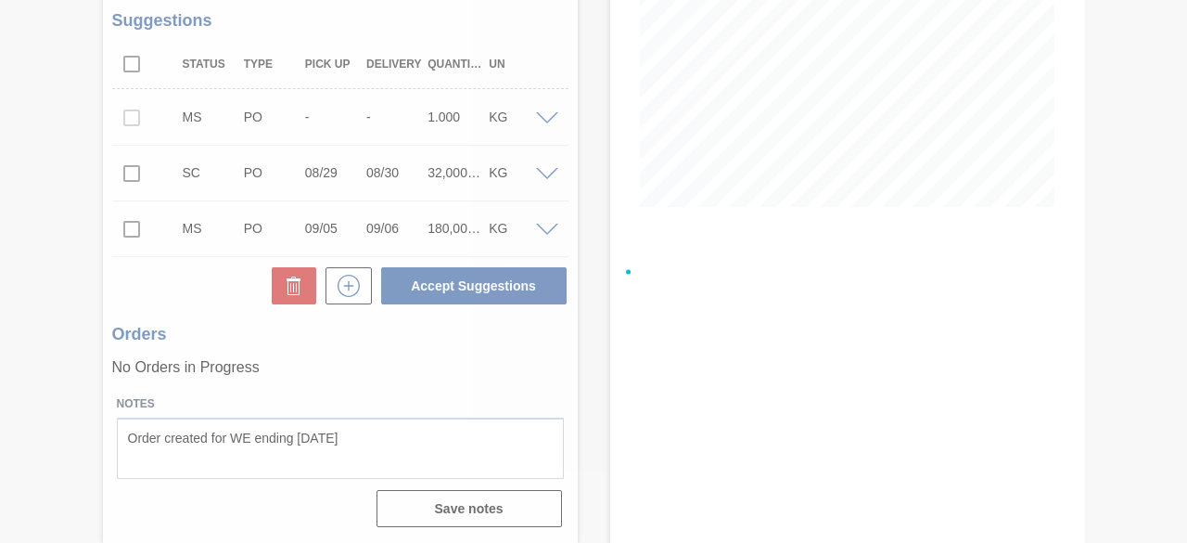
scroll to position [338, 0]
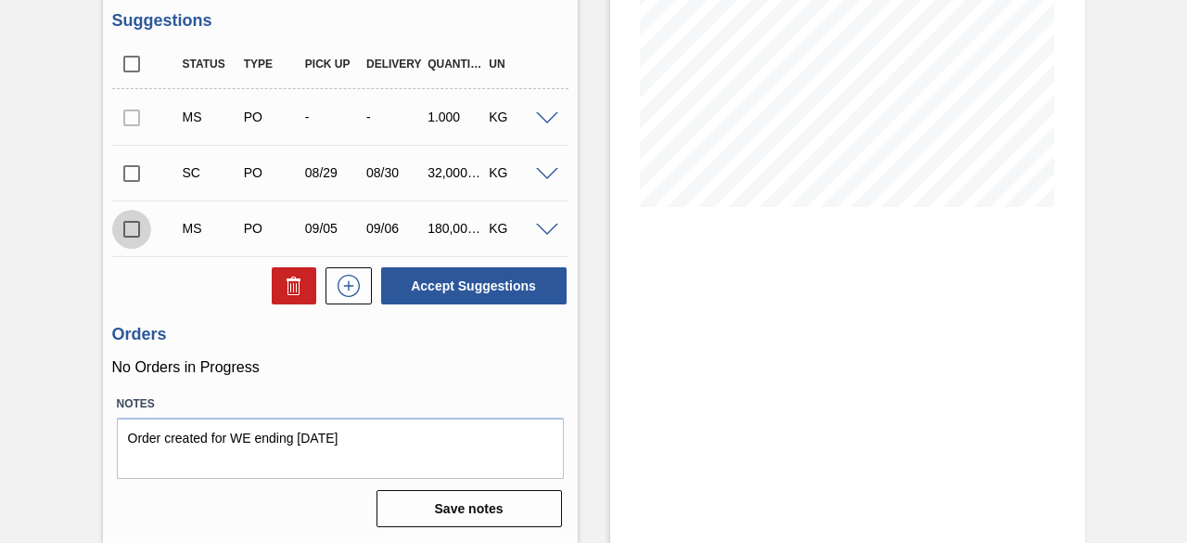
click at [134, 237] on input "checkbox" at bounding box center [131, 229] width 39 height 39
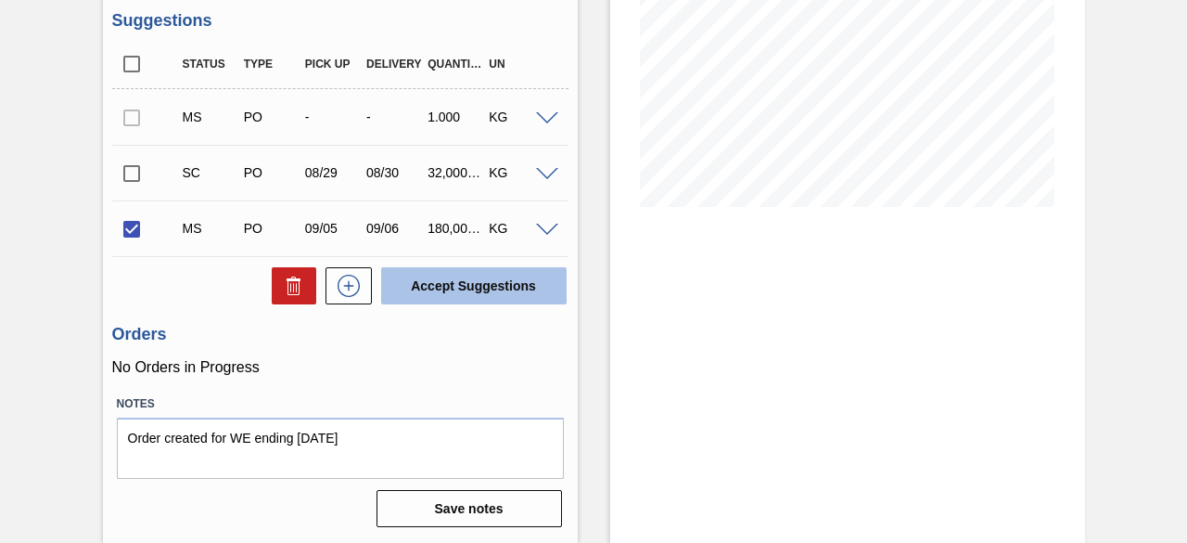
click at [449, 280] on button "Accept Suggestions" at bounding box center [473, 285] width 185 height 37
checkbox input "false"
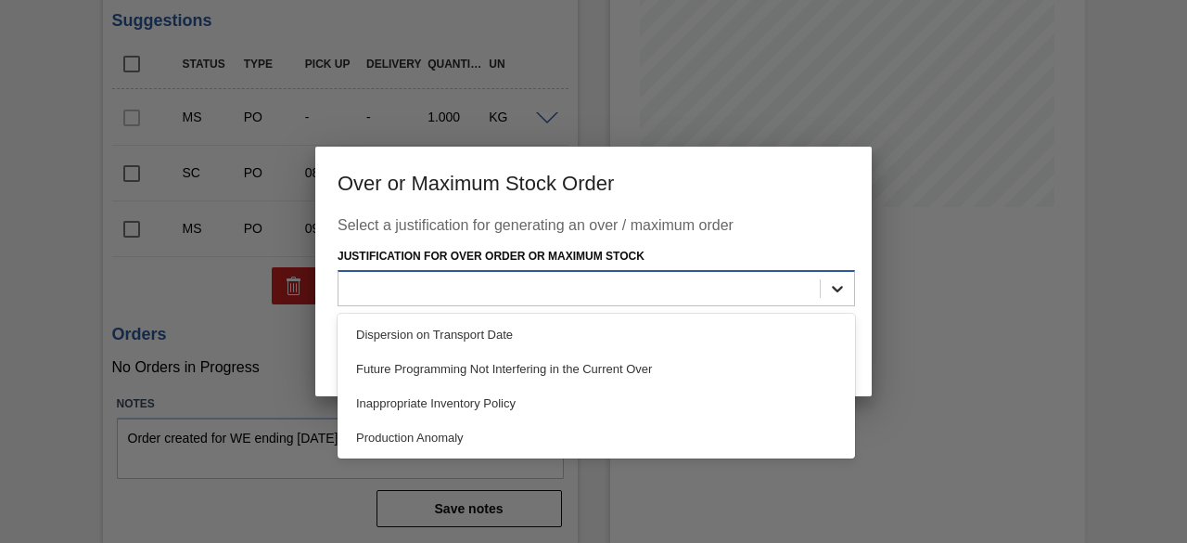
click at [837, 288] on icon at bounding box center [837, 288] width 19 height 19
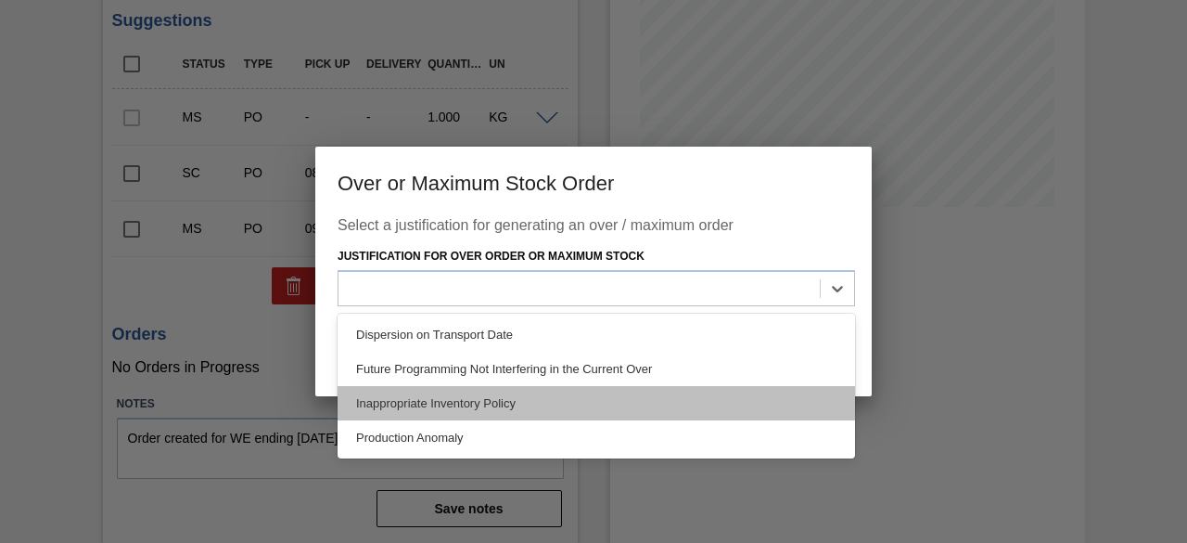
click at [634, 399] on div "Inappropriate Inventory Policy" at bounding box center [597, 403] width 518 height 34
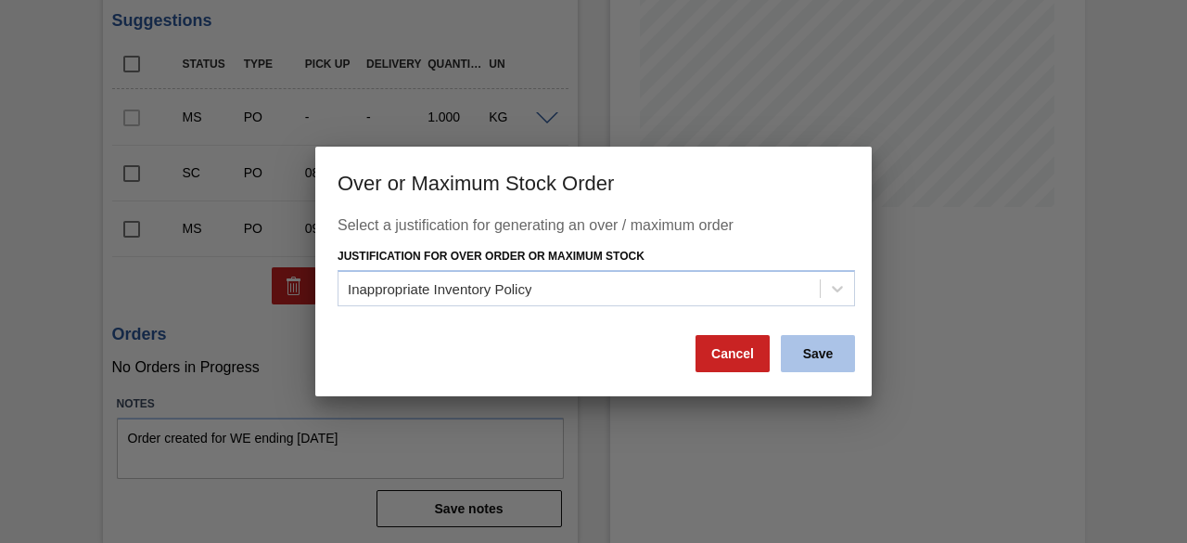
click at [825, 360] on button "Save" at bounding box center [818, 353] width 74 height 37
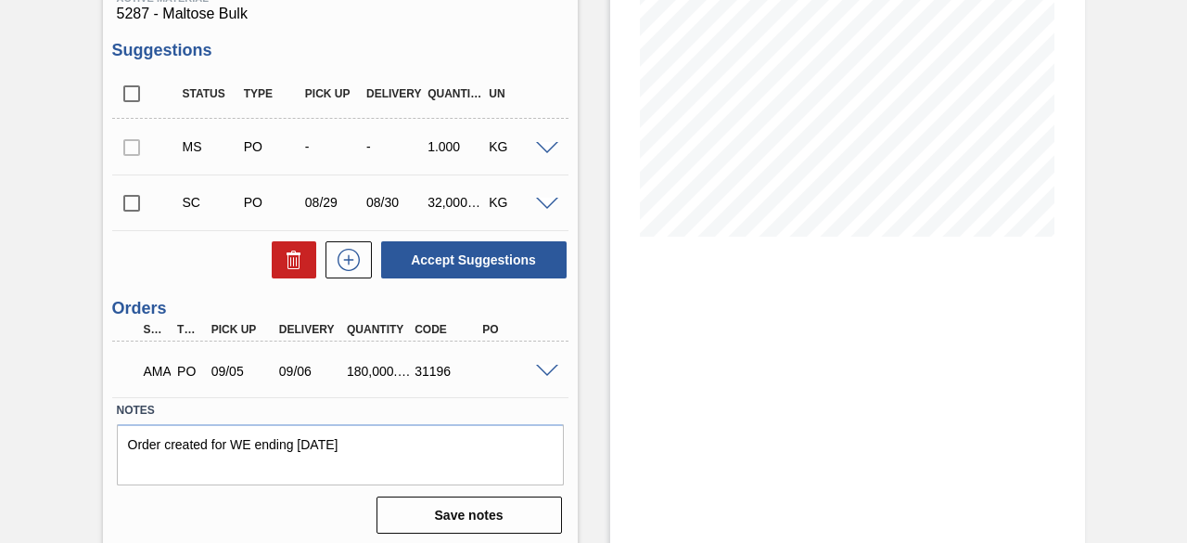
scroll to position [313, 0]
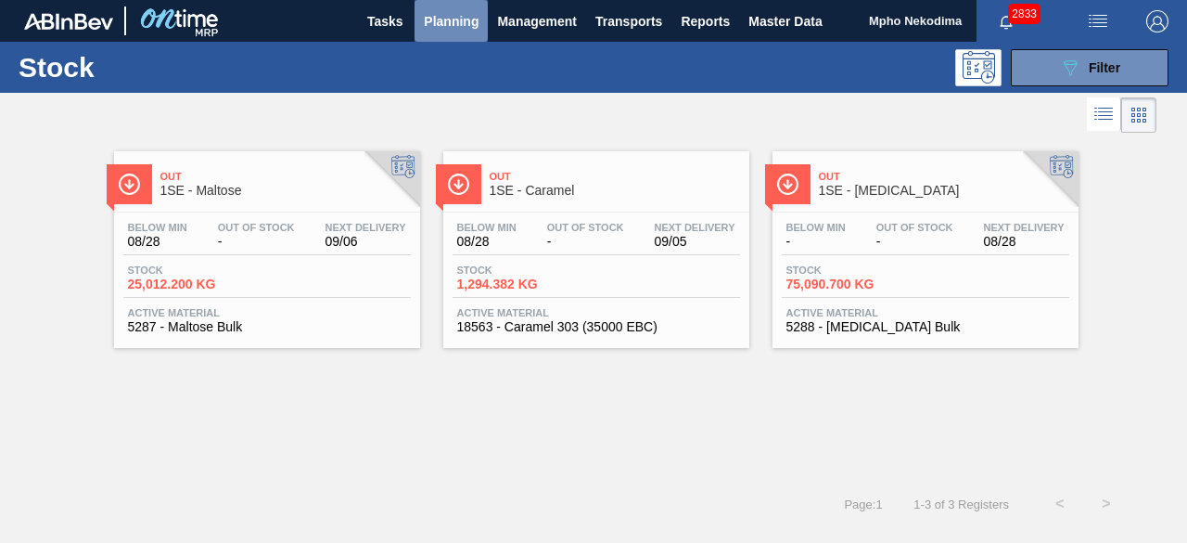
click at [434, 18] on span "Planning" at bounding box center [451, 21] width 55 height 22
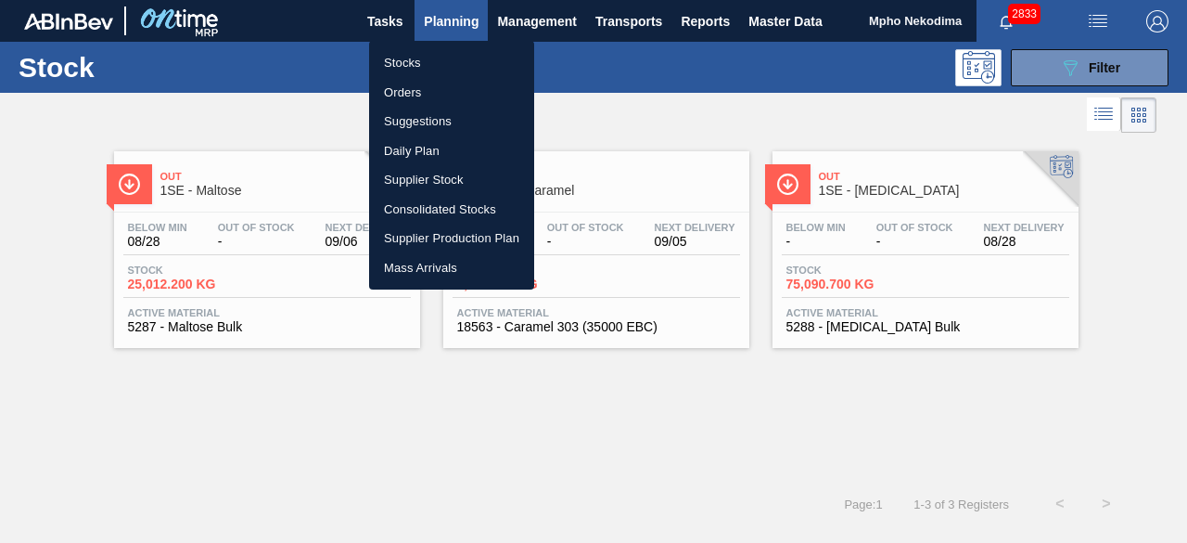
click at [180, 316] on div at bounding box center [593, 271] width 1187 height 543
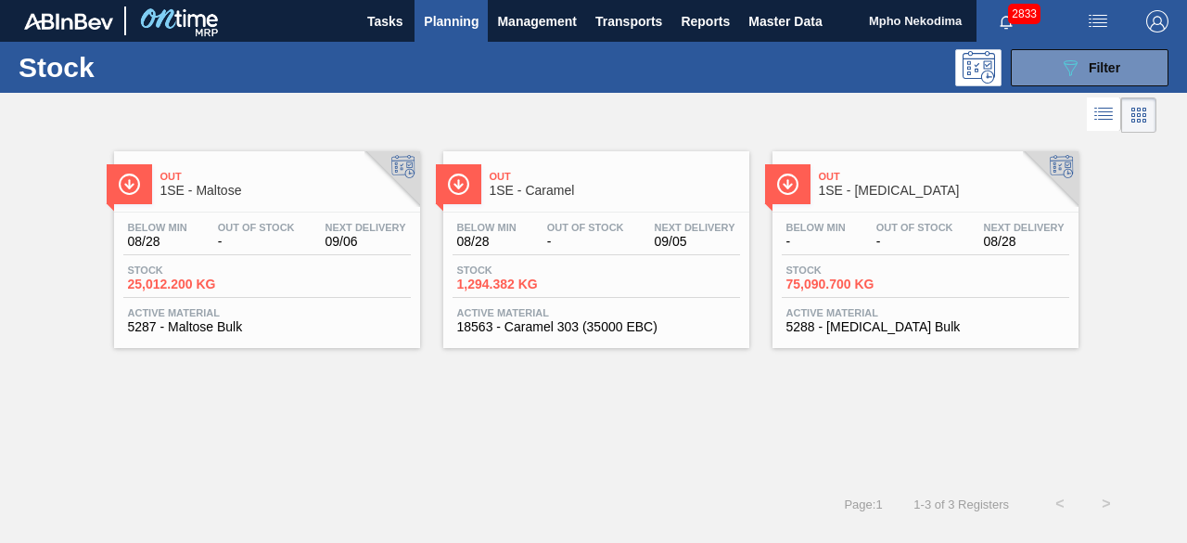
click at [180, 316] on span "Active Material" at bounding box center [267, 312] width 278 height 11
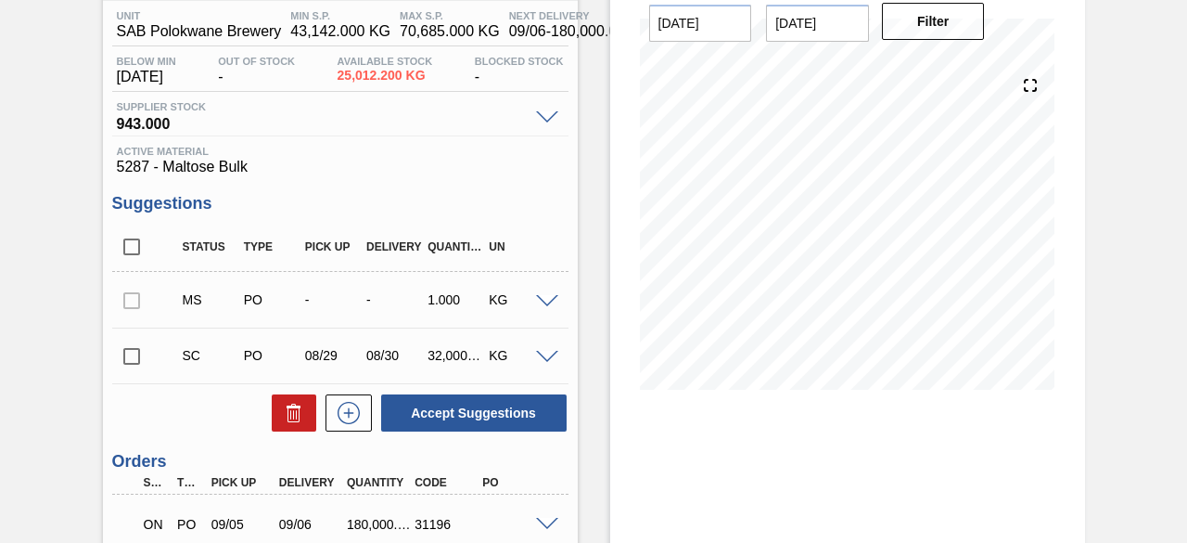
scroll to position [151, 0]
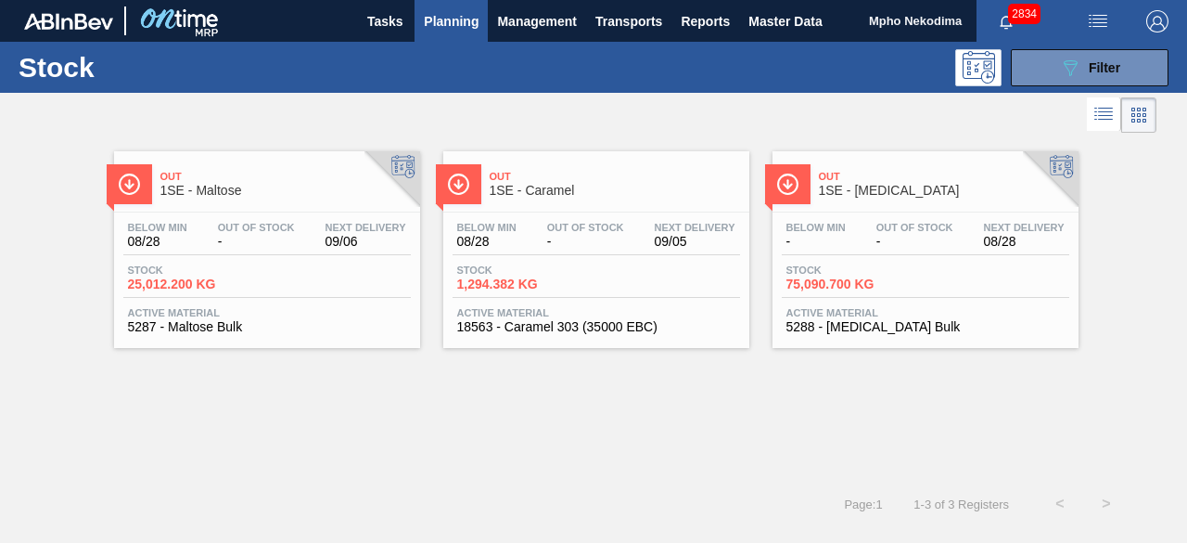
click at [835, 317] on span "Active Material" at bounding box center [925, 312] width 278 height 11
click at [194, 331] on span "5287 - Maltose Bulk" at bounding box center [267, 327] width 278 height 14
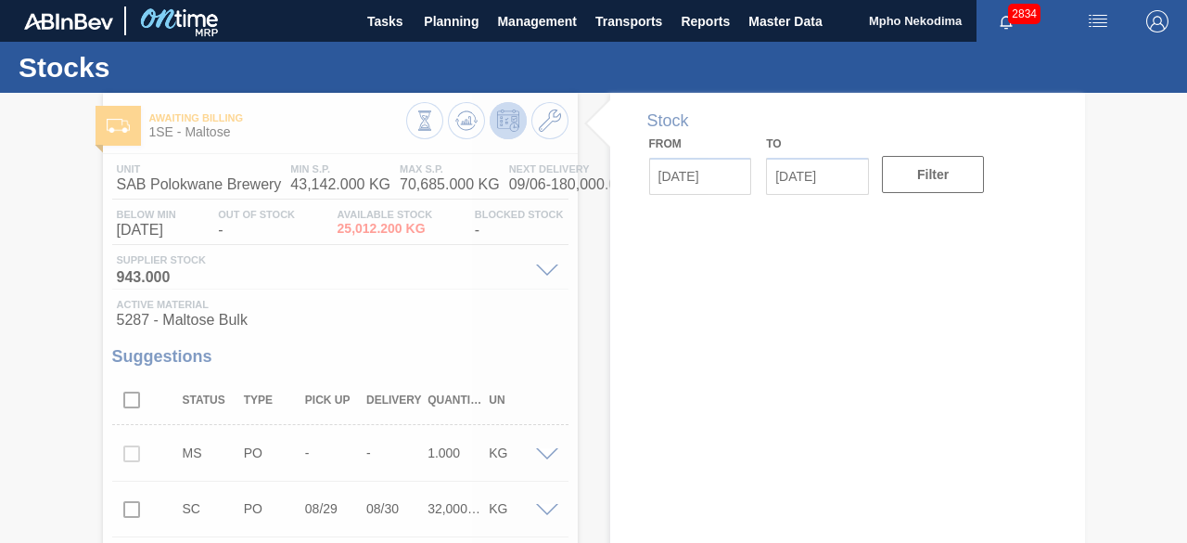
type input "[DATE]"
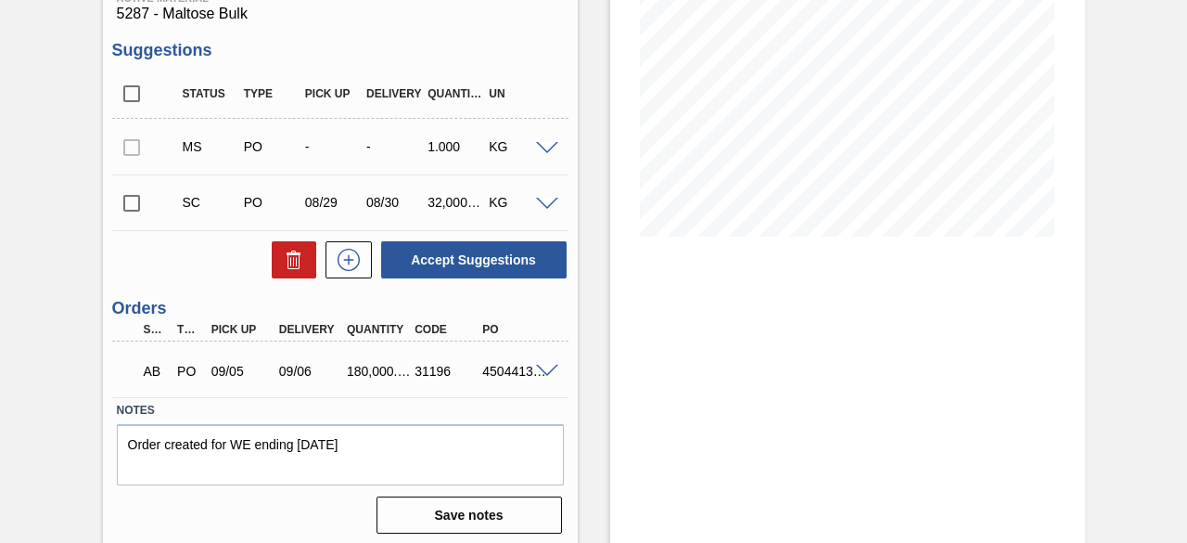
scroll to position [313, 0]
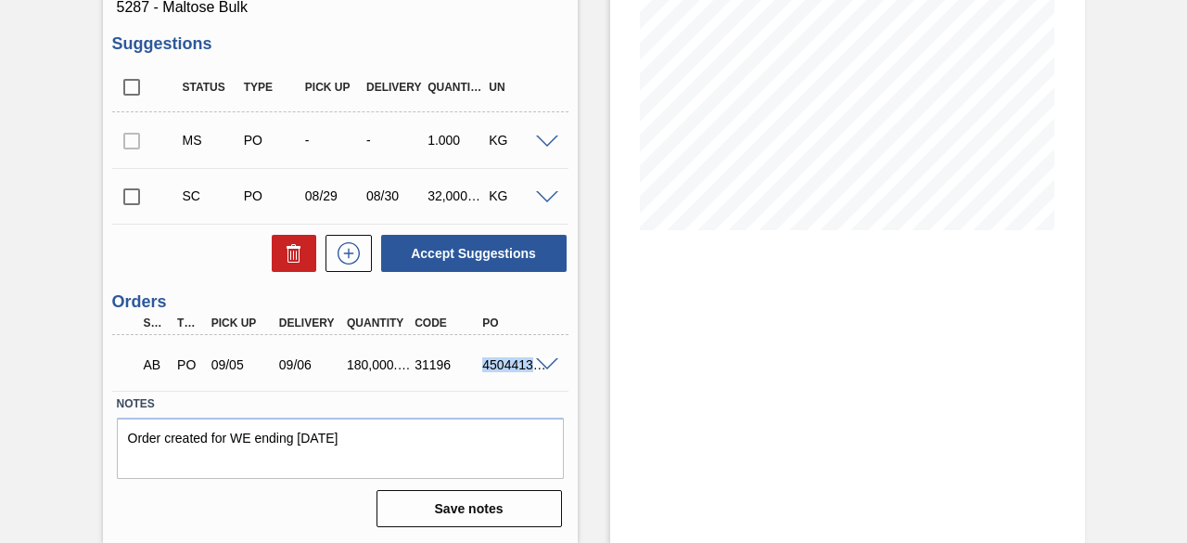
drag, startPoint x: 481, startPoint y: 363, endPoint x: 542, endPoint y: 366, distance: 60.4
click at [542, 366] on div "AB PO 09/05 09/06 180,000.000 31196 4504413205" at bounding box center [340, 362] width 456 height 46
copy div "4504413205"
click at [493, 405] on label "Notes" at bounding box center [340, 403] width 447 height 27
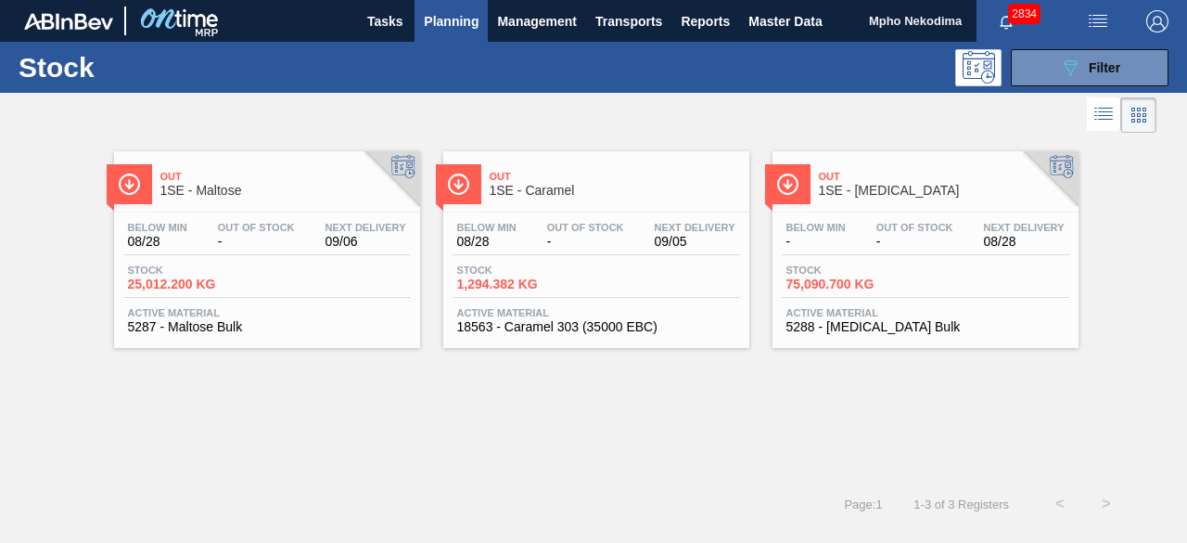
click at [840, 322] on span "5288 - [MEDICAL_DATA] Bulk" at bounding box center [925, 327] width 278 height 14
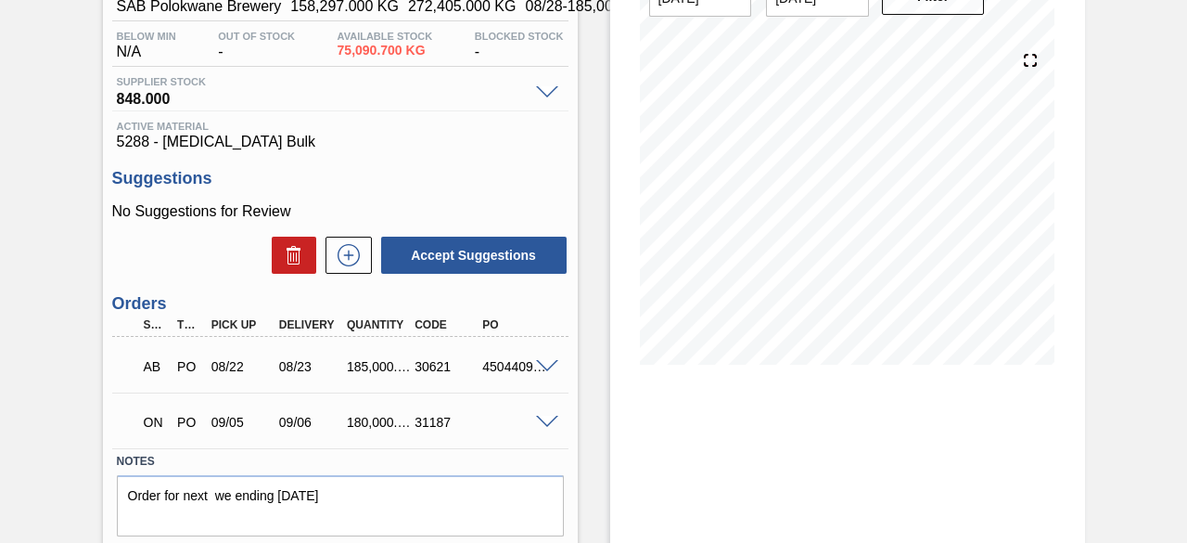
scroll to position [180, 0]
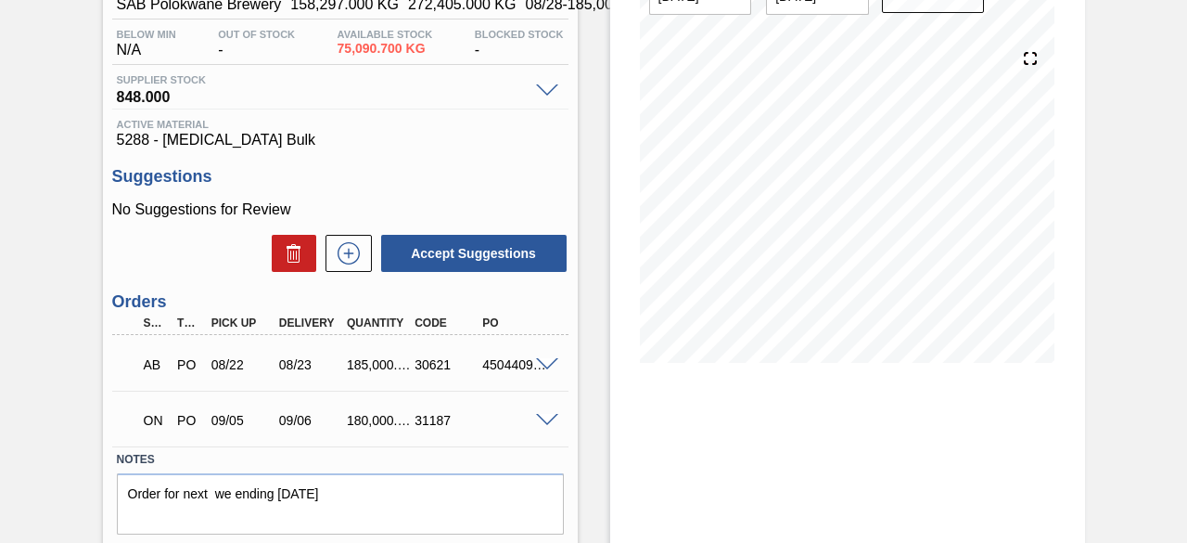
drag, startPoint x: 799, startPoint y: 431, endPoint x: 601, endPoint y: 242, distance: 273.5
click at [799, 431] on div "Stock From [DATE] to [DATE] Filter 09/01 Stock Projection 239,653.2 SAP Plannin…" at bounding box center [847, 265] width 475 height 705
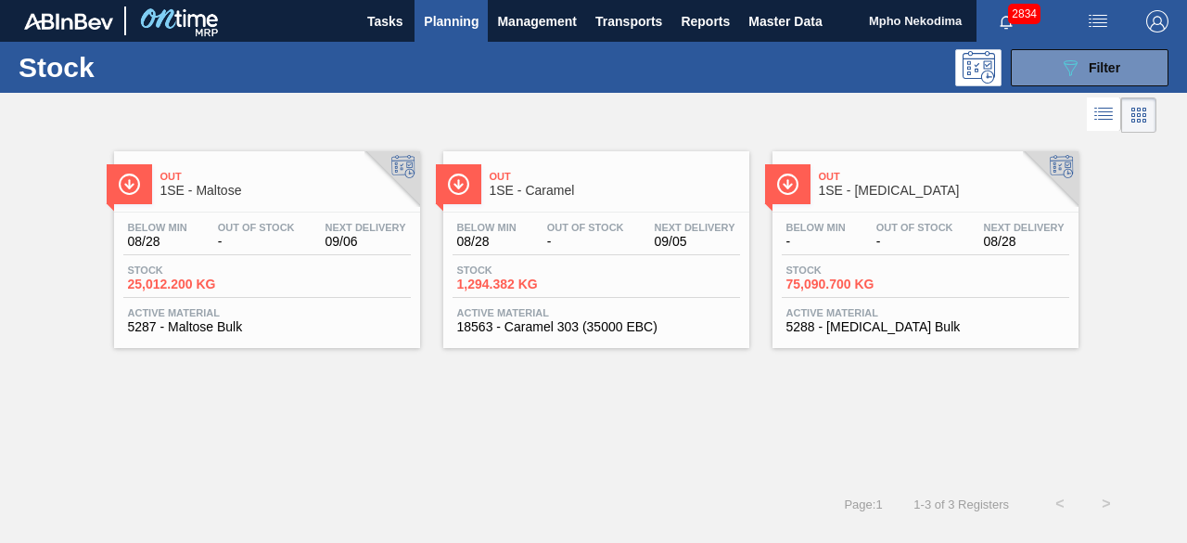
click at [194, 320] on span "5287 - Maltose Bulk" at bounding box center [267, 327] width 278 height 14
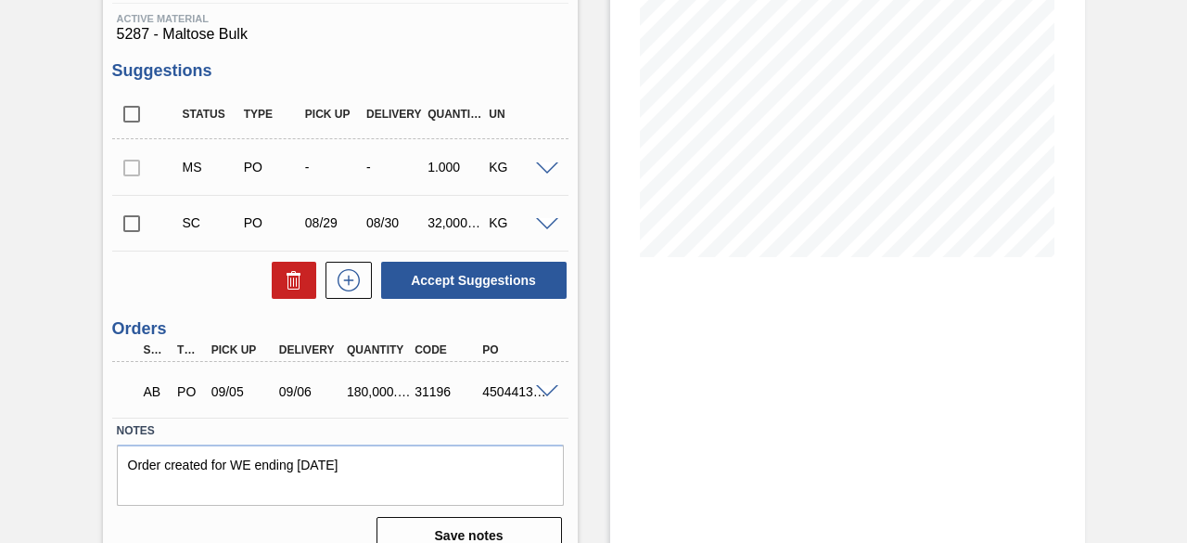
scroll to position [313, 0]
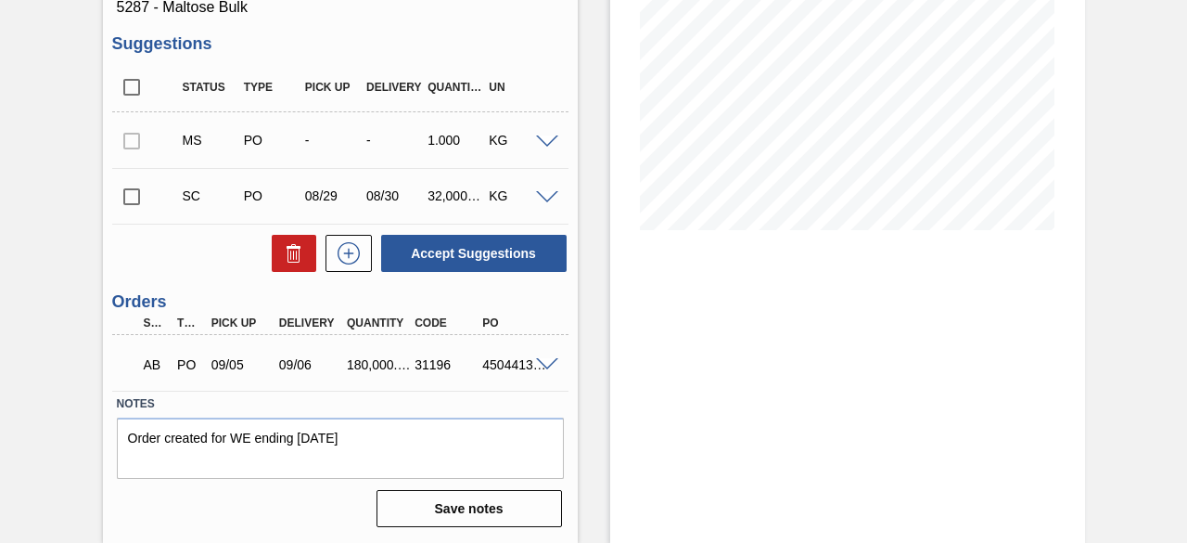
click at [474, 376] on div "AB PO 09/05 09/06 180,000.000 31196 4504413205" at bounding box center [335, 362] width 407 height 37
drag, startPoint x: 483, startPoint y: 365, endPoint x: 538, endPoint y: 368, distance: 54.8
click at [538, 368] on div "AB PO 09/05 09/06 180,000.000 31196 4504413205" at bounding box center [340, 362] width 456 height 46
copy div "4504413205"
click at [431, 434] on textarea "Order created for WE ending [DATE]" at bounding box center [340, 447] width 447 height 61
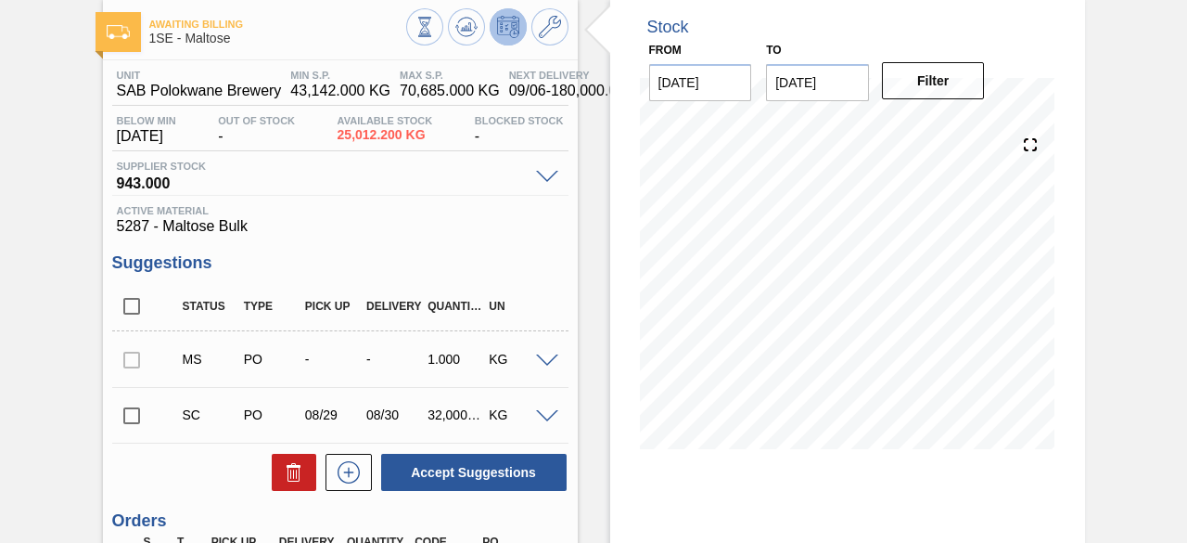
scroll to position [79, 0]
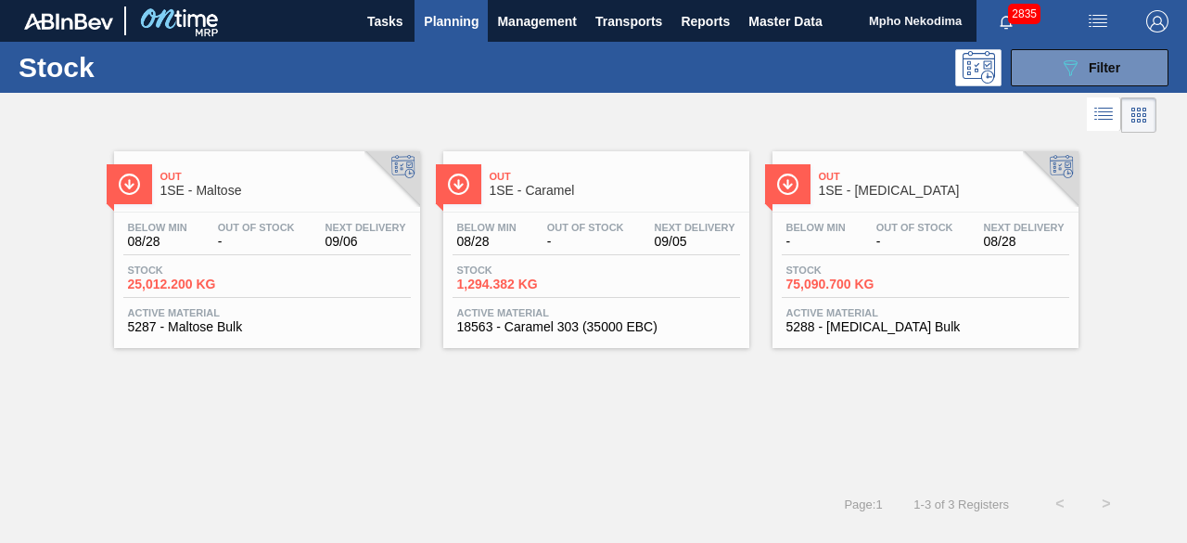
click at [810, 307] on span "Active Material" at bounding box center [925, 312] width 278 height 11
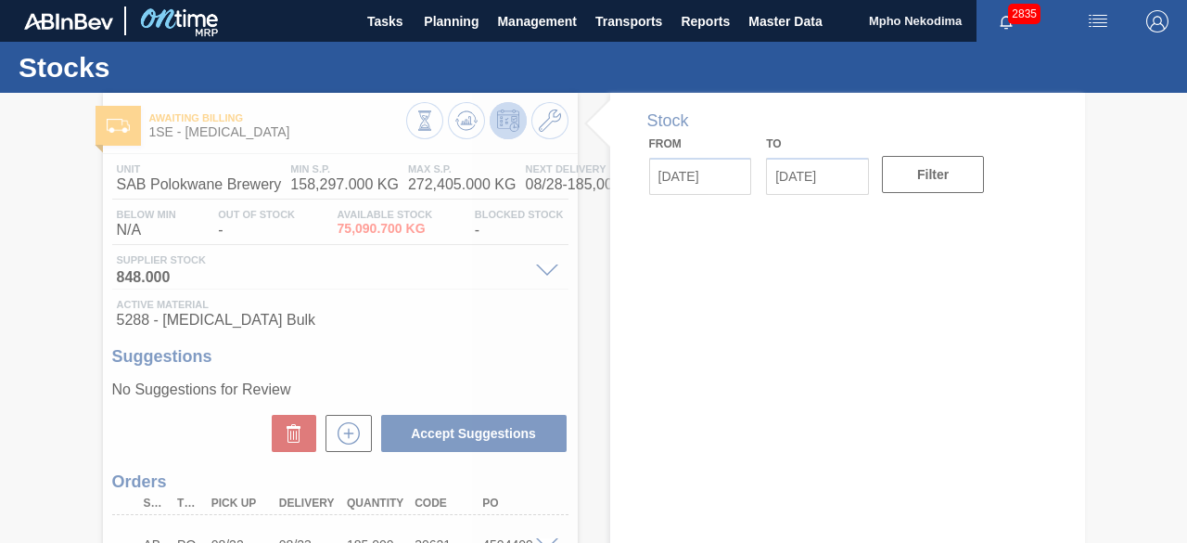
type input "[DATE]"
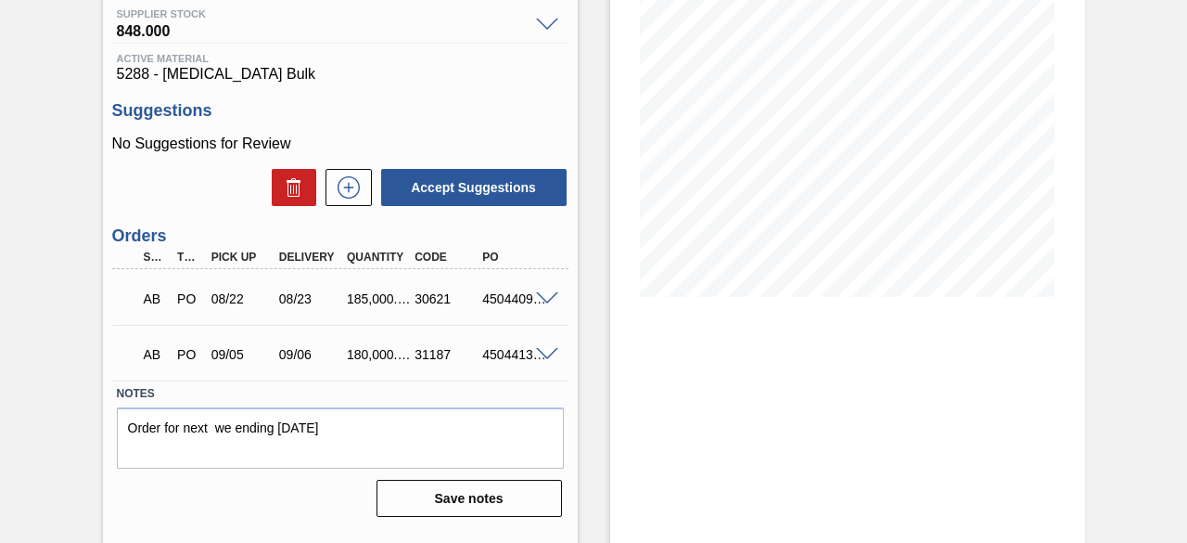
scroll to position [249, 0]
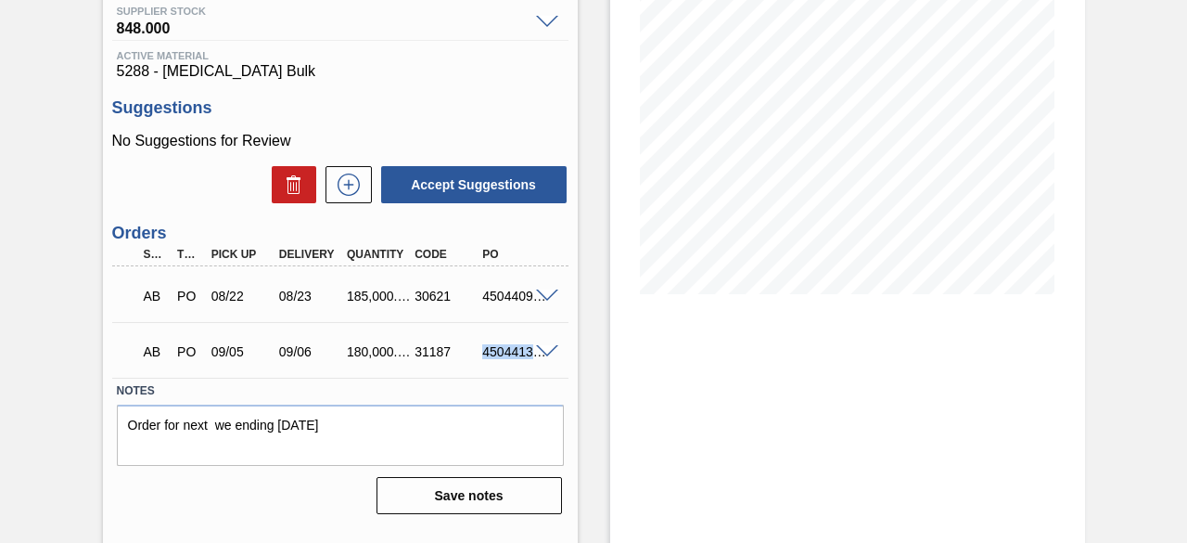
drag, startPoint x: 481, startPoint y: 352, endPoint x: 540, endPoint y: 364, distance: 59.9
click at [540, 364] on div "AB PO 09/05 09/06 180,000.000 31187 4504413211" at bounding box center [340, 349] width 456 height 46
copy div "45044132"
click at [487, 355] on div "4504413211" at bounding box center [514, 351] width 73 height 15
drag, startPoint x: 480, startPoint y: 353, endPoint x: 564, endPoint y: 365, distance: 84.3
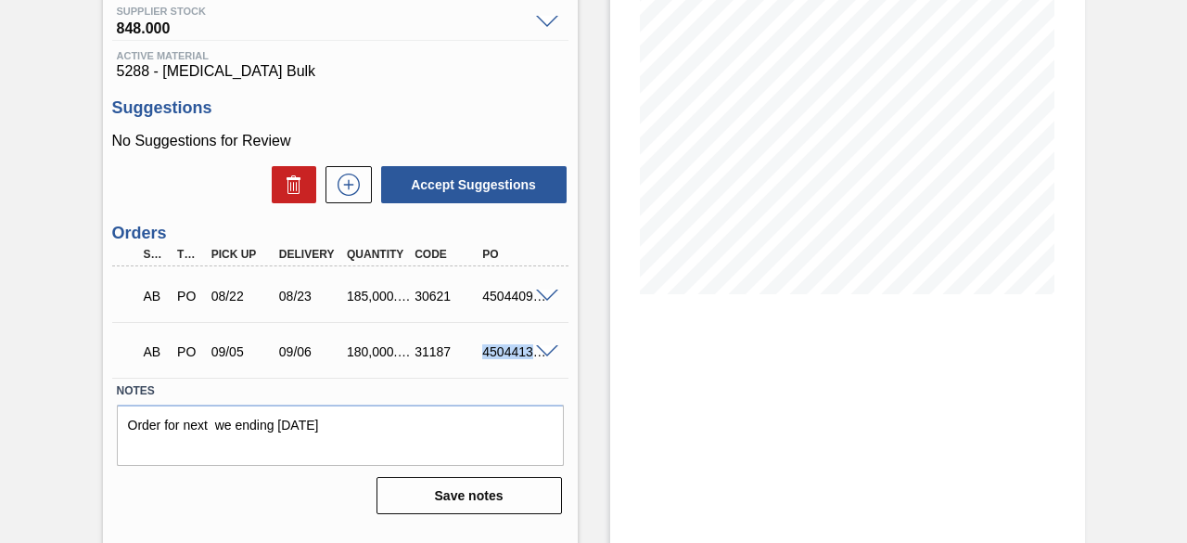
click at [564, 365] on div "AB PO 09/05 09/06 180,000.000 31187 4504413211" at bounding box center [340, 349] width 456 height 46
copy div "4504413211"
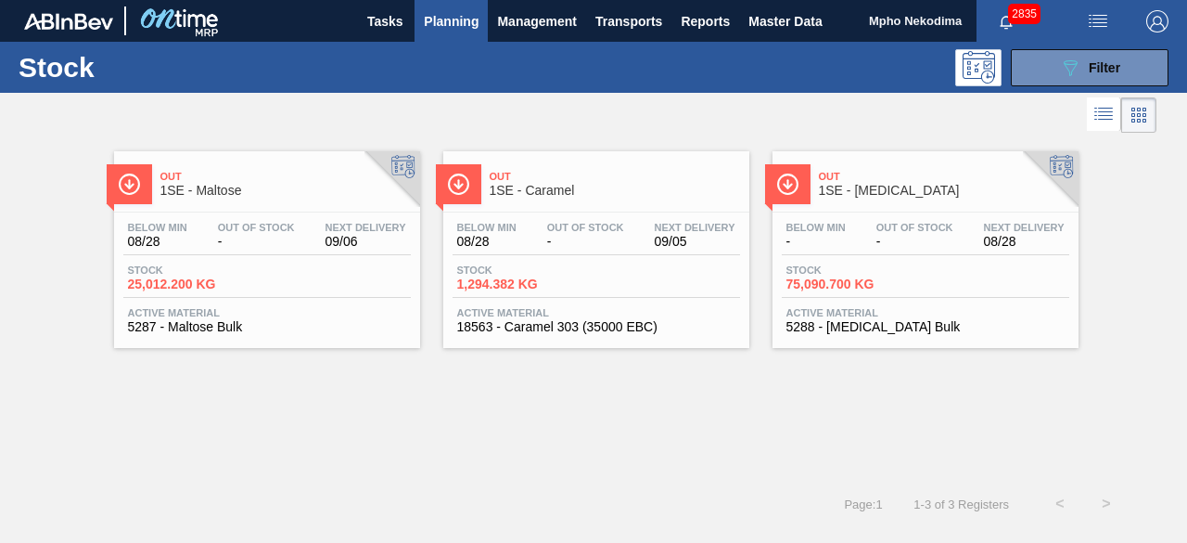
click at [529, 322] on span "18563 - Caramel 303 (35000 EBC)" at bounding box center [596, 327] width 278 height 14
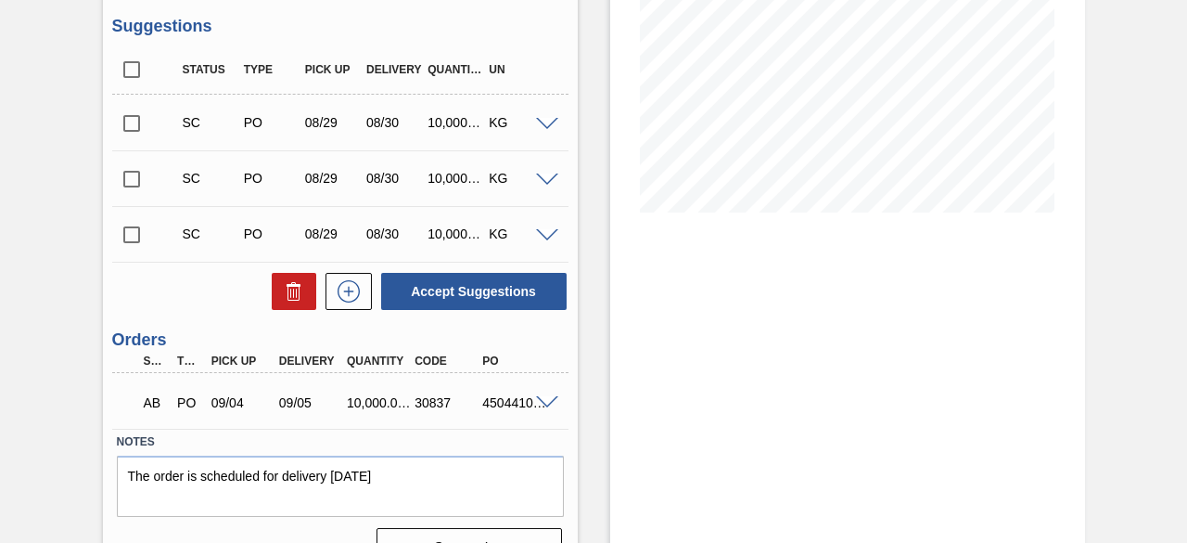
scroll to position [349, 0]
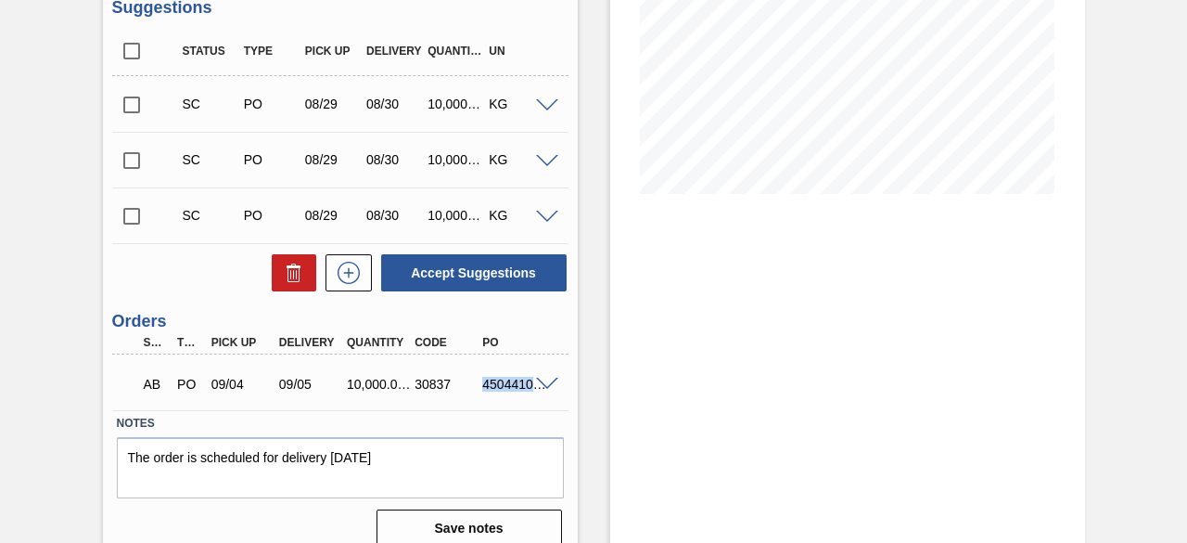
drag, startPoint x: 482, startPoint y: 383, endPoint x: 532, endPoint y: 390, distance: 50.5
click at [532, 390] on div "AB PO 09/04 09/05 10,000.000 30837 4504410591" at bounding box center [340, 382] width 456 height 46
copy div "4504410591"
click at [774, 331] on div "Stock From [DATE] to [DATE] Filter" at bounding box center [847, 153] width 475 height 818
